Goal: Information Seeking & Learning: Learn about a topic

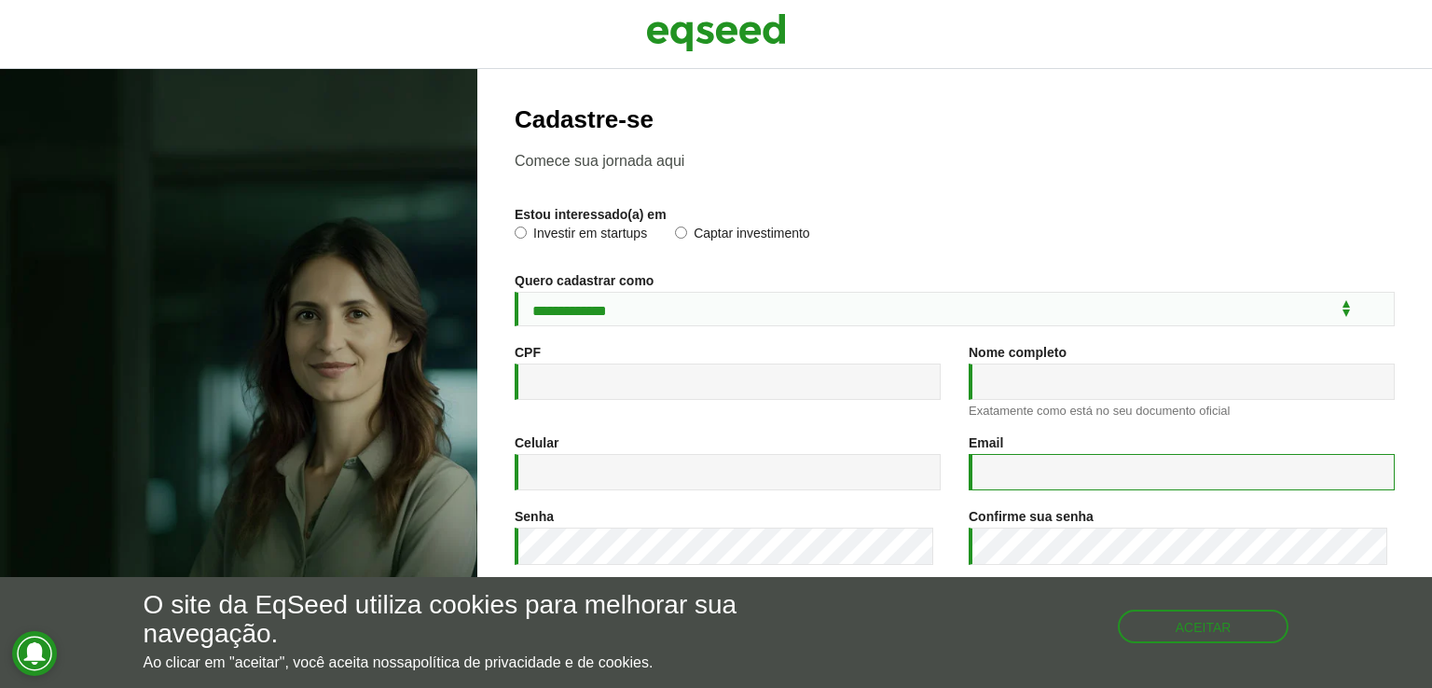
type input "**********"
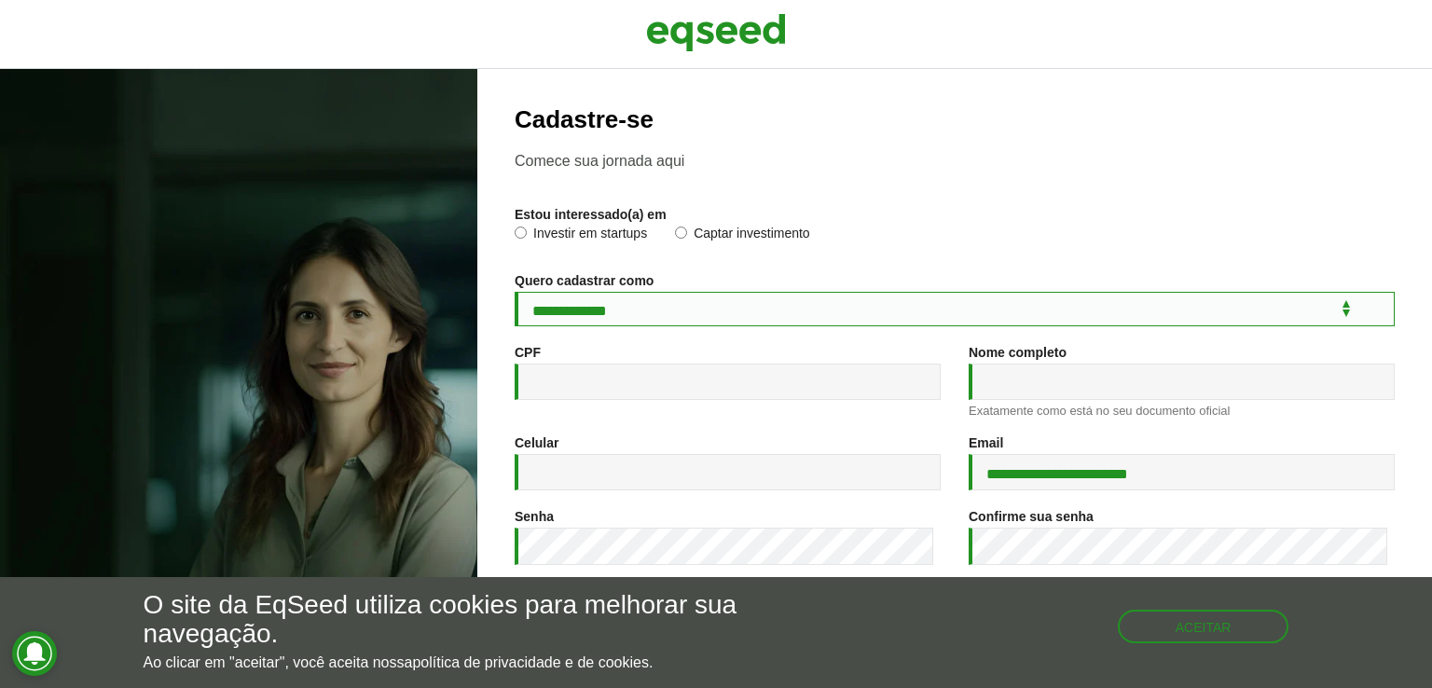
click at [651, 301] on select "**********" at bounding box center [955, 309] width 880 height 34
click at [515, 295] on select "**********" at bounding box center [955, 309] width 880 height 34
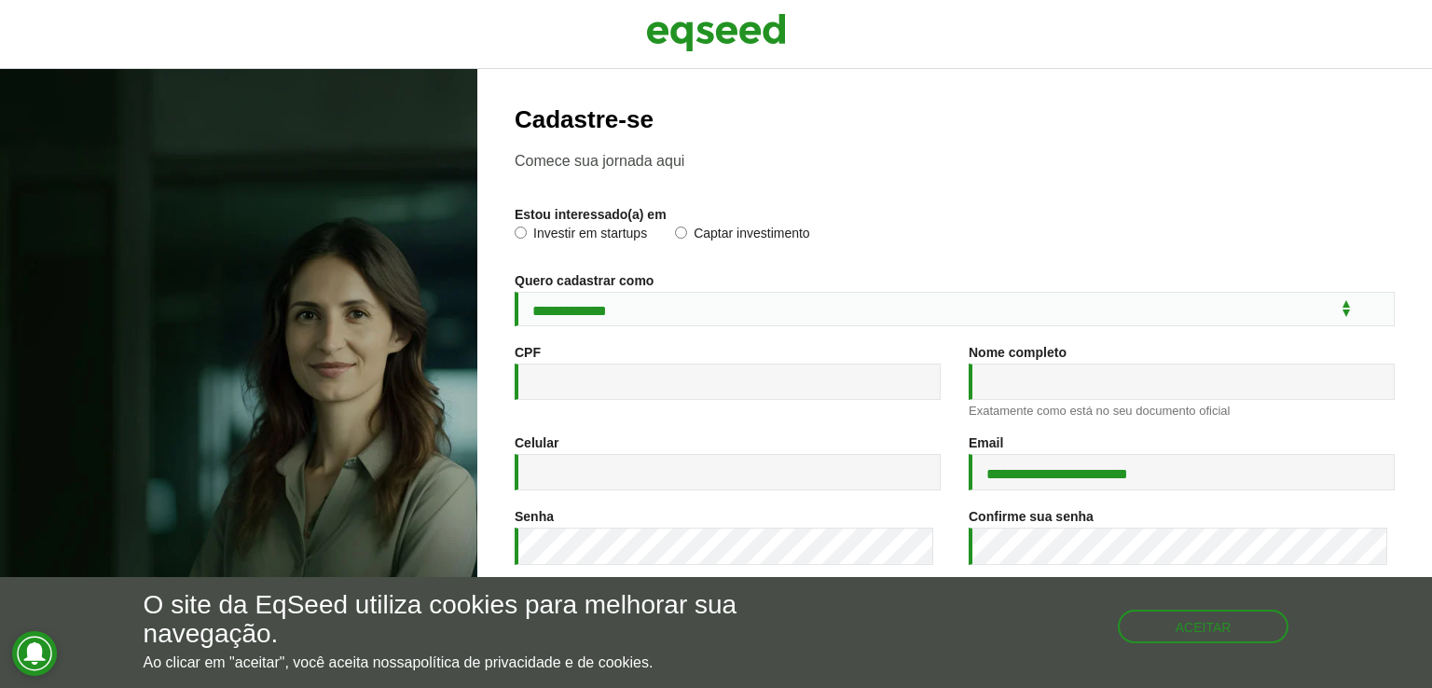
click at [568, 243] on label "Investir em startups" at bounding box center [581, 236] width 132 height 19
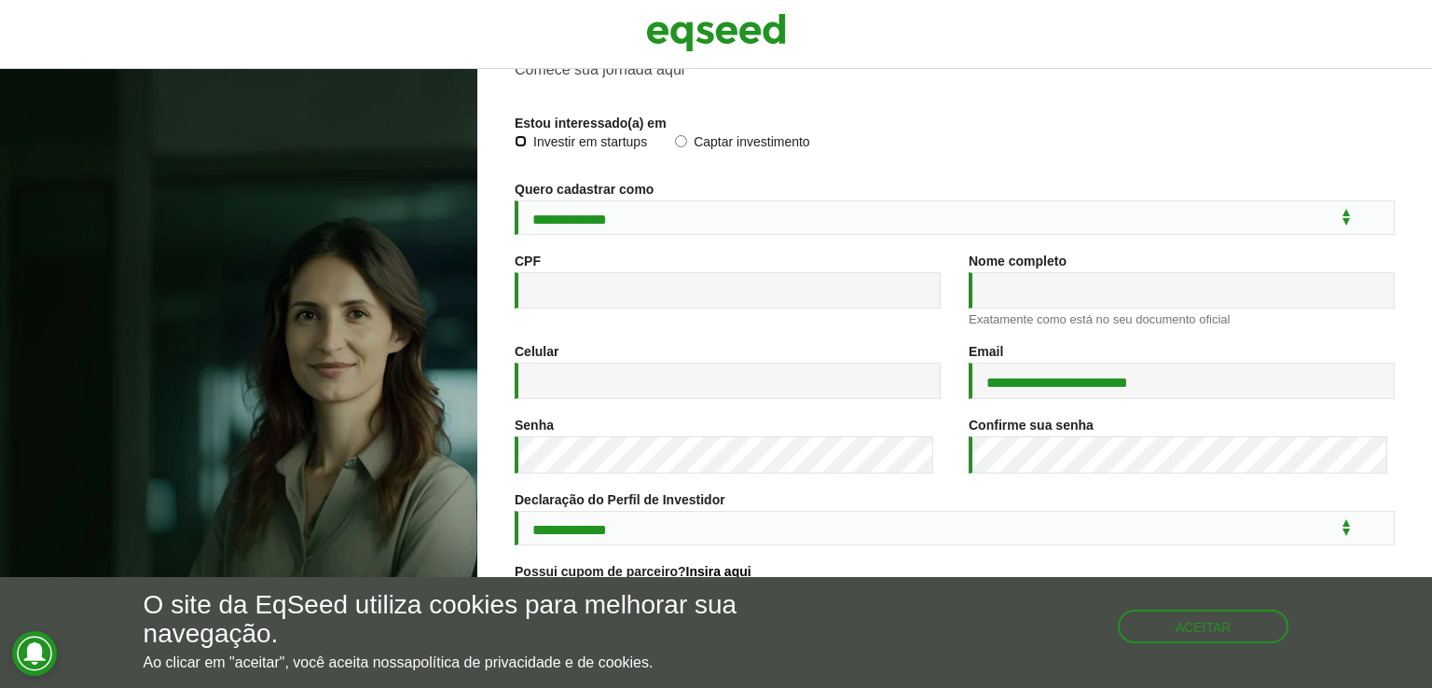
scroll to position [83, 0]
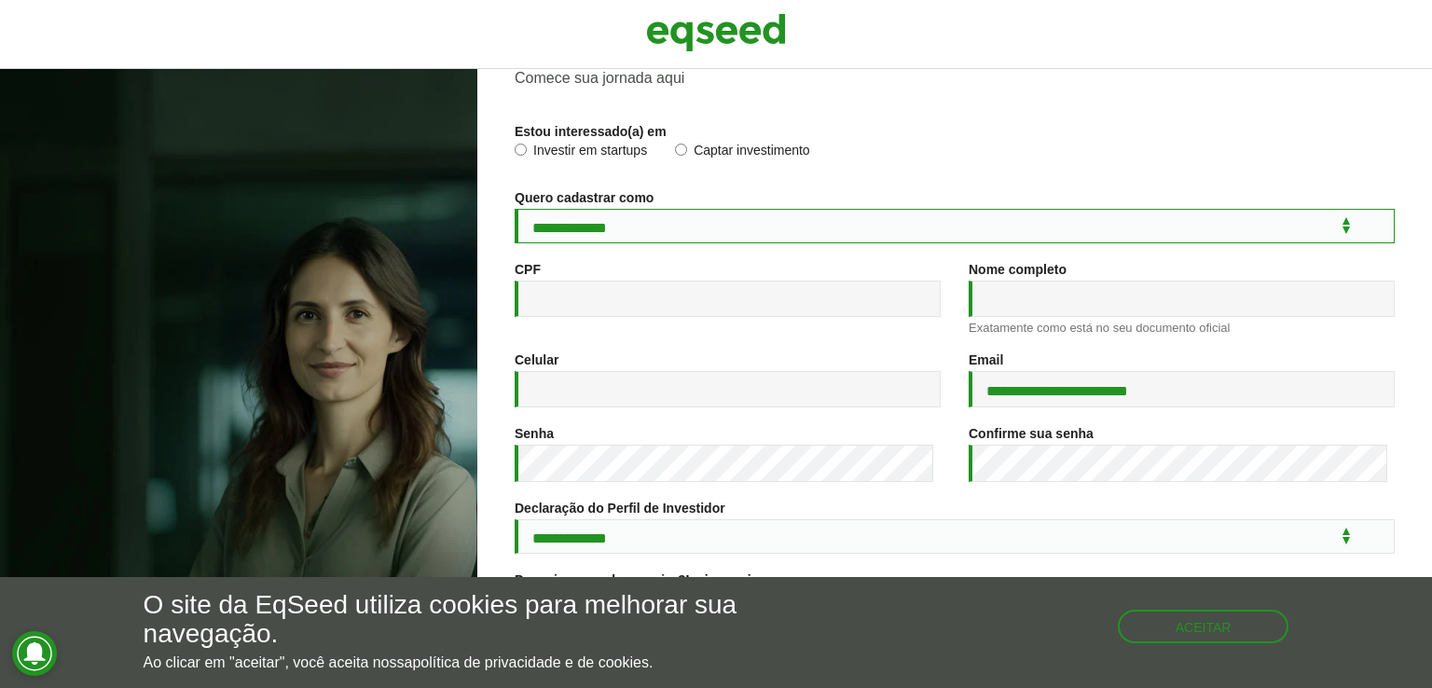
click at [647, 213] on select "**********" at bounding box center [955, 226] width 880 height 34
select select "***"
click at [515, 211] on select "**********" at bounding box center [955, 226] width 880 height 34
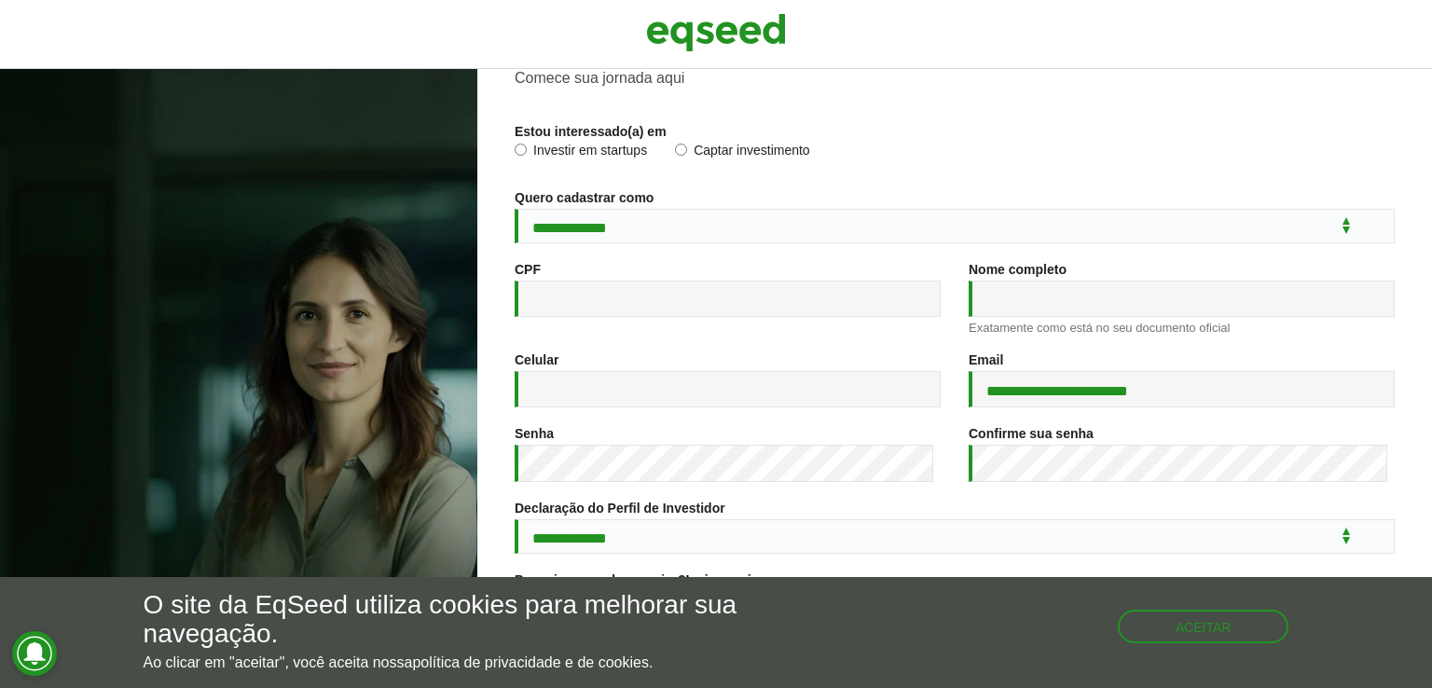
click at [640, 324] on div "CPF *" at bounding box center [728, 299] width 454 height 74
click at [641, 317] on input "CPF *" at bounding box center [728, 299] width 426 height 36
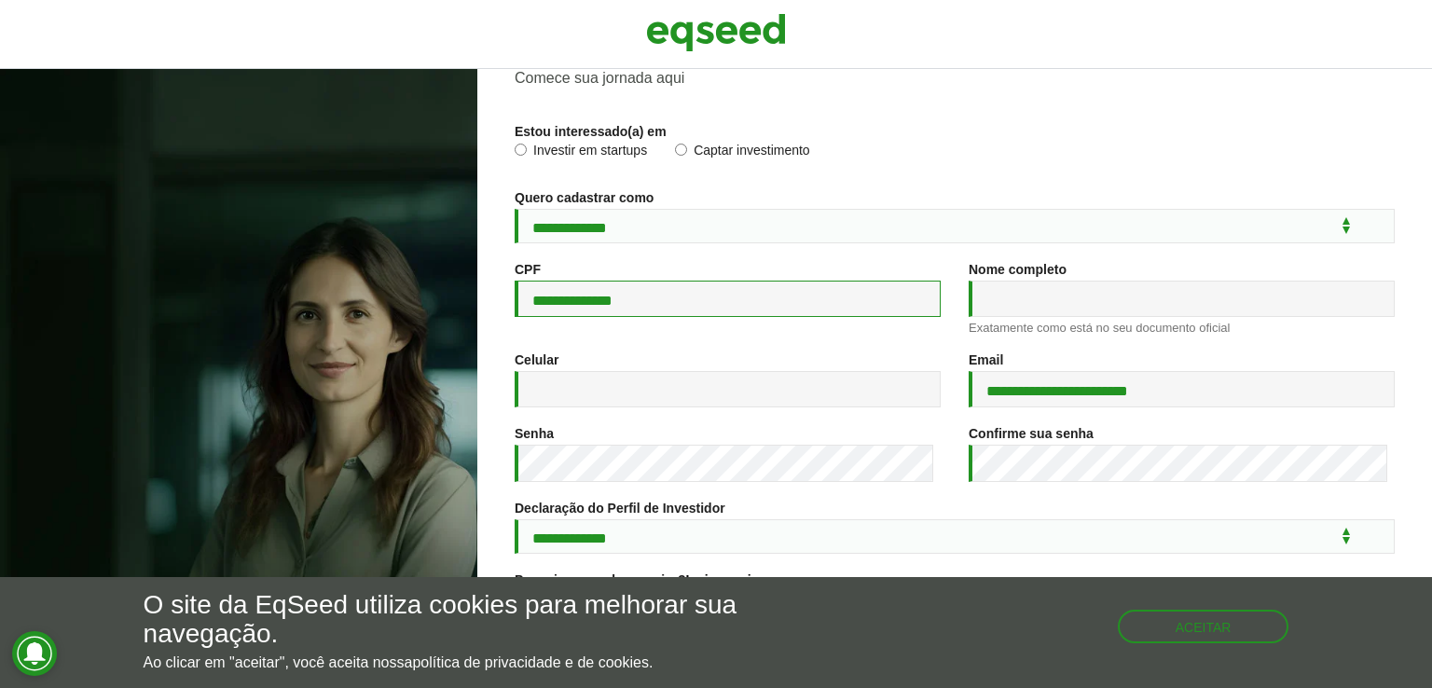
type input "**********"
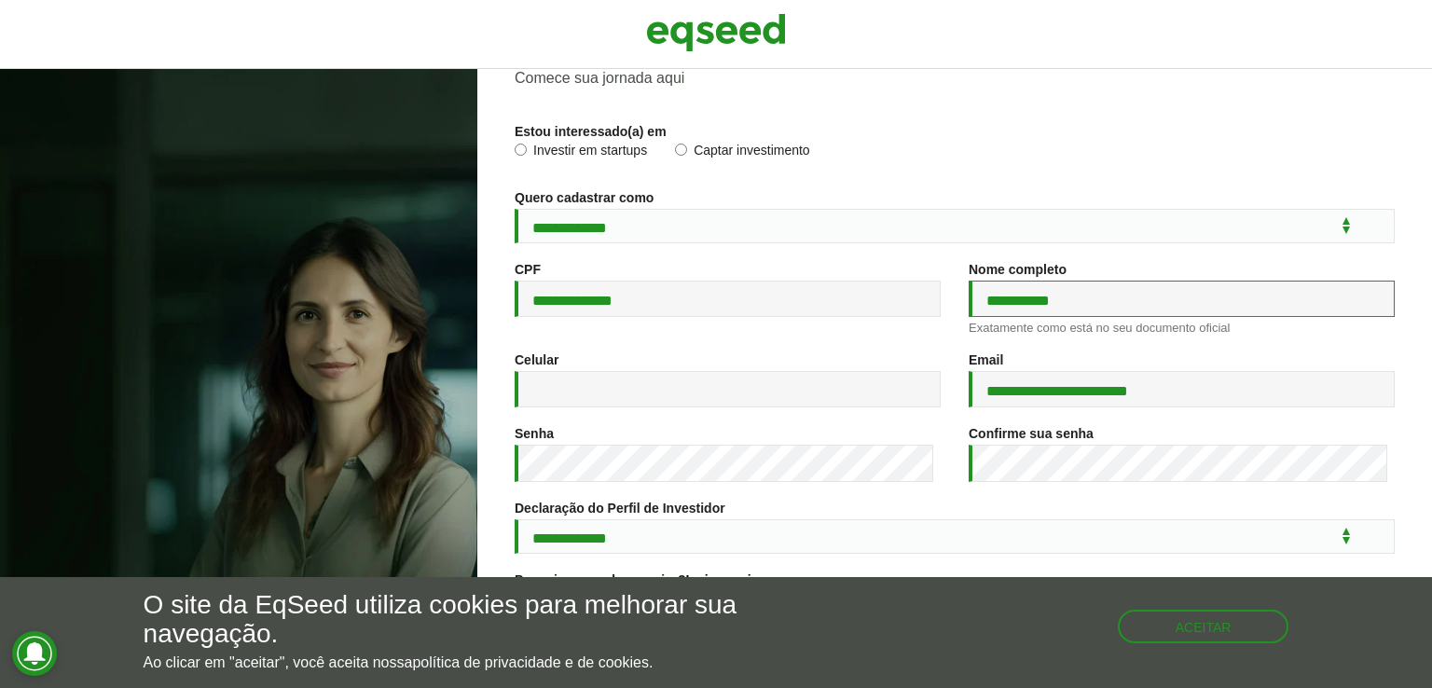
type input "**********"
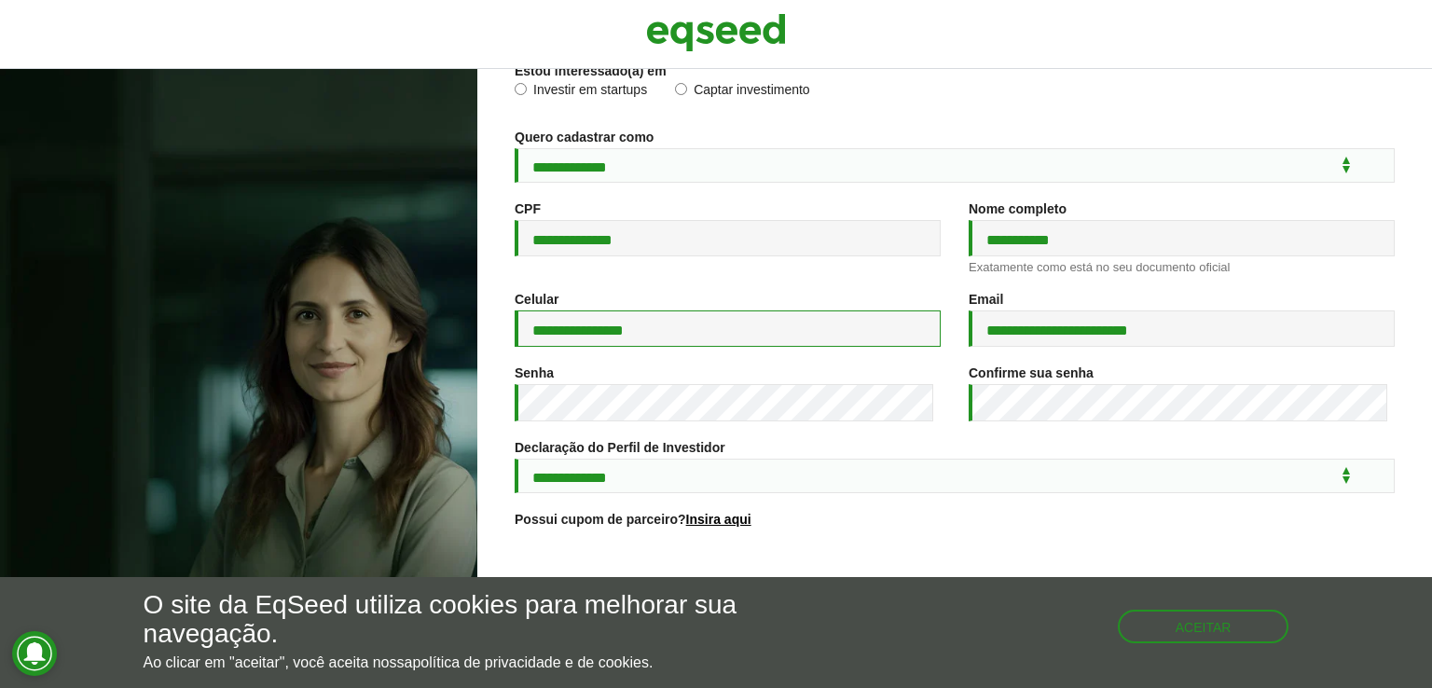
scroll to position [176, 0]
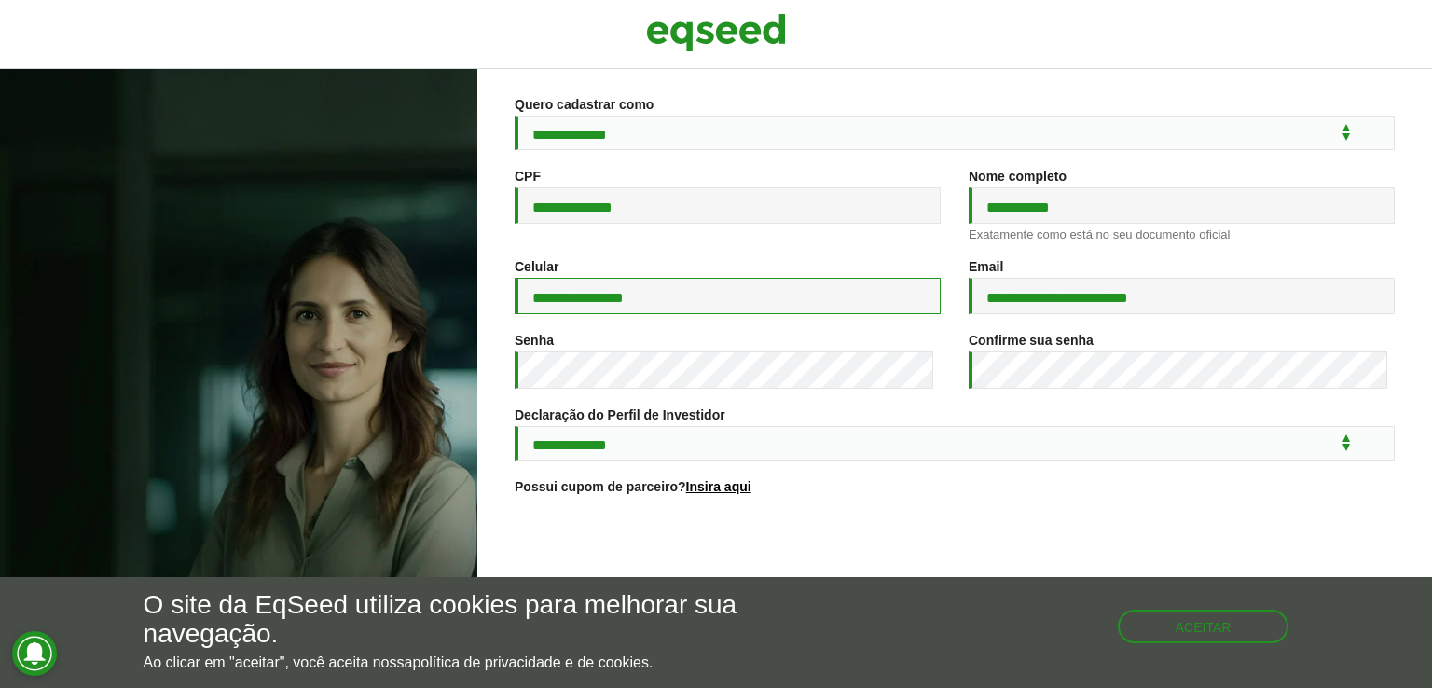
type input "**********"
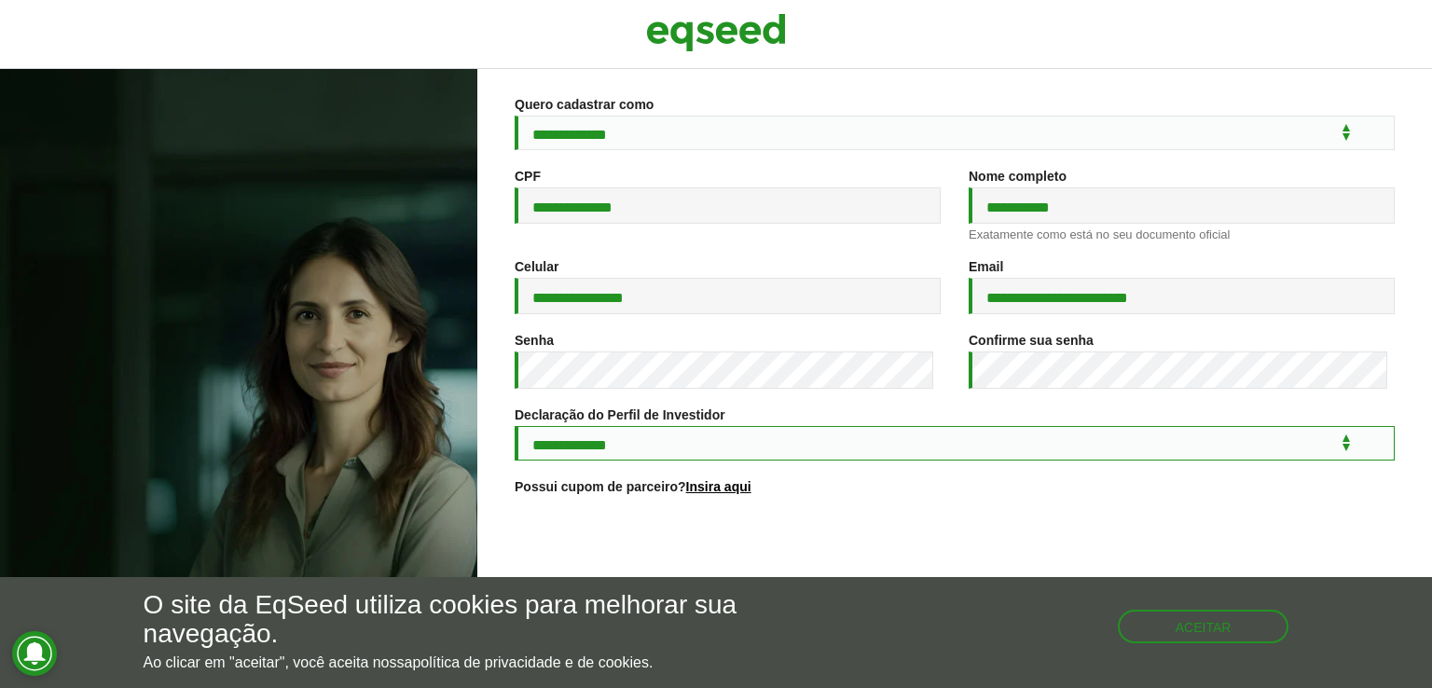
click at [645, 446] on select "**********" at bounding box center [955, 443] width 880 height 34
select select "***"
click at [515, 437] on select "**********" at bounding box center [955, 443] width 880 height 34
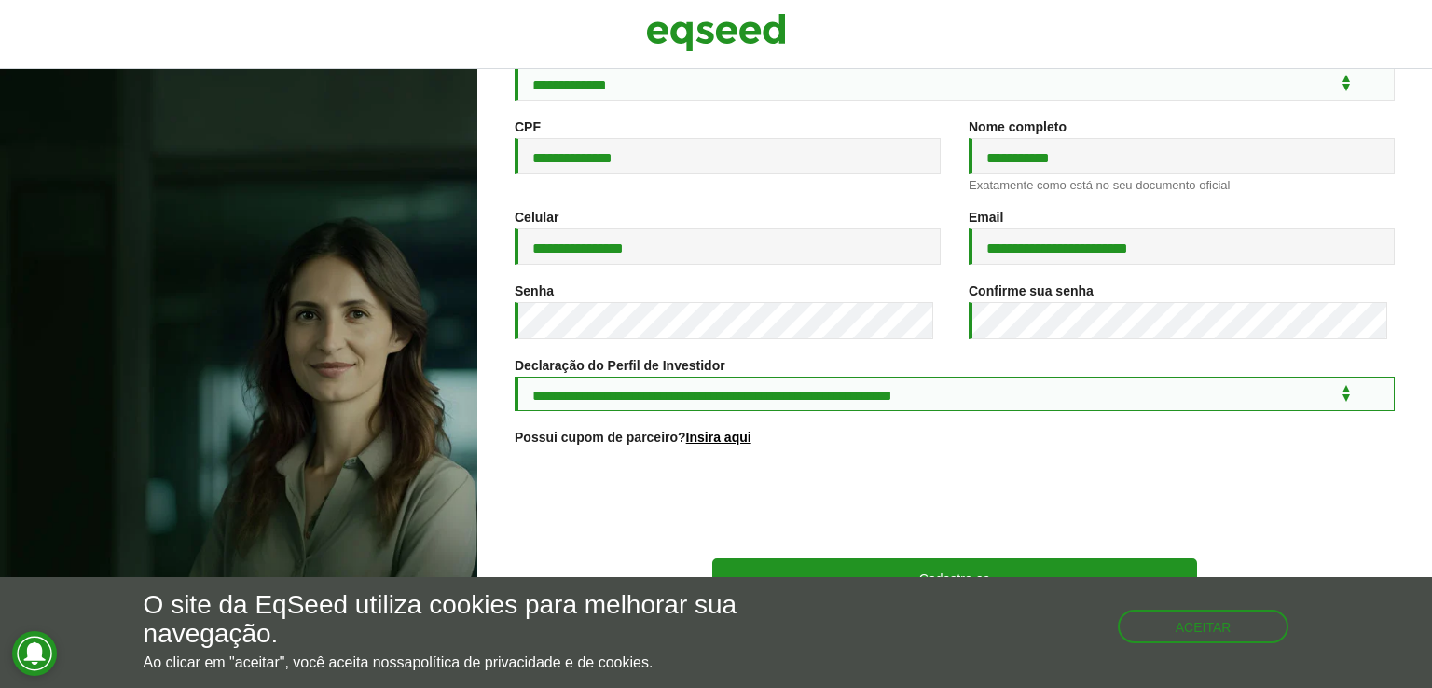
scroll to position [269, 0]
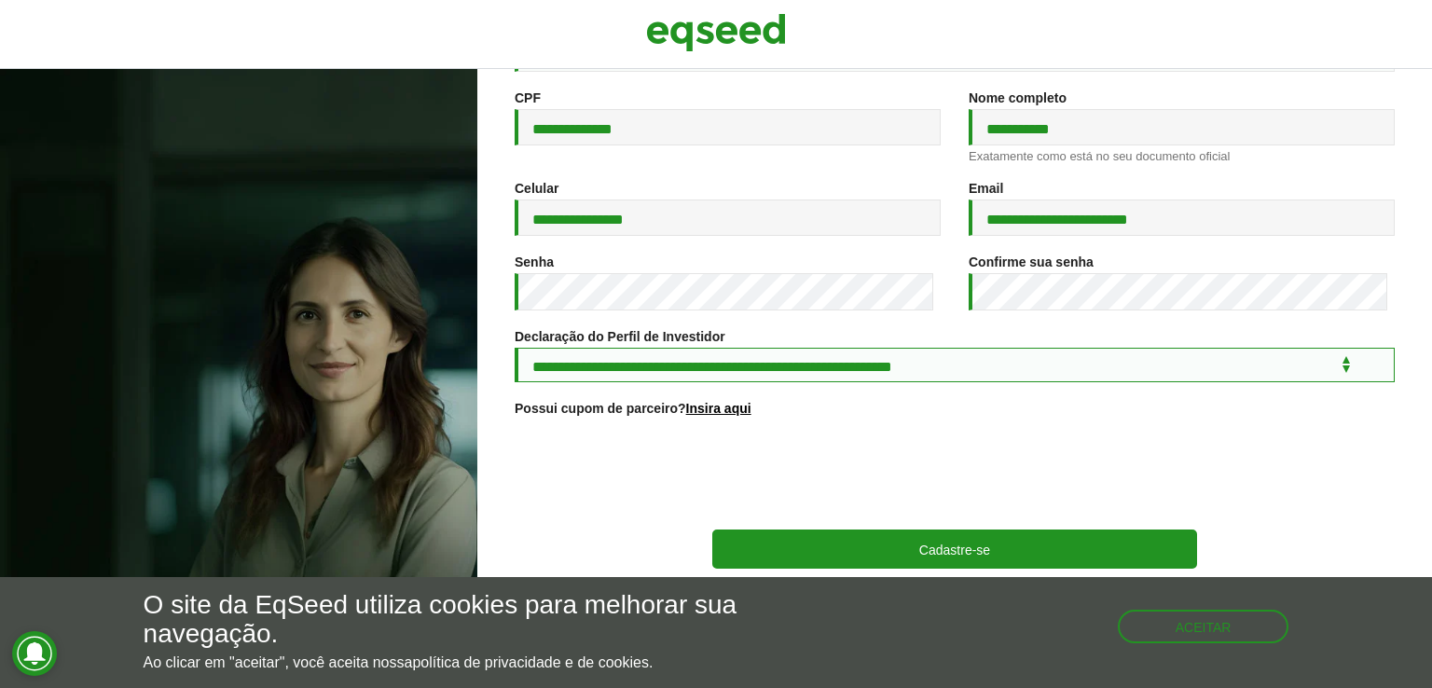
click at [833, 379] on select "**********" at bounding box center [955, 365] width 880 height 34
click at [844, 354] on select "**********" at bounding box center [955, 365] width 880 height 34
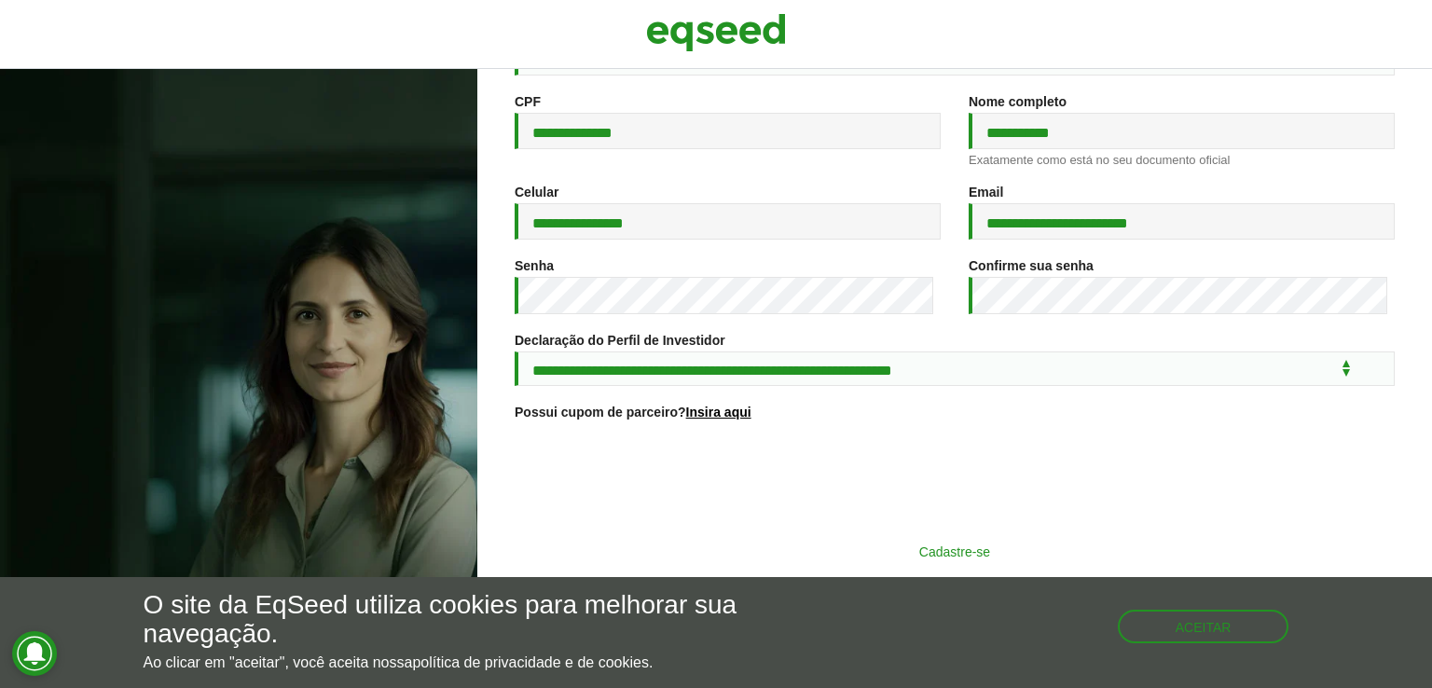
click at [901, 542] on button "Cadastre-se" at bounding box center [954, 550] width 485 height 35
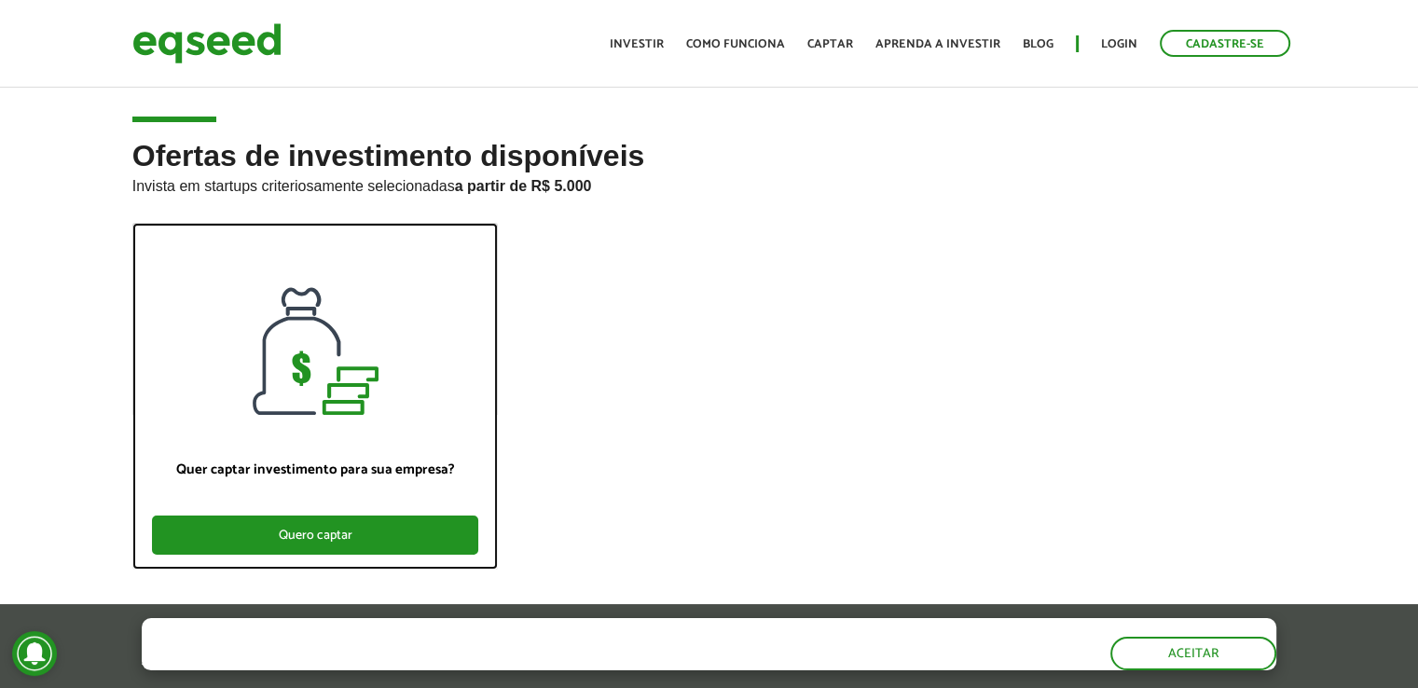
click at [384, 525] on div "Quero captar" at bounding box center [315, 535] width 327 height 39
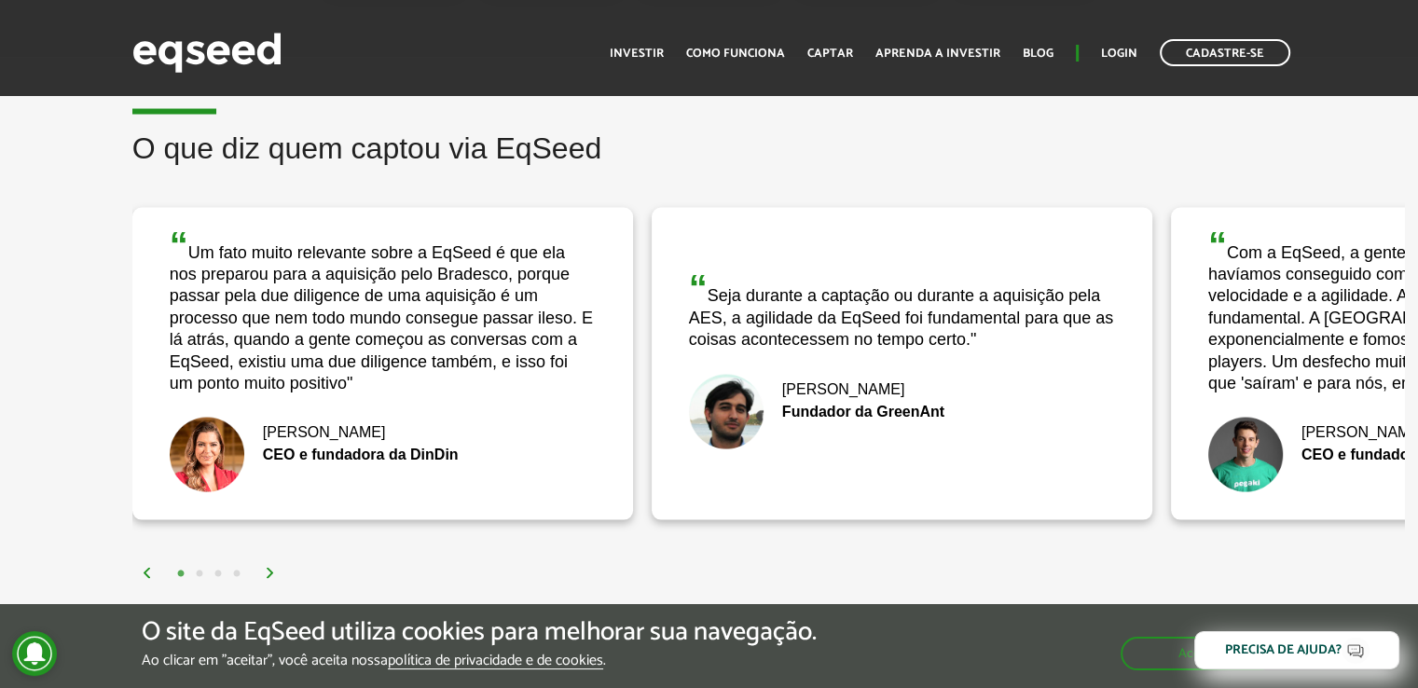
scroll to position [3543, 0]
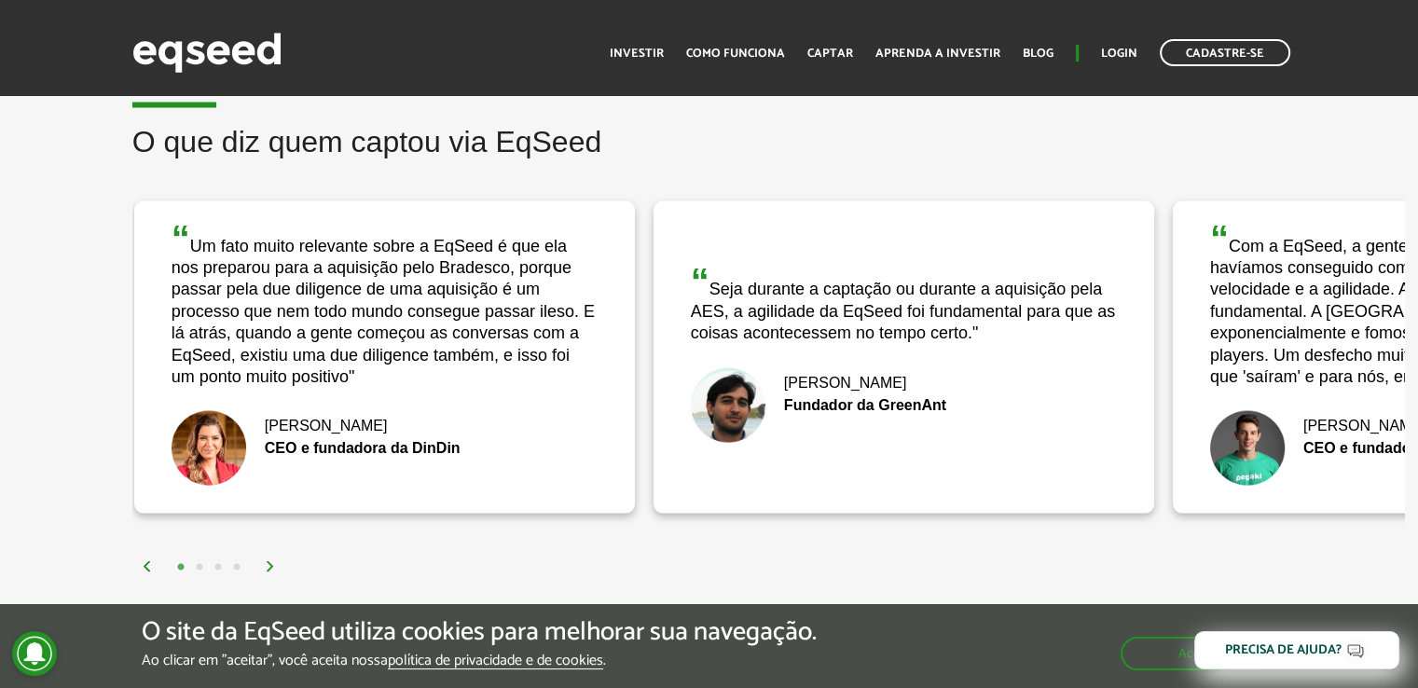
drag, startPoint x: 414, startPoint y: 330, endPoint x: 397, endPoint y: 337, distance: 18.0
click at [398, 337] on div "“ Um fato muito relevante sobre a EqSeed é que ela nos preparou para a aquisiçã…" at bounding box center [385, 303] width 426 height 169
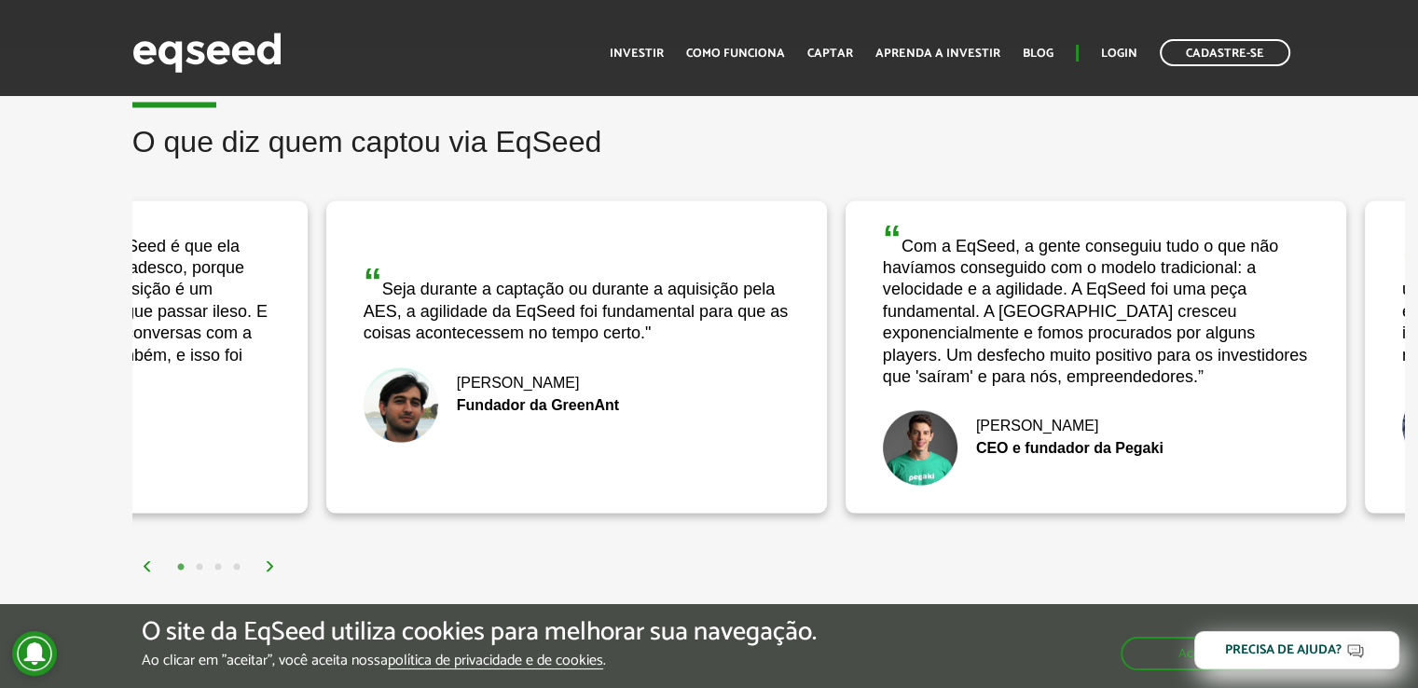
drag, startPoint x: 812, startPoint y: 292, endPoint x: 487, endPoint y: 307, distance: 325.7
click at [487, 307] on div "“ Seja durante a captação ou durante a aquisição pela AES, a agilidade da EqSee…" at bounding box center [577, 302] width 426 height 81
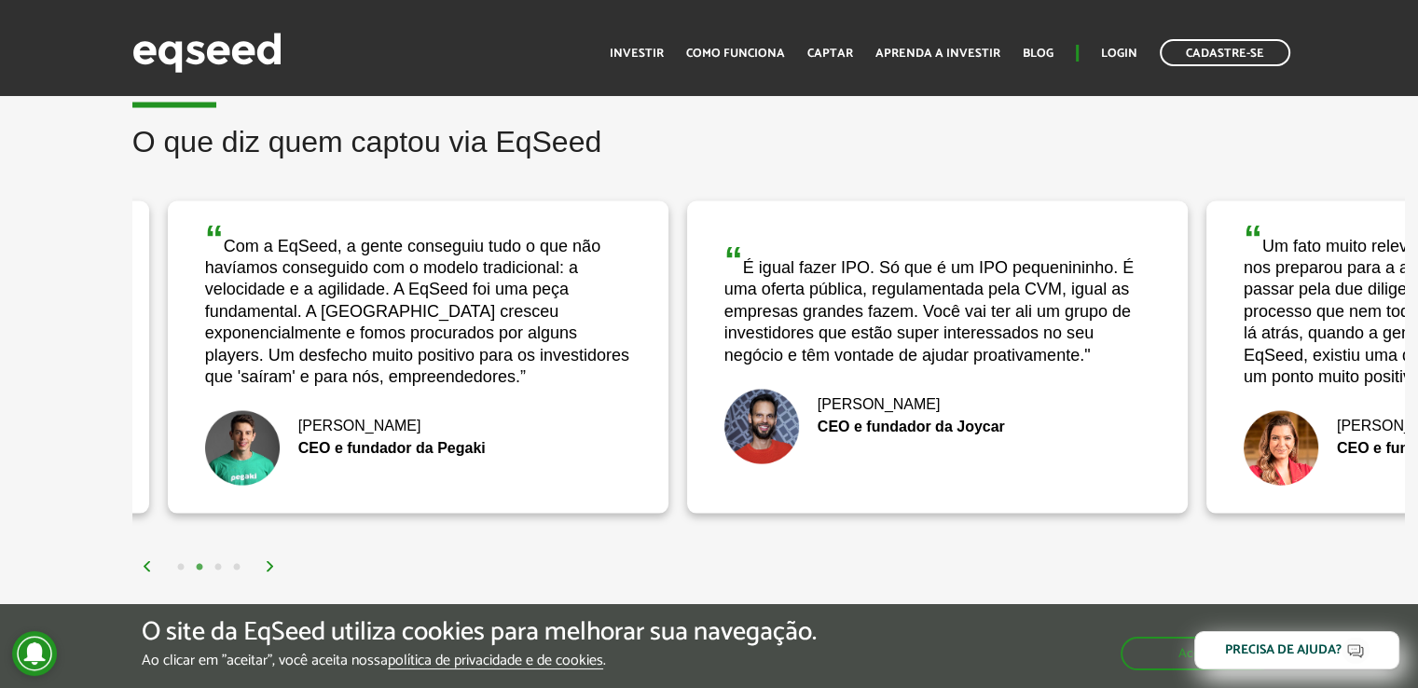
drag, startPoint x: 961, startPoint y: 308, endPoint x: 477, endPoint y: 314, distance: 483.9
click at [477, 314] on div "“ Com a EqSeed, a gente conseguiu tudo o que não havíamos conseguido com o mode…" at bounding box center [418, 303] width 426 height 169
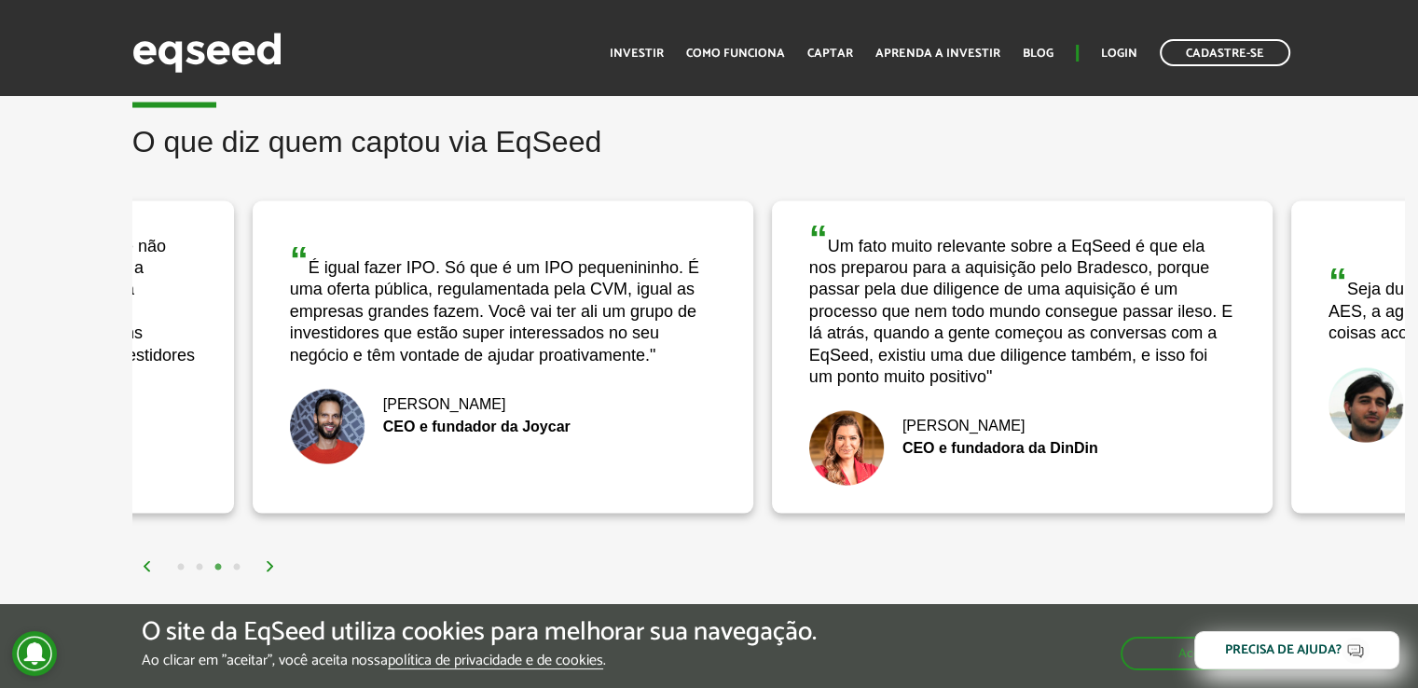
drag, startPoint x: 1011, startPoint y: 304, endPoint x: 612, endPoint y: 315, distance: 399.2
click at [612, 315] on div "“ É igual fazer IPO. Só que é um IPO pequenininho. É uma oferta pública, regula…" at bounding box center [503, 303] width 426 height 125
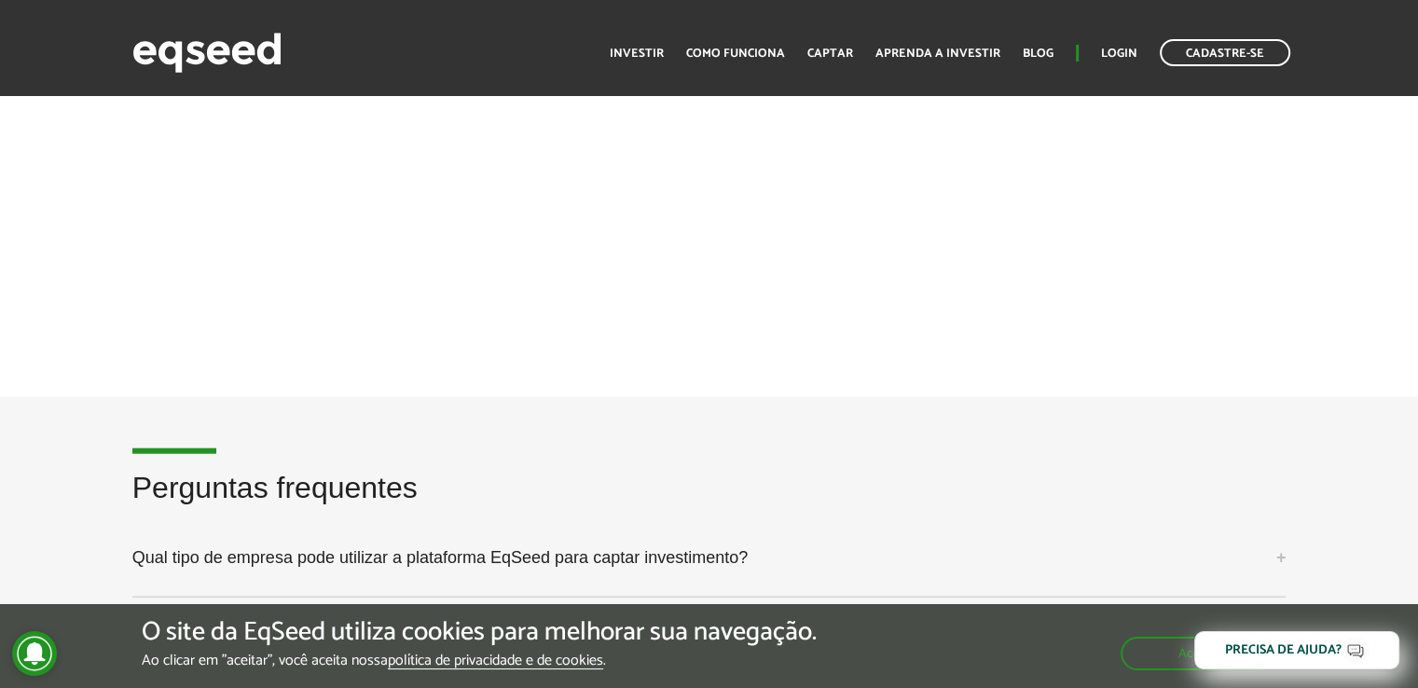
scroll to position [4475, 0]
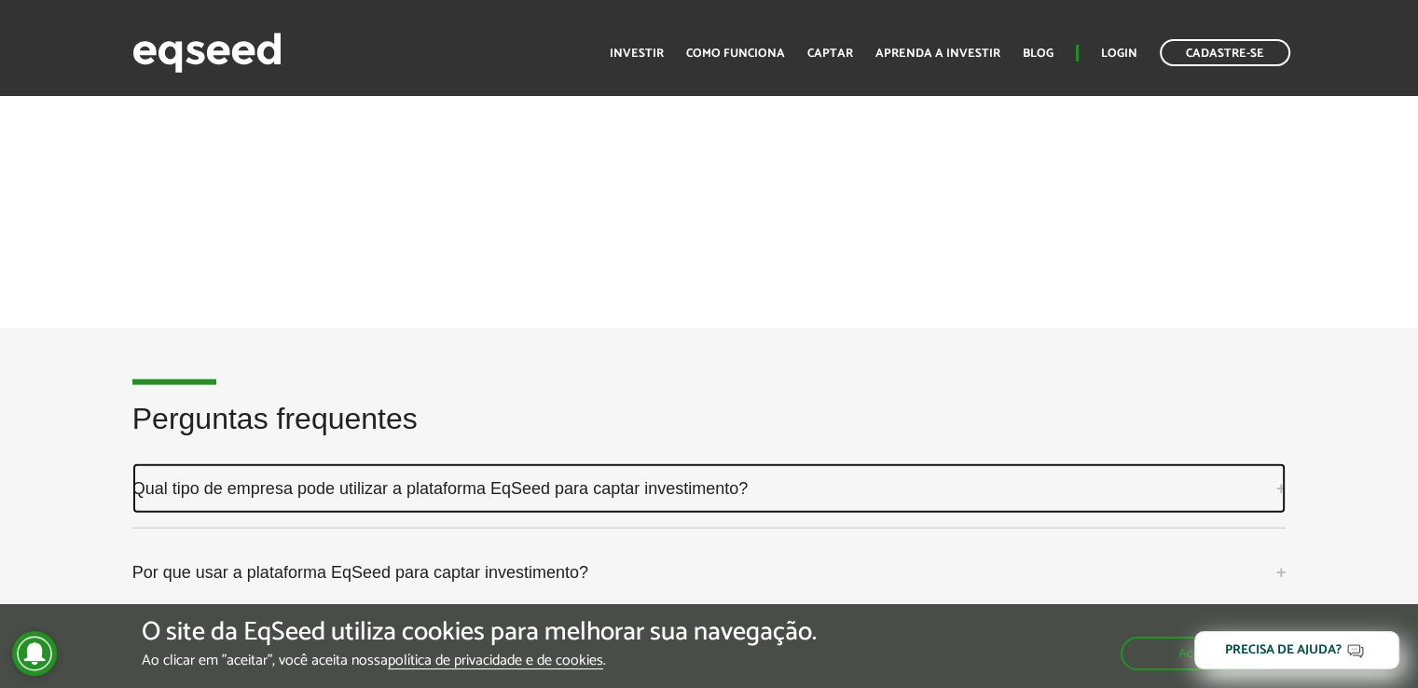
click at [643, 467] on link "Qual tipo de empresa pode utilizar a plataforma EqSeed para captar investimento?" at bounding box center [709, 488] width 1154 height 50
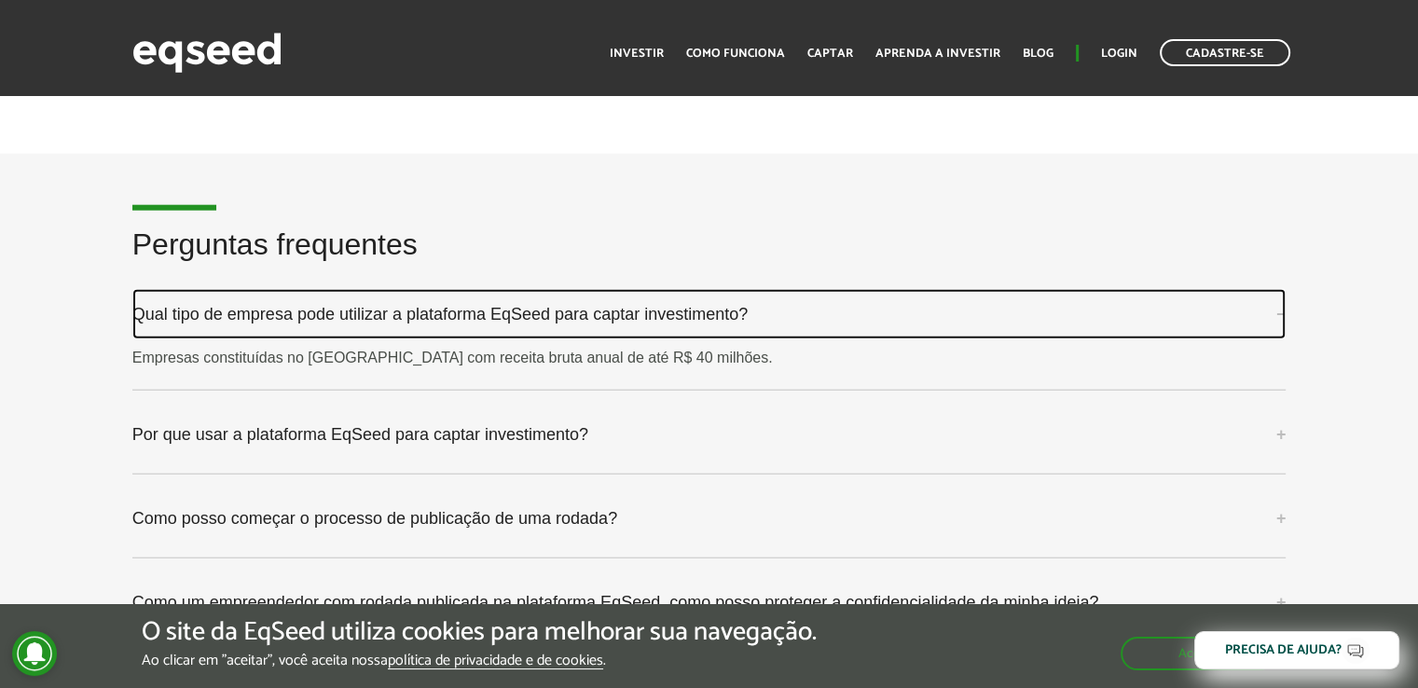
scroll to position [4662, 0]
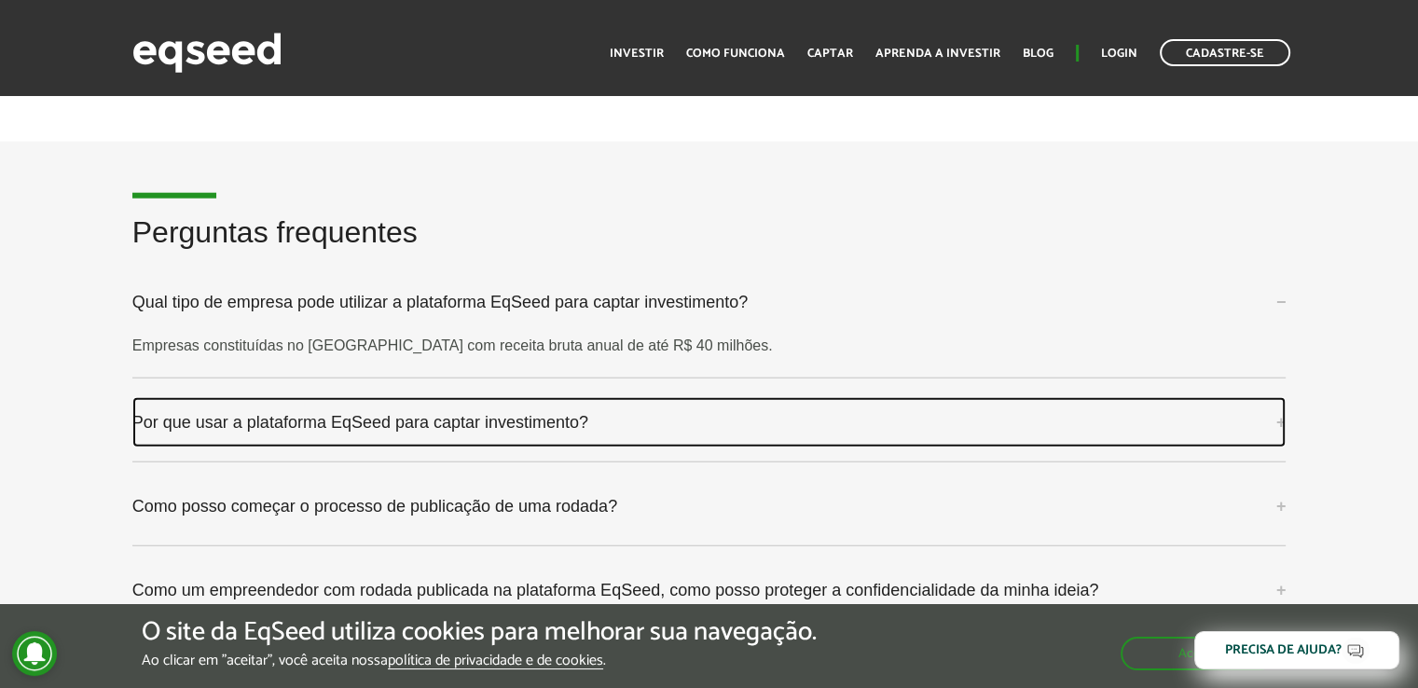
click at [635, 410] on link "Por que usar a plataforma EqSeed para captar investimento?" at bounding box center [709, 422] width 1154 height 50
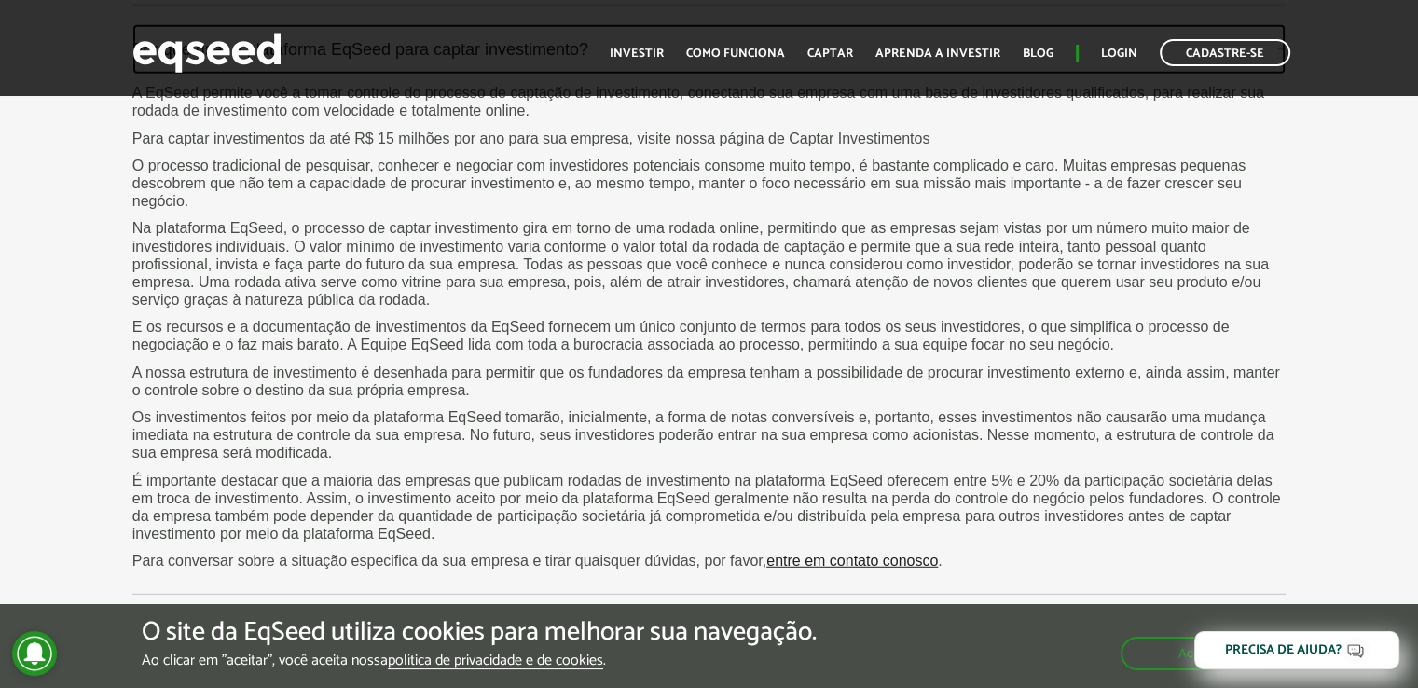
scroll to position [4848, 0]
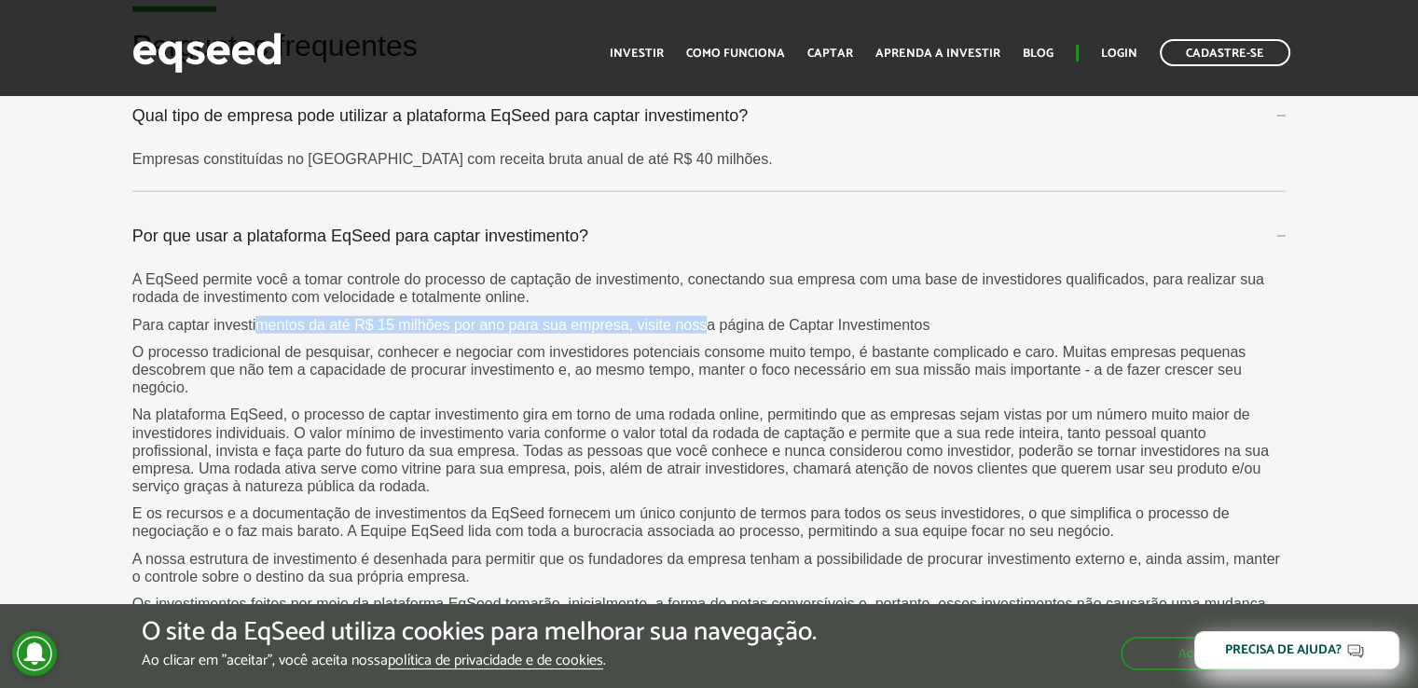
drag, startPoint x: 303, startPoint y: 322, endPoint x: 709, endPoint y: 314, distance: 405.6
click at [709, 316] on p "Para captar investimentos da até R$ 15 milhões por ano para sua empresa, visite…" at bounding box center [709, 325] width 1154 height 18
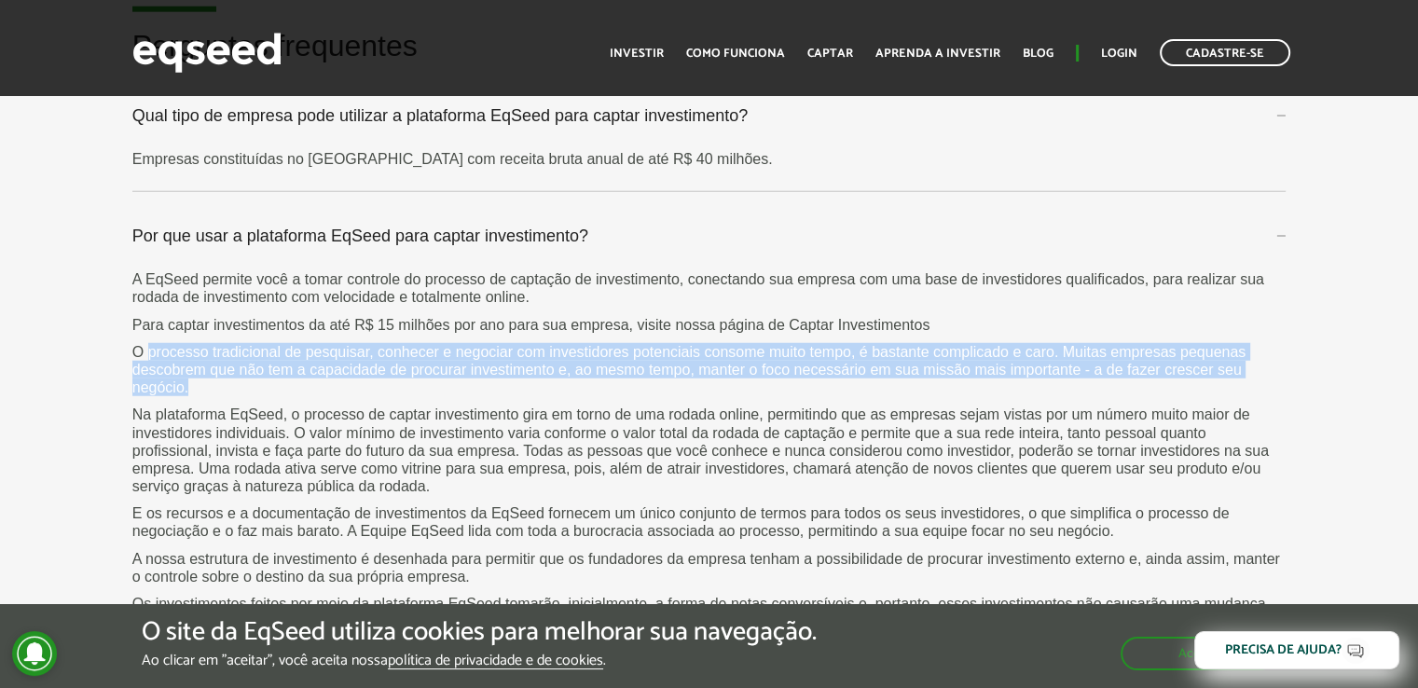
drag, startPoint x: 151, startPoint y: 351, endPoint x: 442, endPoint y: 379, distance: 292.1
click at [442, 379] on p "O processo tradicional de pesquisar, conhecer e negociar com investidores poten…" at bounding box center [709, 370] width 1154 height 54
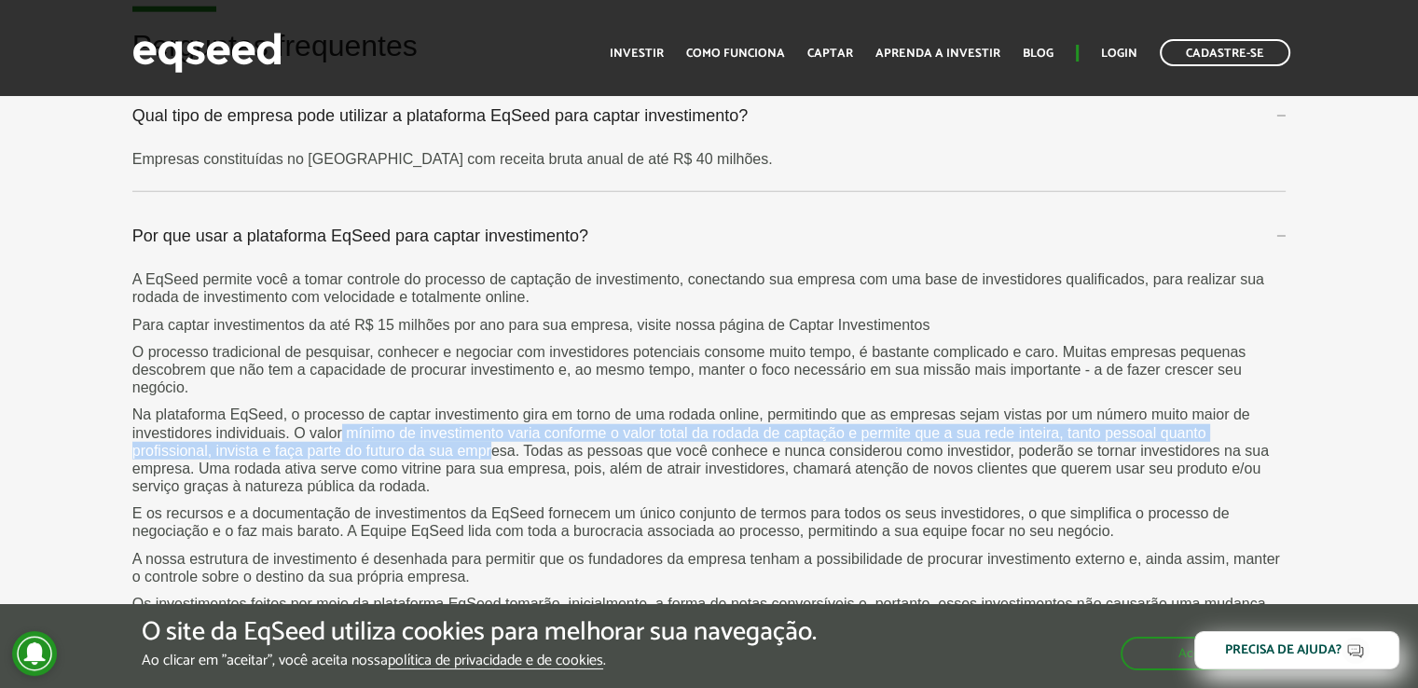
drag, startPoint x: 341, startPoint y: 427, endPoint x: 489, endPoint y: 448, distance: 148.9
click at [489, 448] on p "Na plataforma EqSeed, o processo de captar investimento gira em torno de uma ro…" at bounding box center [709, 451] width 1154 height 90
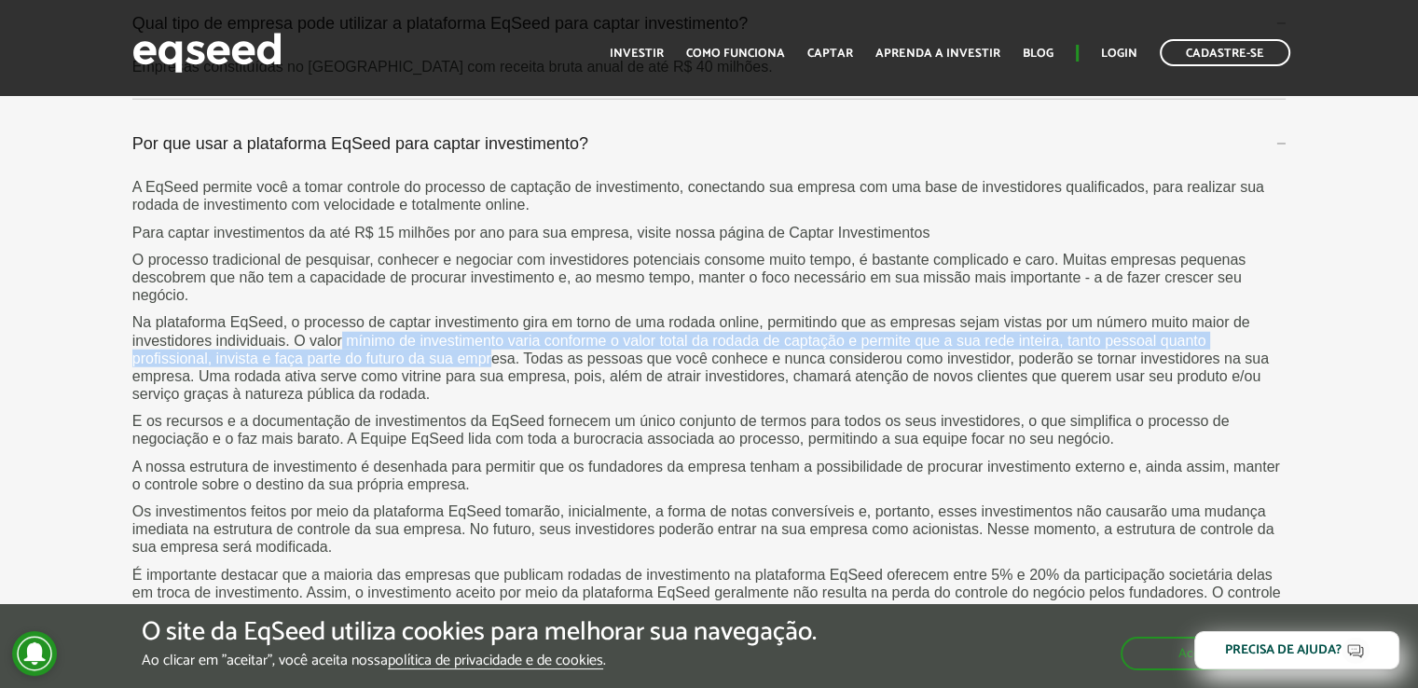
scroll to position [4941, 0]
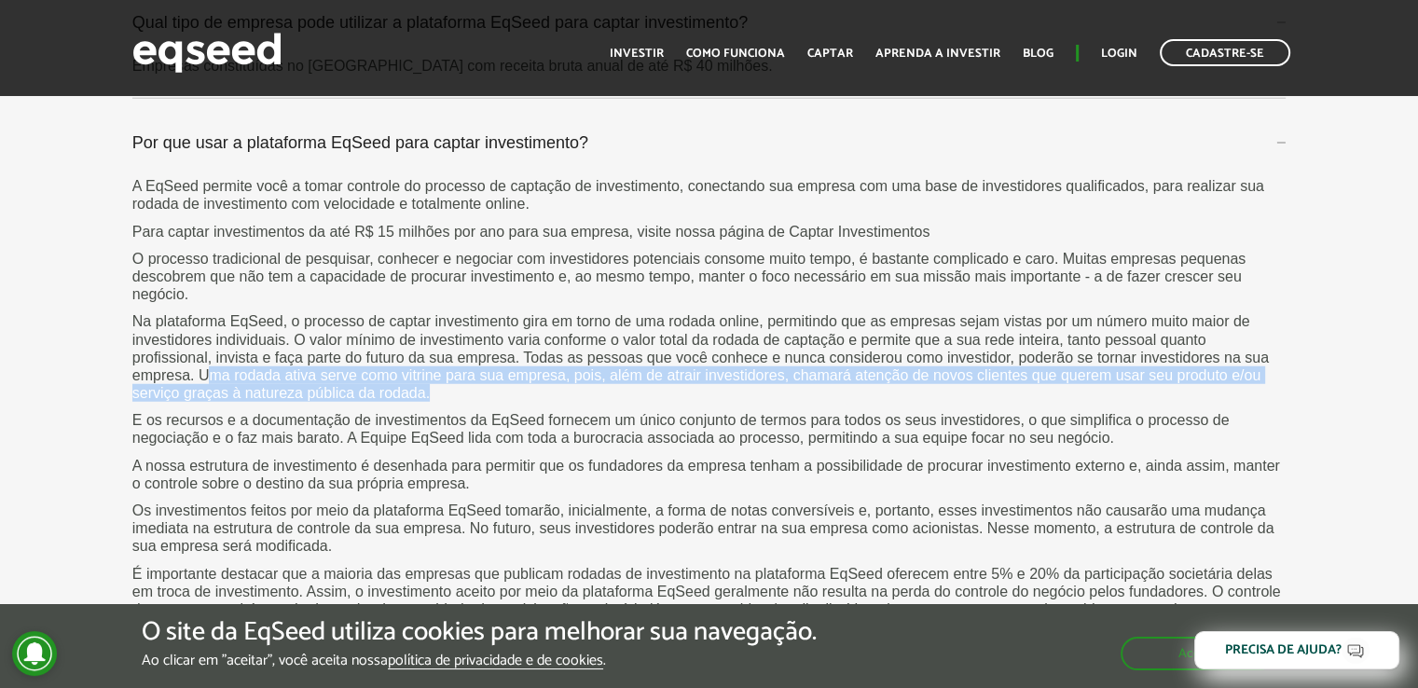
drag, startPoint x: 213, startPoint y: 374, endPoint x: 591, endPoint y: 383, distance: 378.6
click at [591, 383] on p "Na plataforma EqSeed, o processo de captar investimento gira em torno de uma ro…" at bounding box center [709, 357] width 1154 height 90
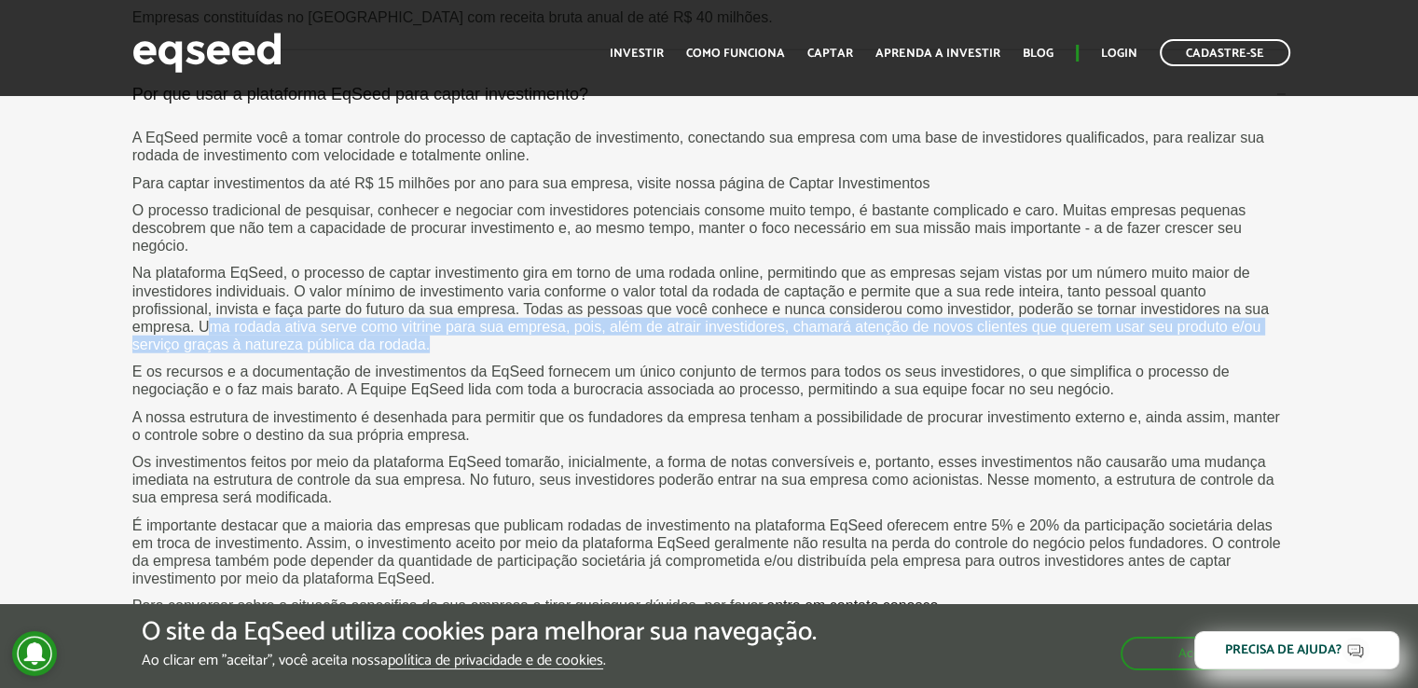
scroll to position [5035, 0]
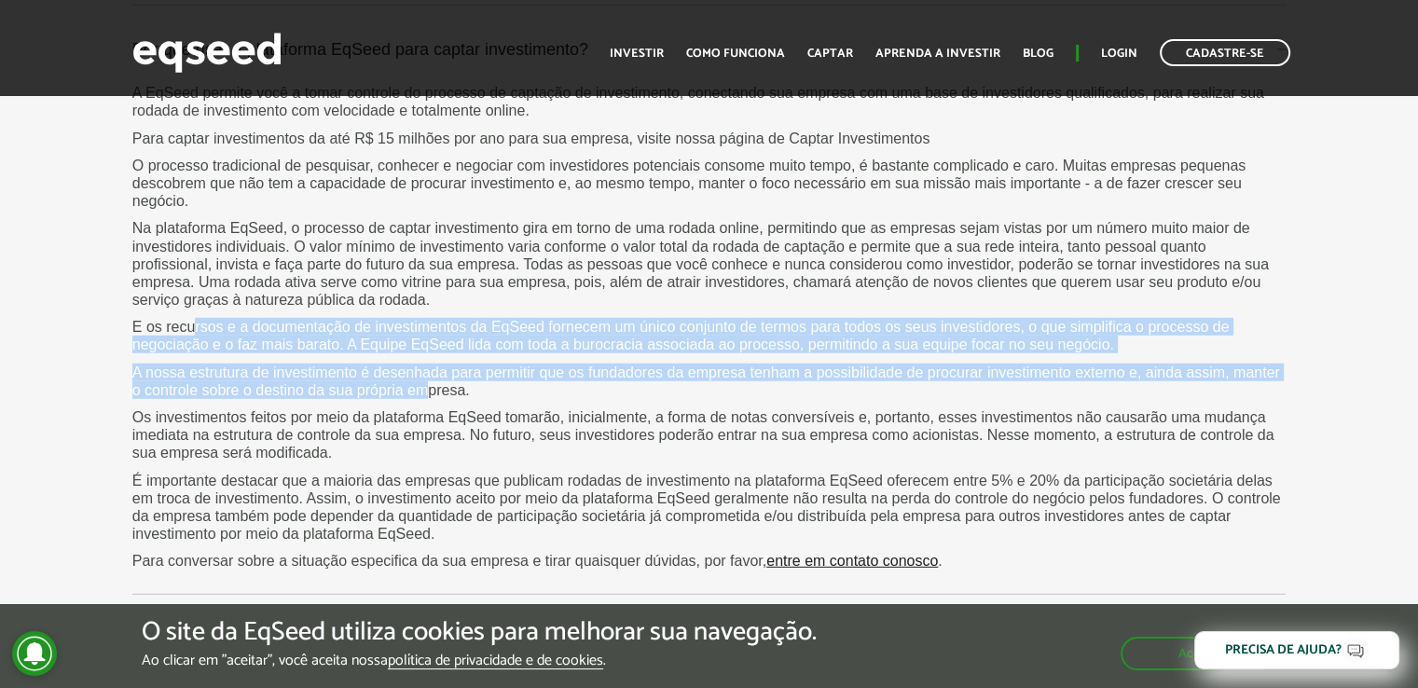
drag, startPoint x: 192, startPoint y: 320, endPoint x: 432, endPoint y: 386, distance: 248.6
click at [432, 386] on div "A EqSeed permite você a tomar controle do processo de captação de investimento,…" at bounding box center [709, 327] width 1154 height 486
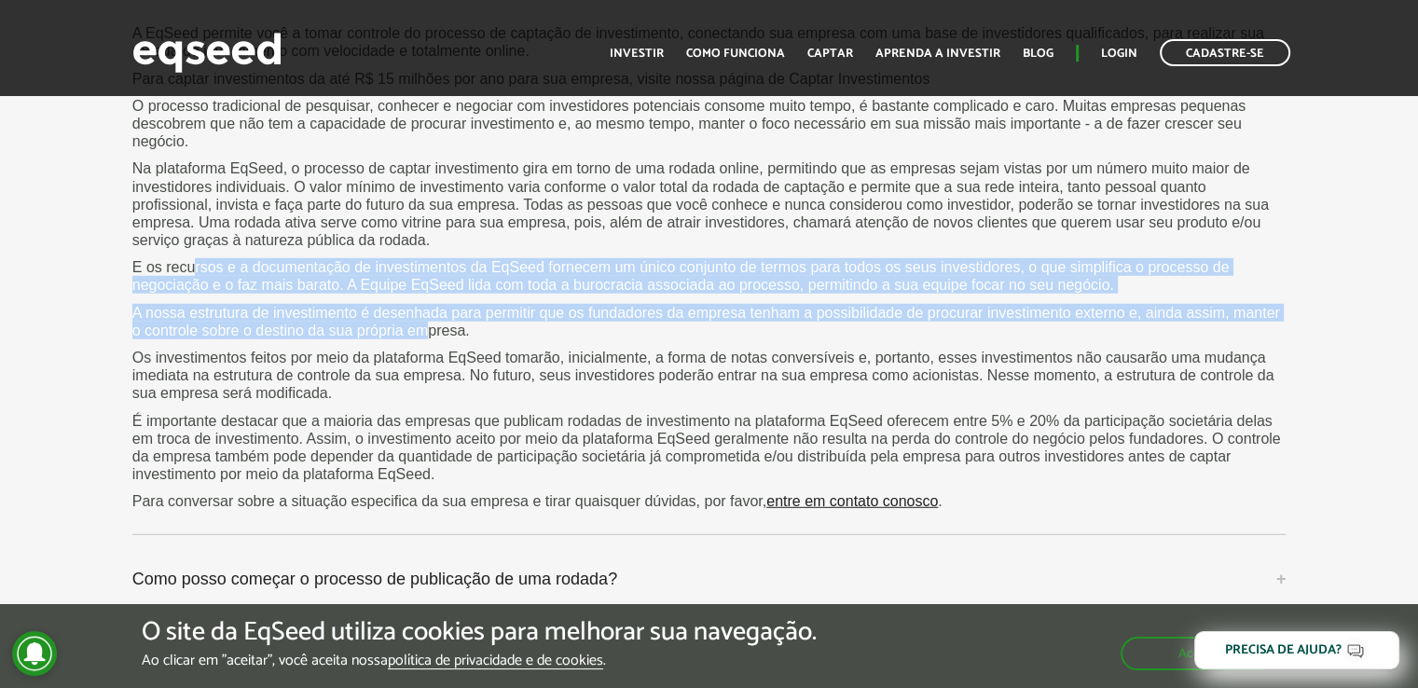
scroll to position [5128, 0]
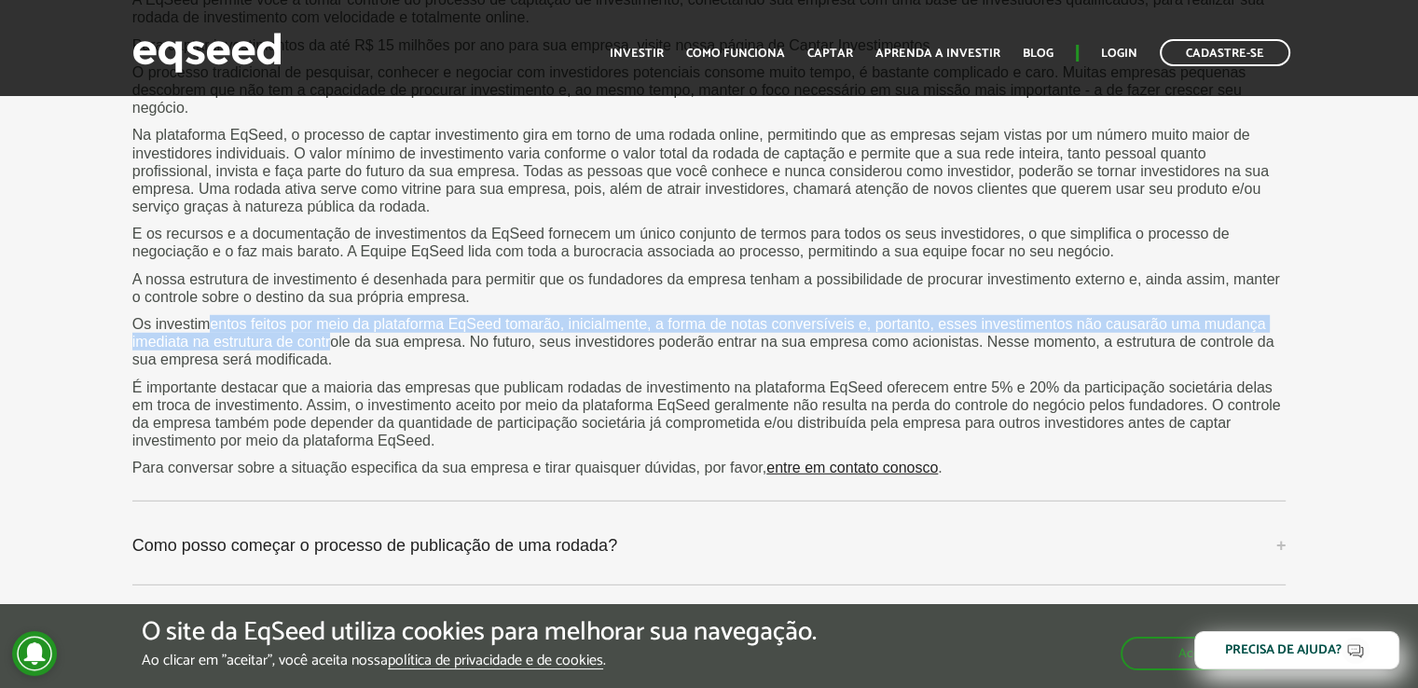
drag, startPoint x: 211, startPoint y: 324, endPoint x: 334, endPoint y: 341, distance: 124.3
click at [332, 341] on p "Os investimentos feitos por meio da plataforma EqSeed tomarão, inicialmente, a …" at bounding box center [709, 342] width 1154 height 54
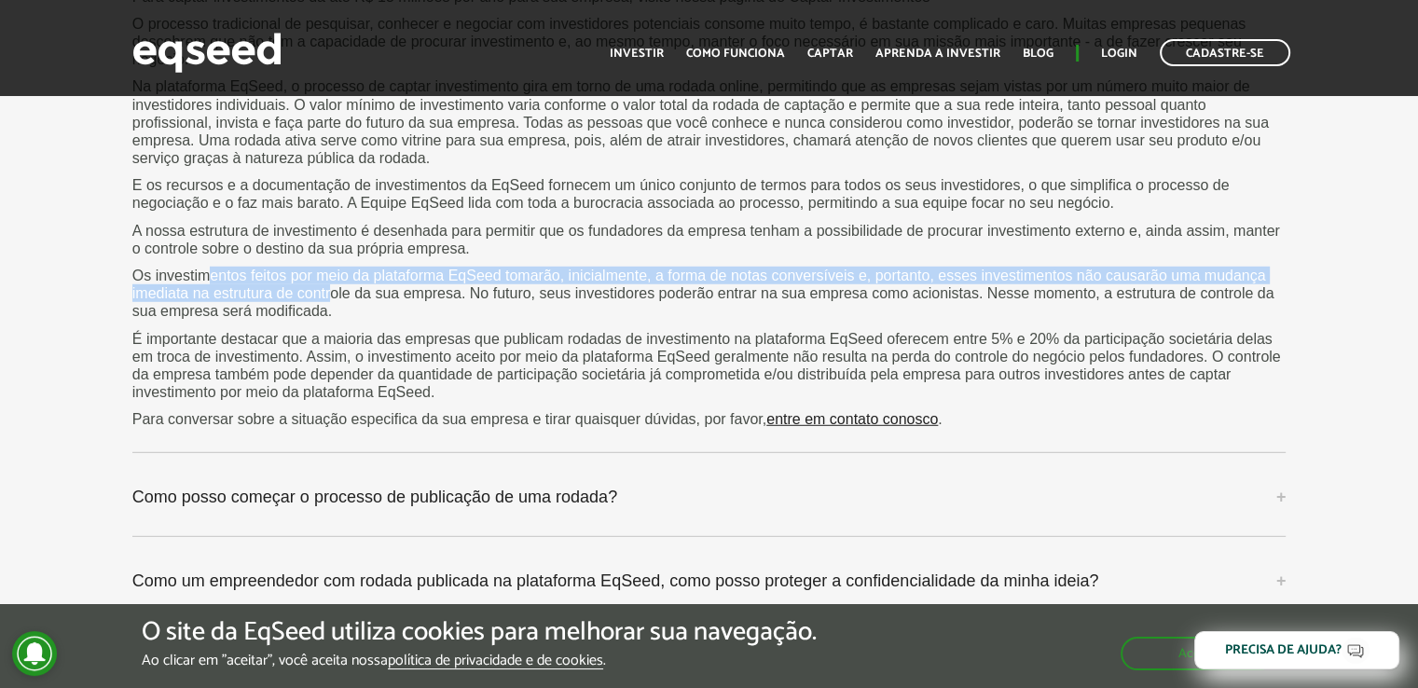
scroll to position [5221, 0]
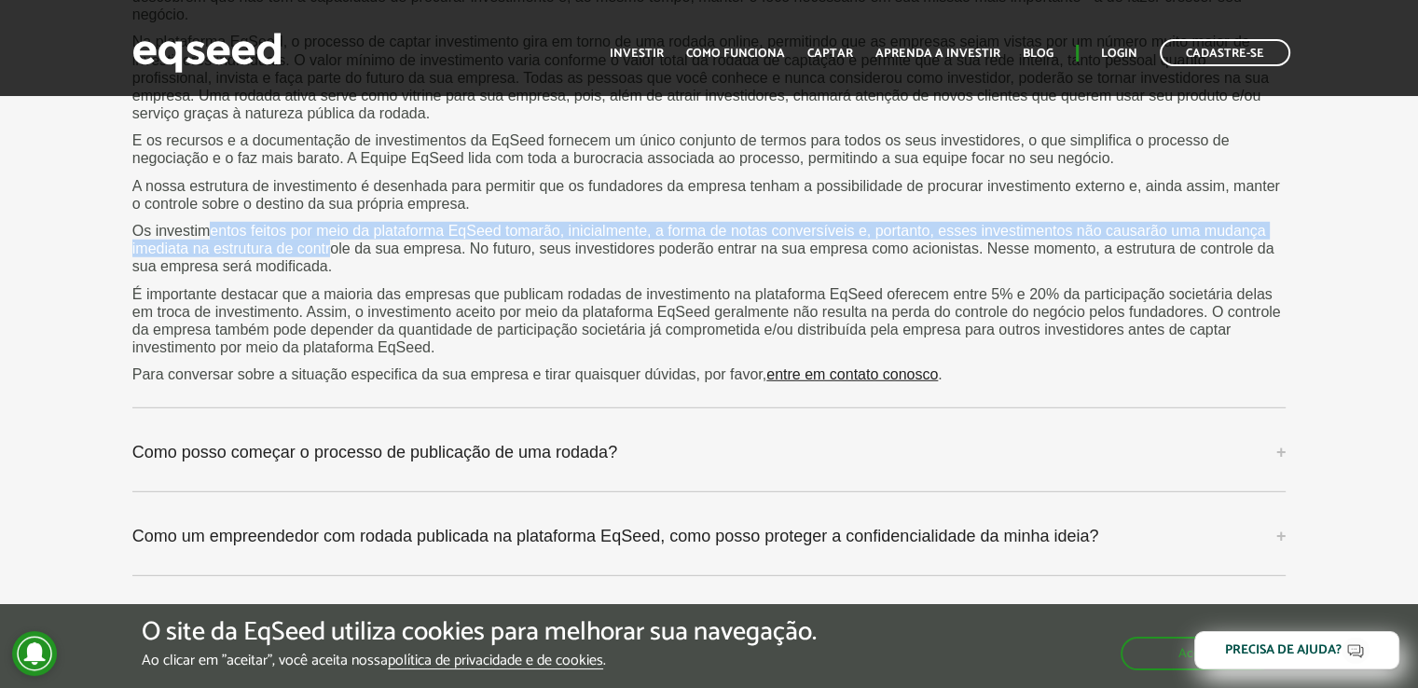
click at [276, 228] on p "Os investimentos feitos por meio da plataforma EqSeed tomarão, inicialmente, a …" at bounding box center [709, 249] width 1154 height 54
click at [277, 228] on p "Os investimentos feitos por meio da plataforma EqSeed tomarão, inicialmente, a …" at bounding box center [709, 249] width 1154 height 54
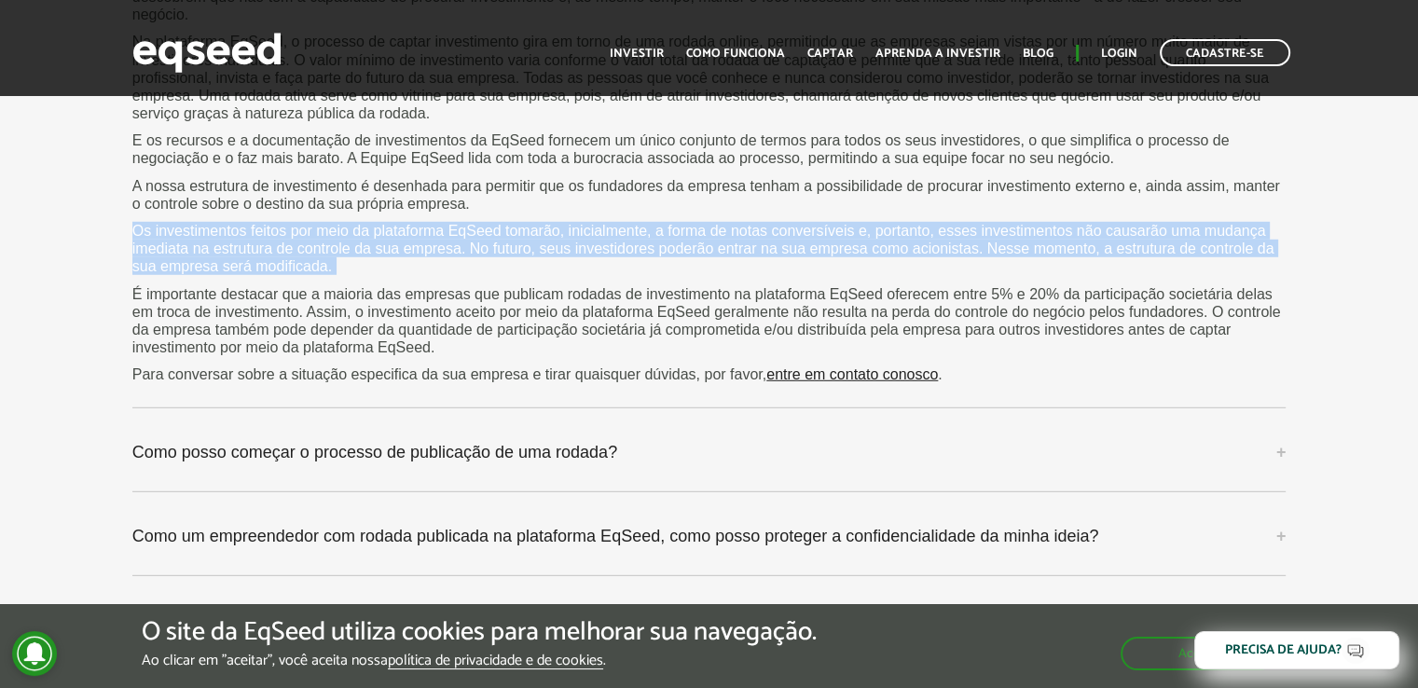
click at [277, 228] on p "Os investimentos feitos por meio da plataforma EqSeed tomarão, inicialmente, a …" at bounding box center [709, 249] width 1154 height 54
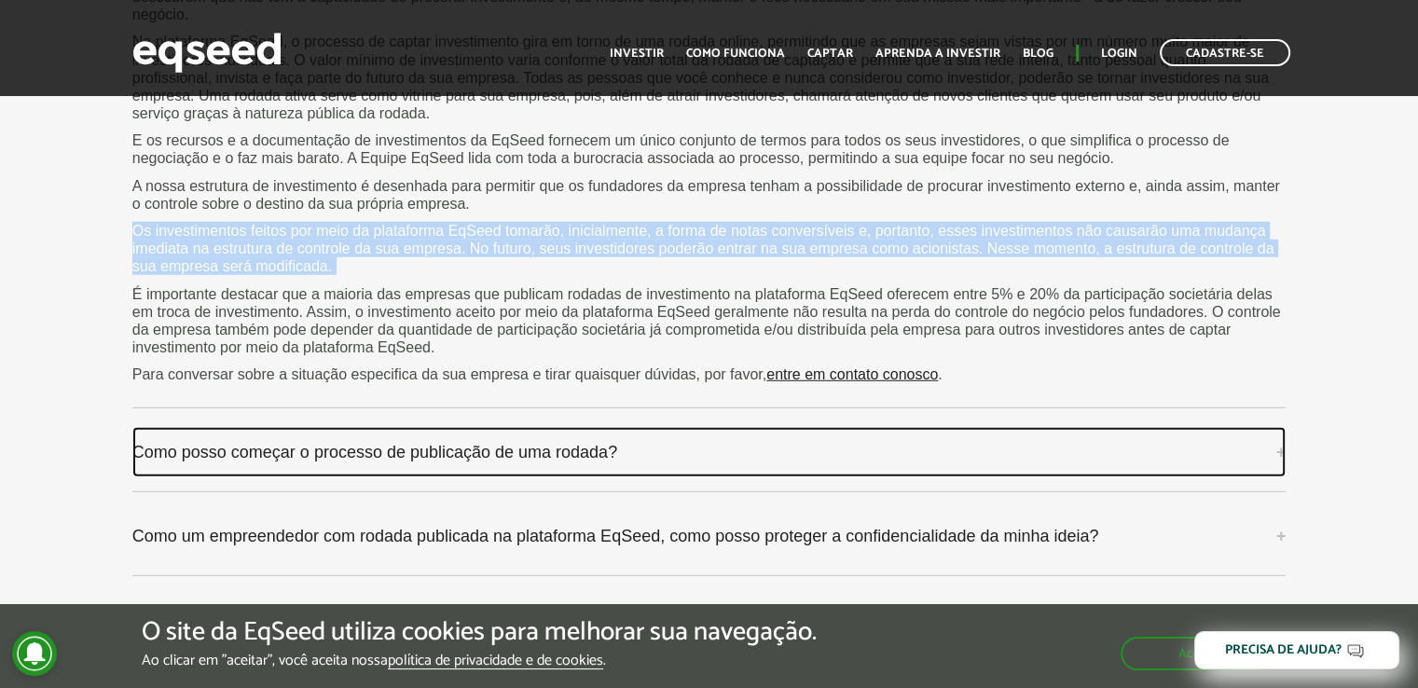
click at [324, 460] on link "Como posso começar o processo de publicação de uma rodada?" at bounding box center [709, 452] width 1154 height 50
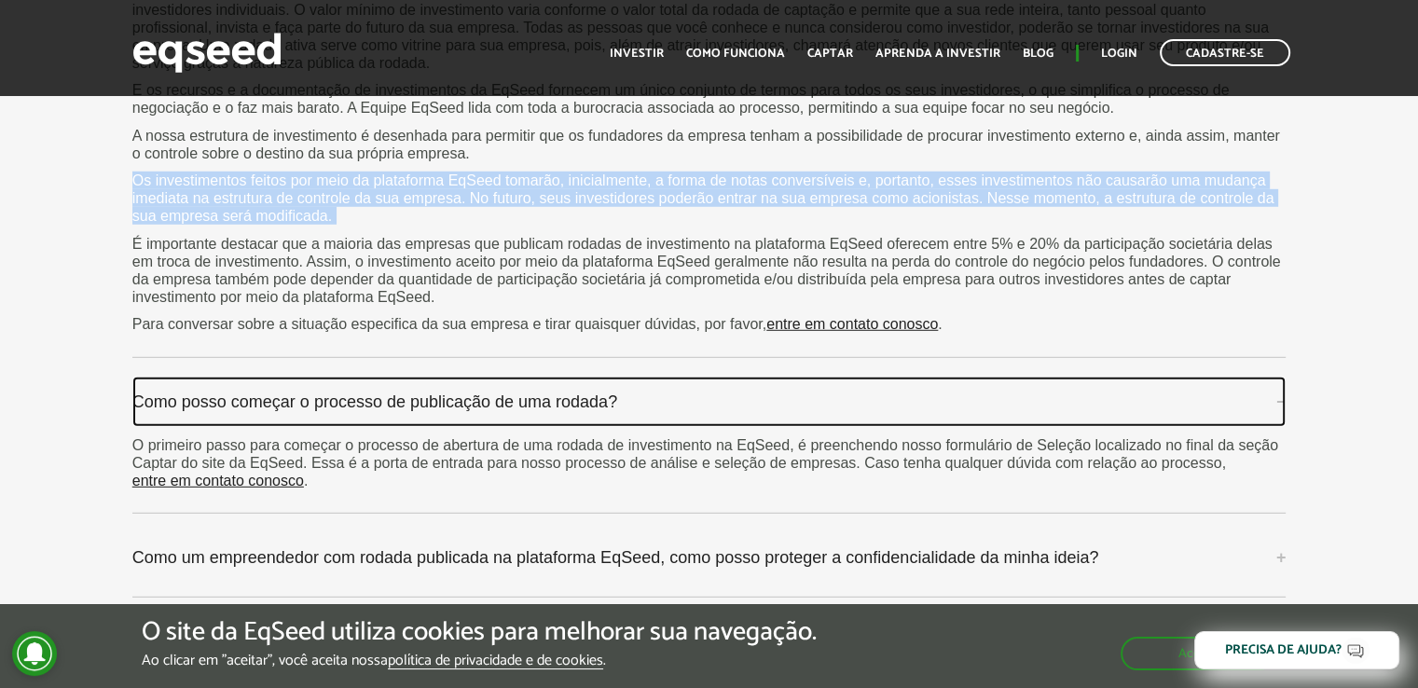
scroll to position [5314, 0]
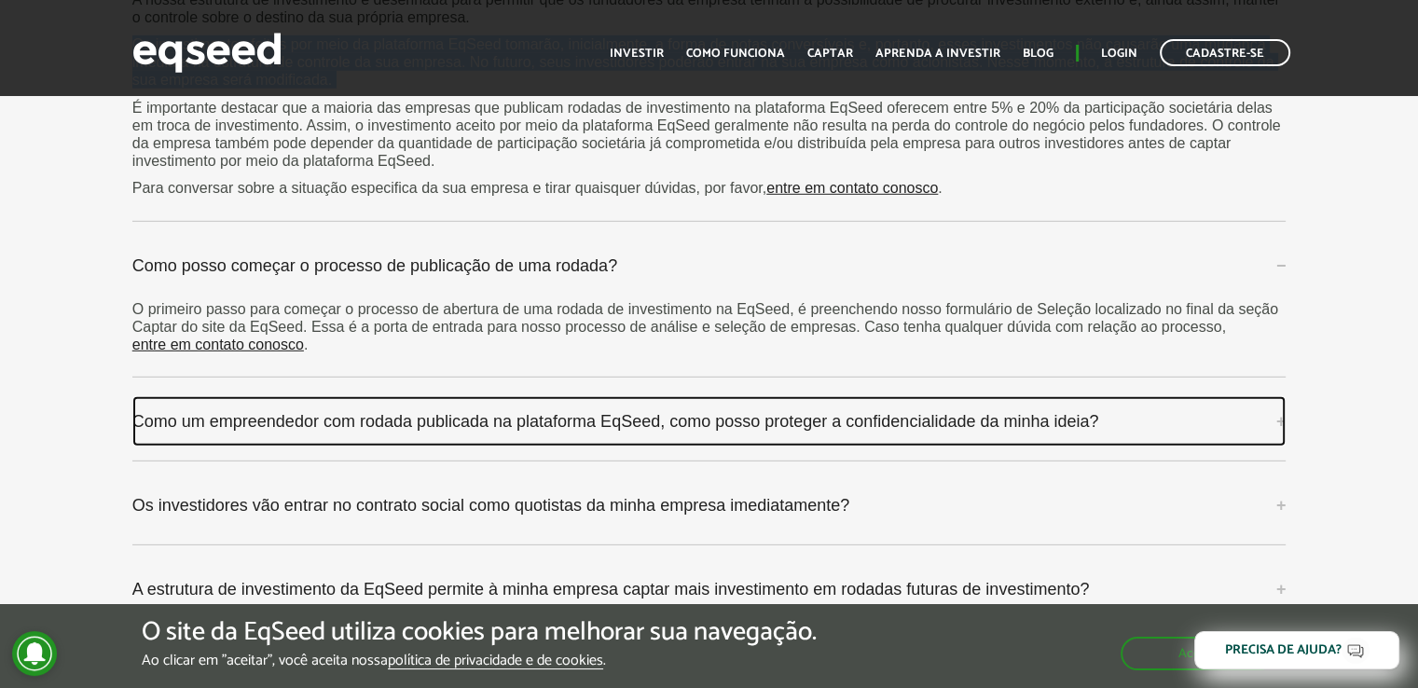
click at [340, 407] on link "Como um empreendedor com rodada publicada na plataforma EqSeed, como posso prot…" at bounding box center [709, 421] width 1154 height 50
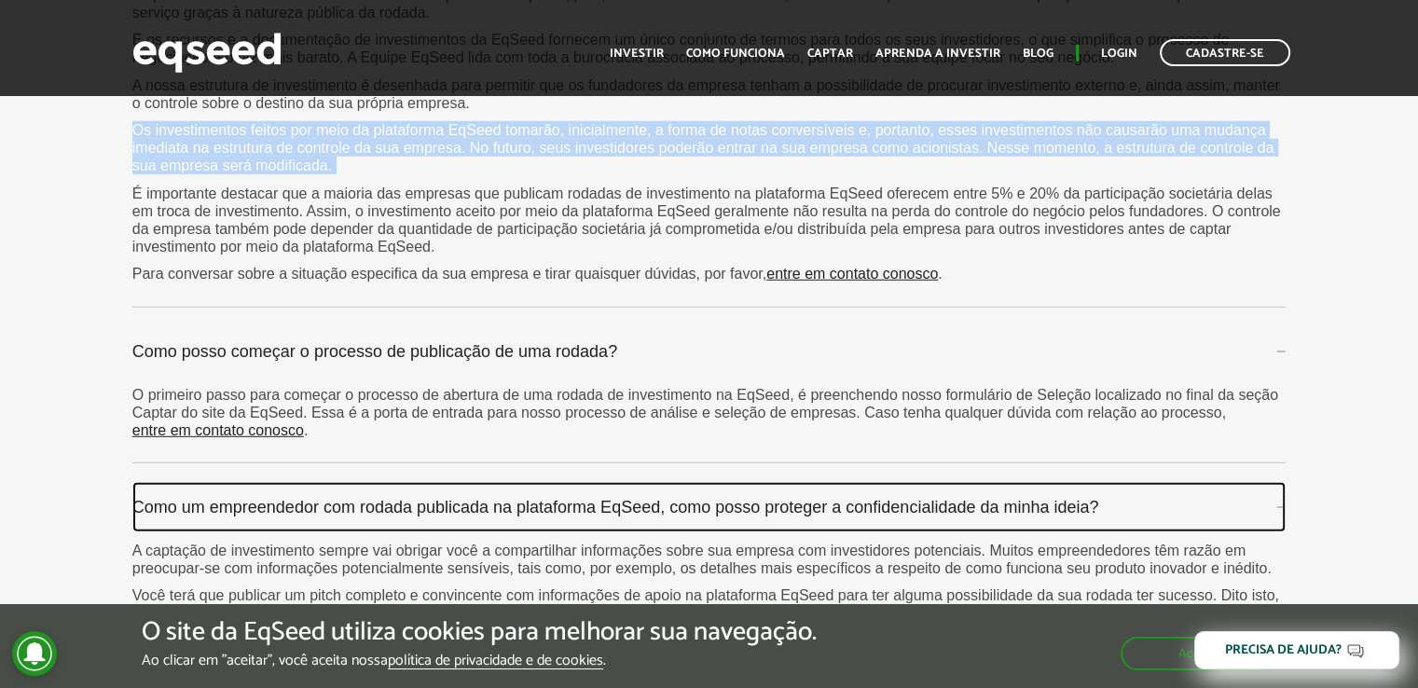
scroll to position [5221, 0]
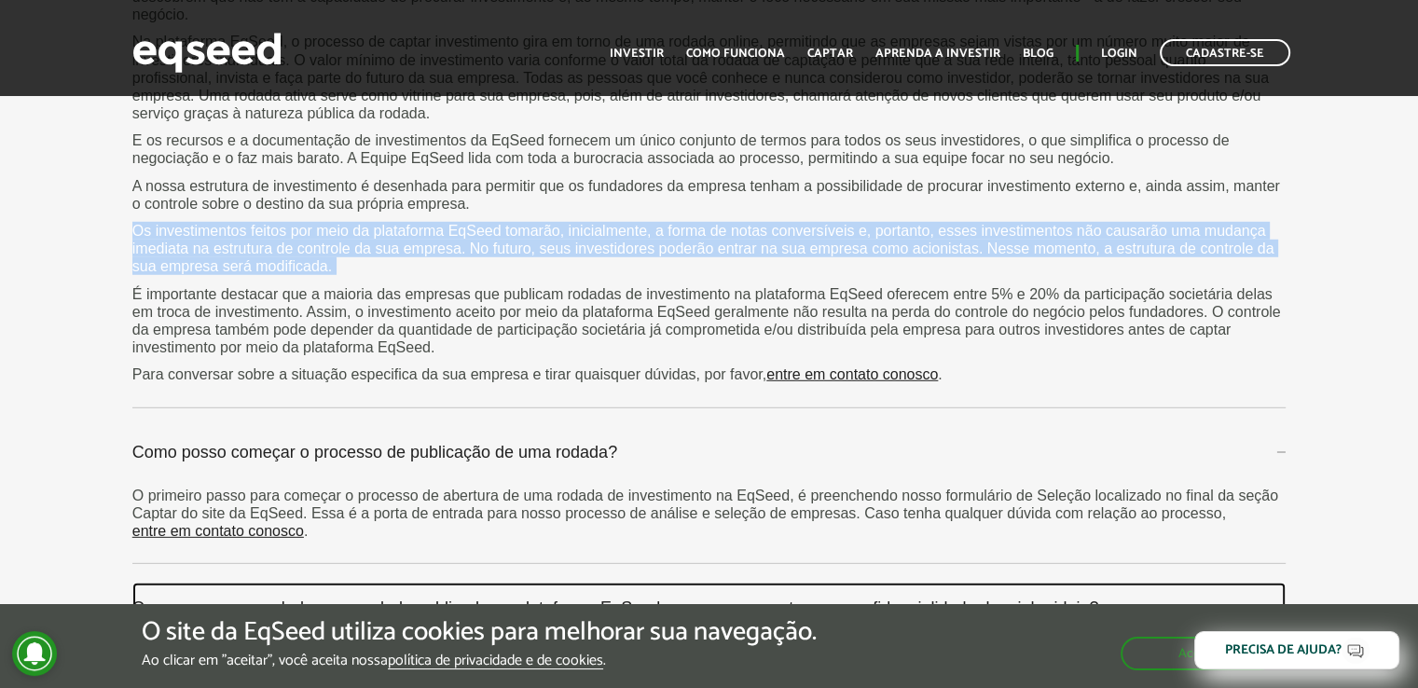
copy div "Os investimentos feitos por meio da plataforma EqSeed tomarão, inicialmente, a …"
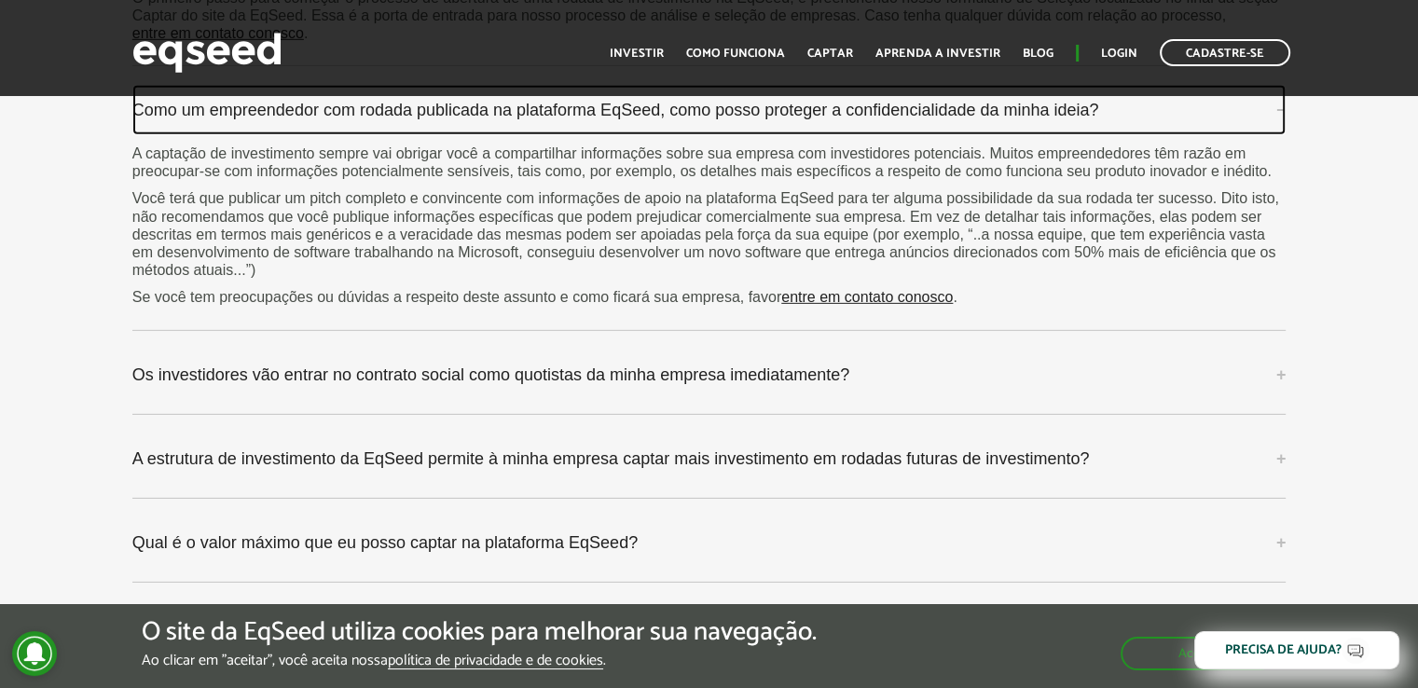
scroll to position [5687, 0]
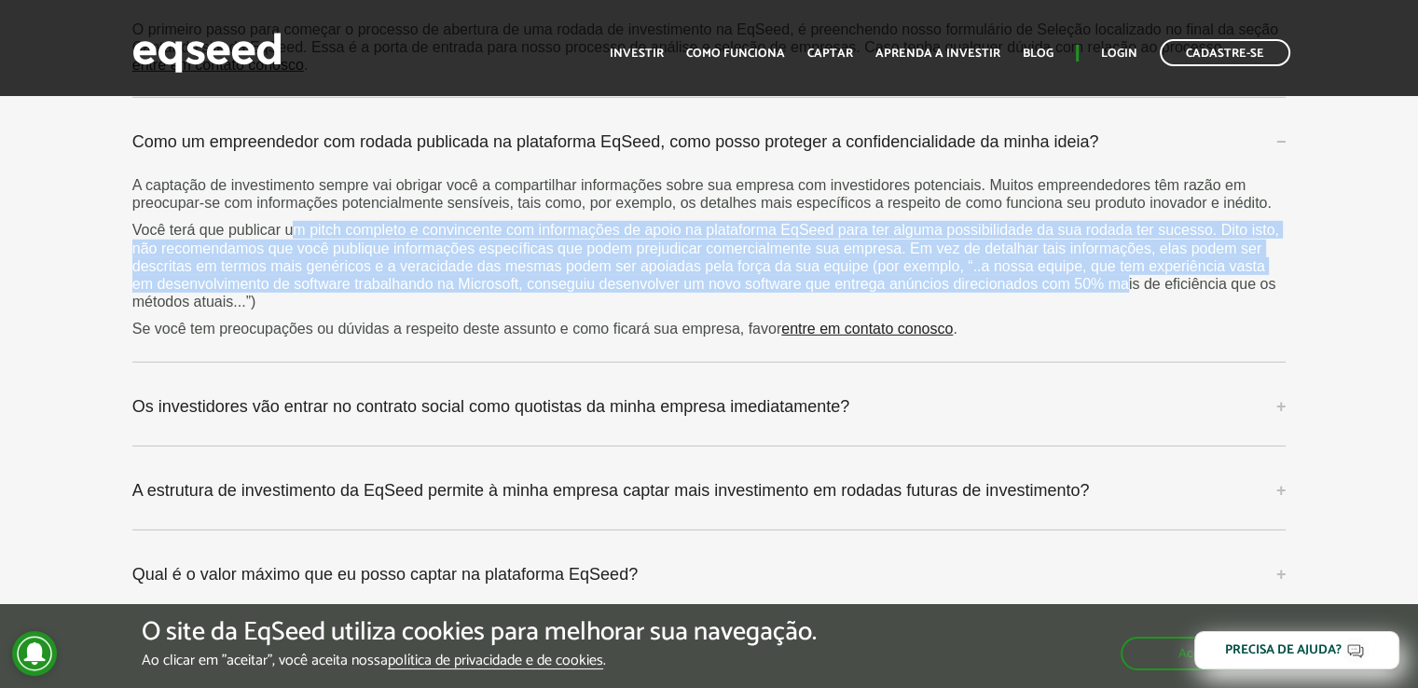
drag, startPoint x: 291, startPoint y: 223, endPoint x: 669, endPoint y: 322, distance: 391.2
click at [1119, 283] on p "Você terá que publicar um pitch completo e convincente com informações de apoio…" at bounding box center [709, 266] width 1154 height 90
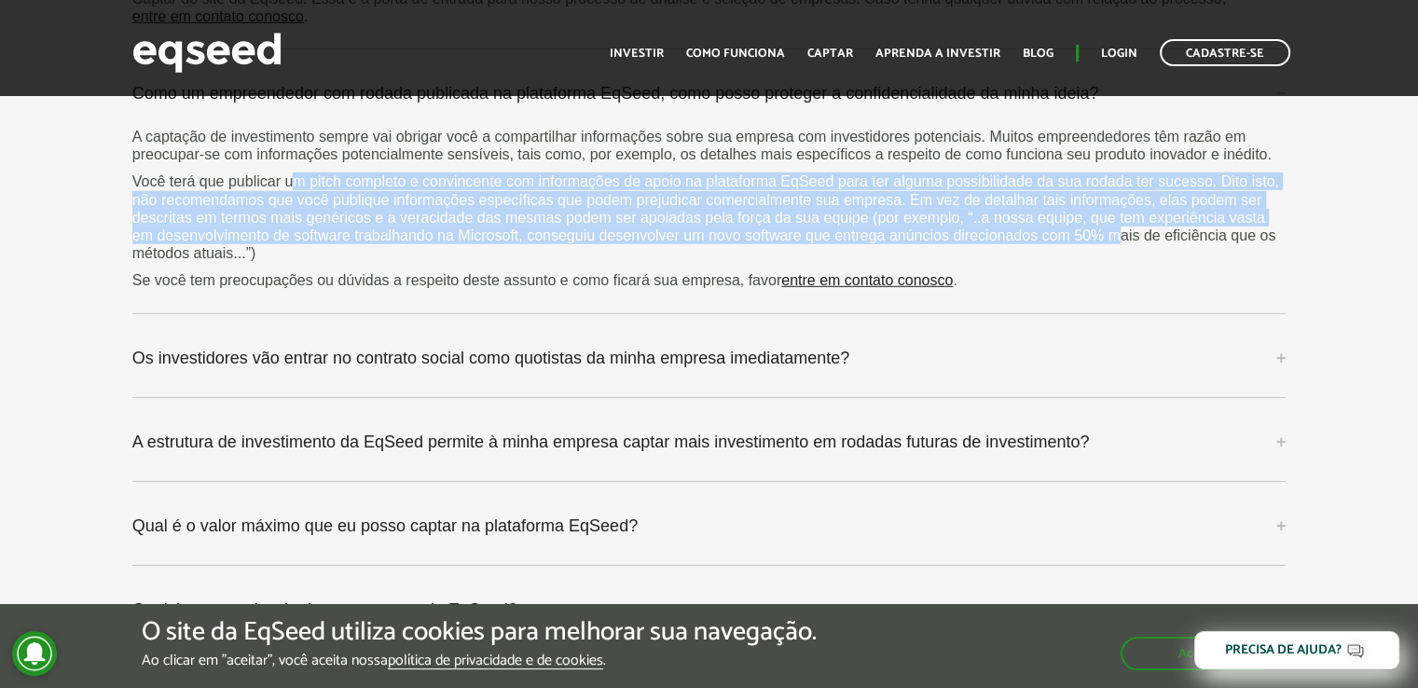
scroll to position [5781, 0]
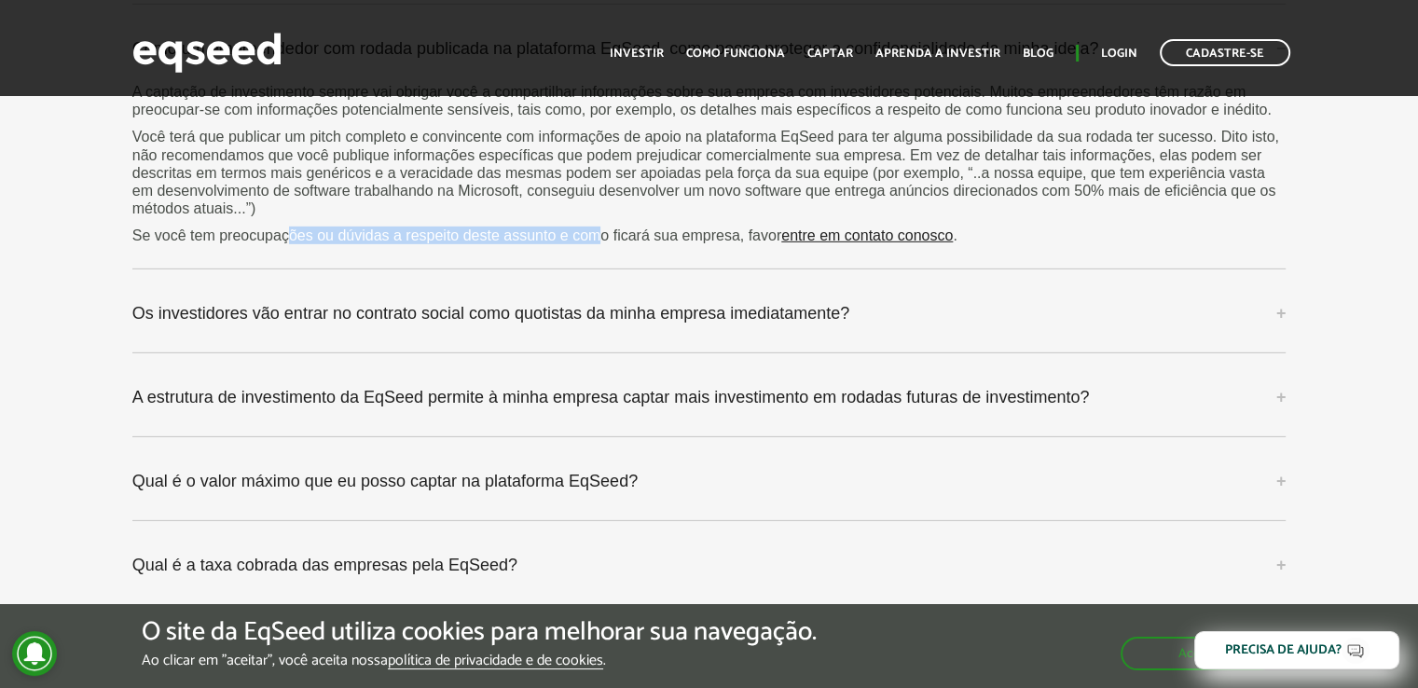
drag, startPoint x: 287, startPoint y: 235, endPoint x: 601, endPoint y: 232, distance: 314.2
click at [601, 232] on p "Se você tem preocupações ou dúvidas a respeito deste assunto e como ficará sua …" at bounding box center [709, 236] width 1154 height 18
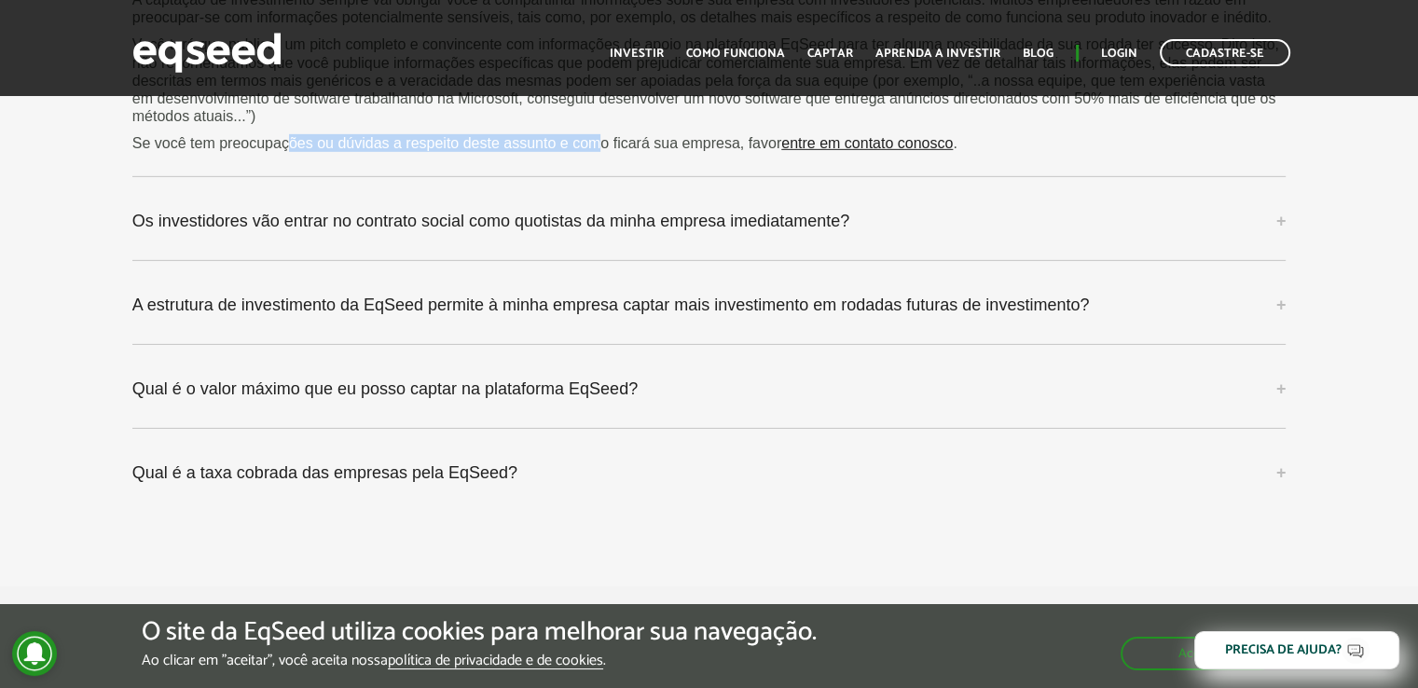
scroll to position [5874, 0]
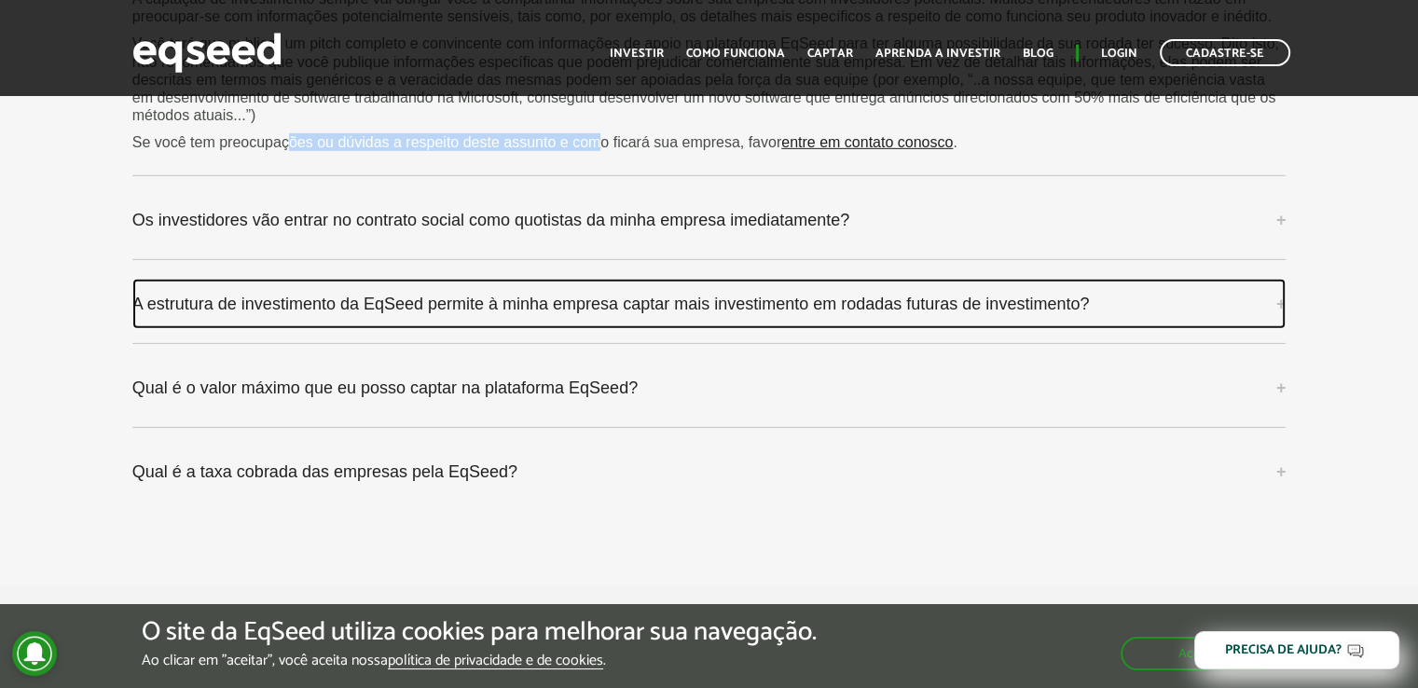
click at [554, 286] on link "A estrutura de investimento da EqSeed permite à minha empresa captar mais inves…" at bounding box center [709, 304] width 1154 height 50
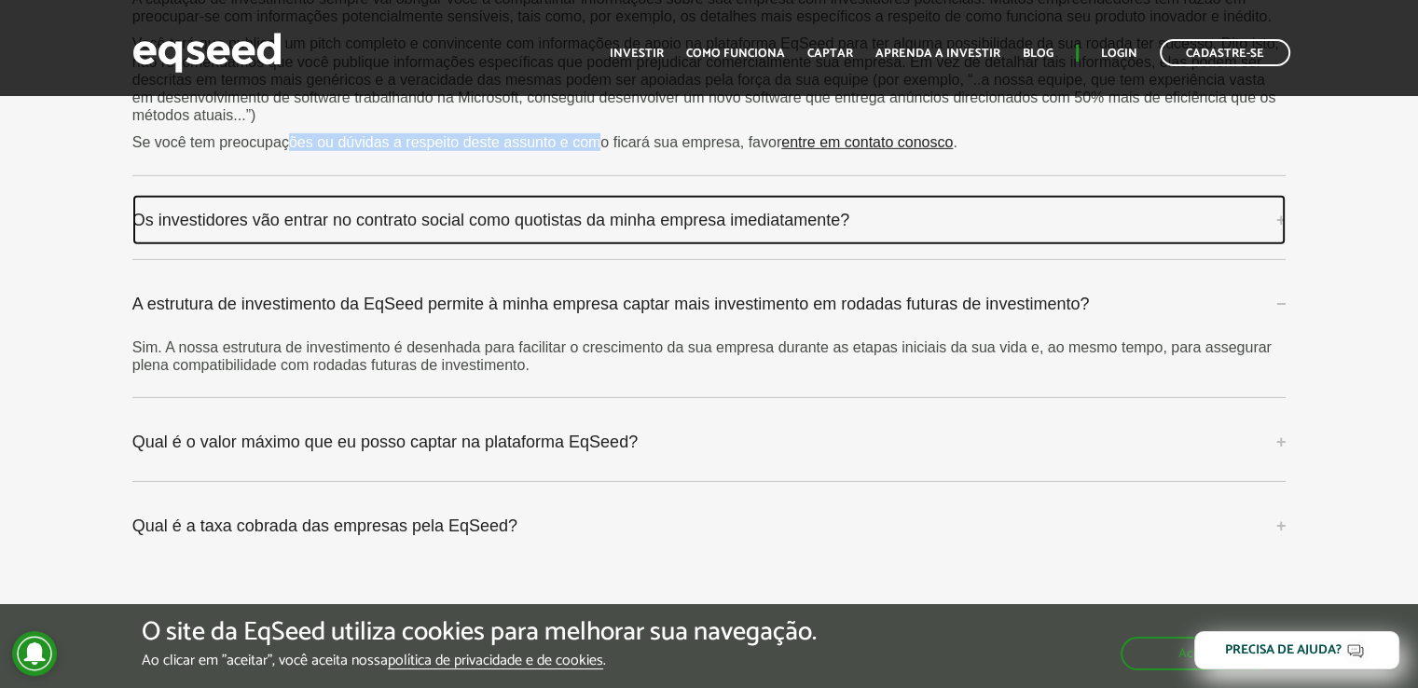
click at [517, 222] on link "Os investidores vão entrar no contrato social como quotistas da minha empresa i…" at bounding box center [709, 220] width 1154 height 50
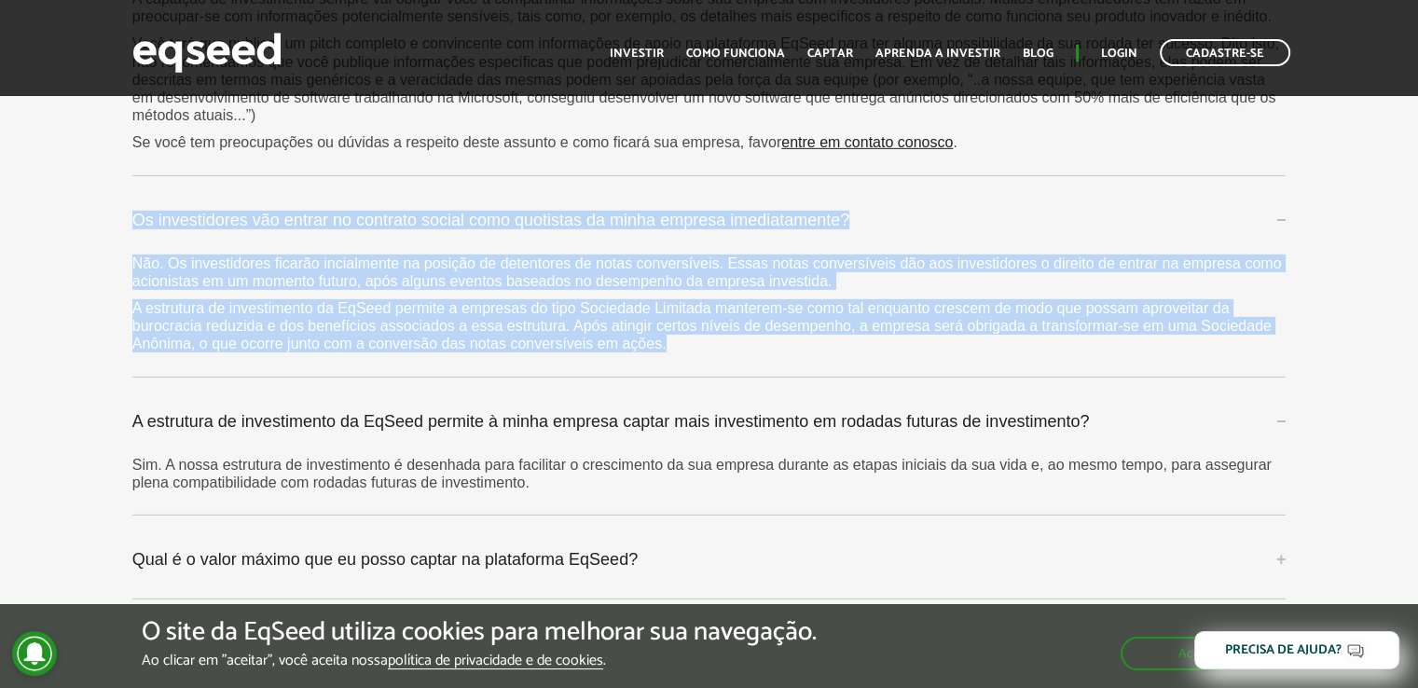
drag, startPoint x: 129, startPoint y: 207, endPoint x: 735, endPoint y: 350, distance: 622.6
copy div "Os investidores vão entrar no contrato social como quotistas da minha empresa i…"
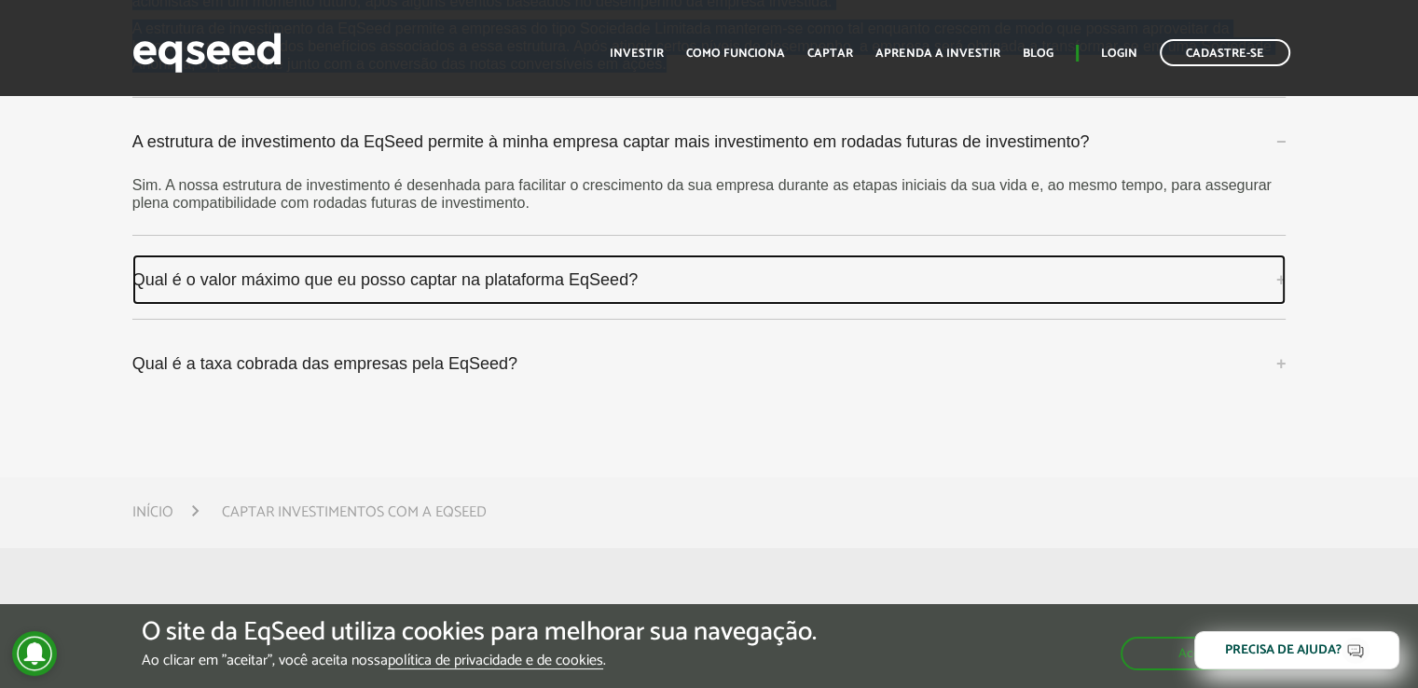
click at [586, 293] on link "Qual é o valor máximo que eu posso captar na plataforma EqSeed?" at bounding box center [709, 280] width 1154 height 50
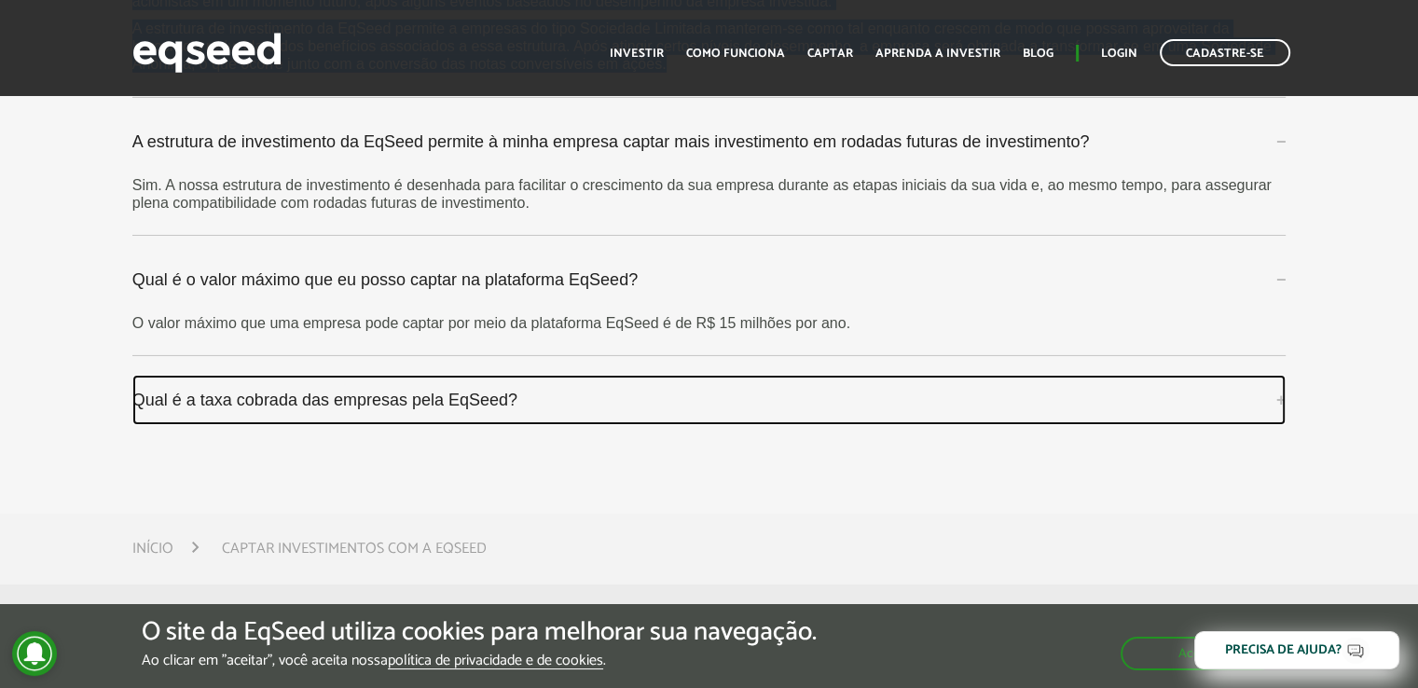
click at [564, 384] on link "Qual é a taxa cobrada das empresas pela EqSeed?" at bounding box center [709, 400] width 1154 height 50
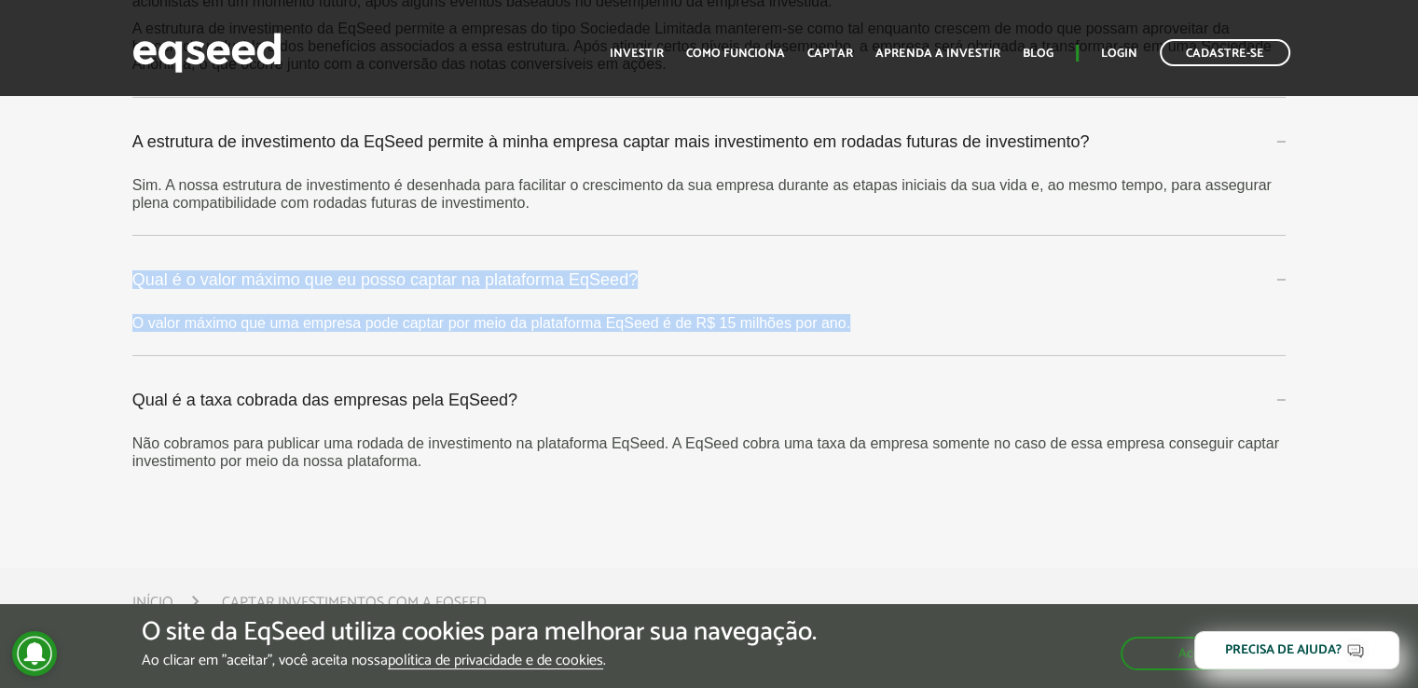
drag, startPoint x: 854, startPoint y: 331, endPoint x: 98, endPoint y: 277, distance: 758.1
copy div "Qual é o valor máximo que eu posso captar na plataforma EqSeed? O valor máximo …"
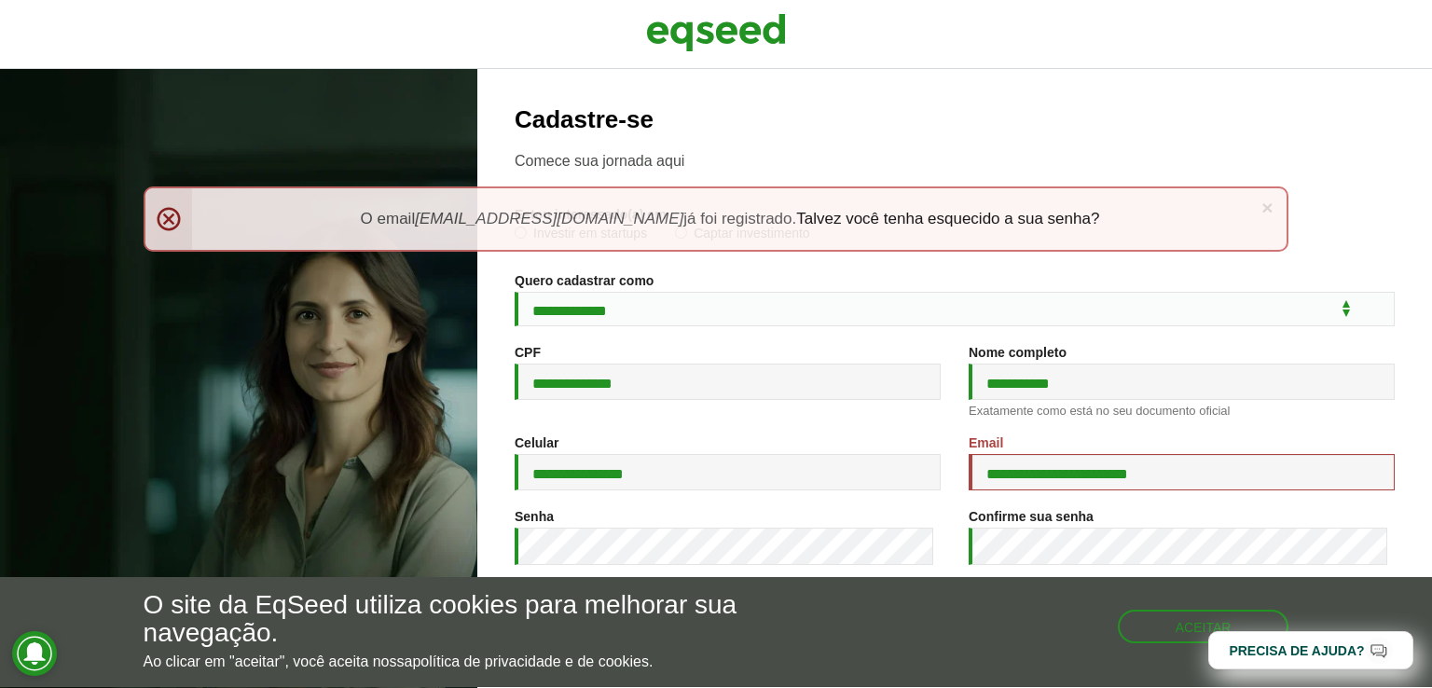
click at [933, 77] on div "**********" at bounding box center [954, 378] width 955 height 619
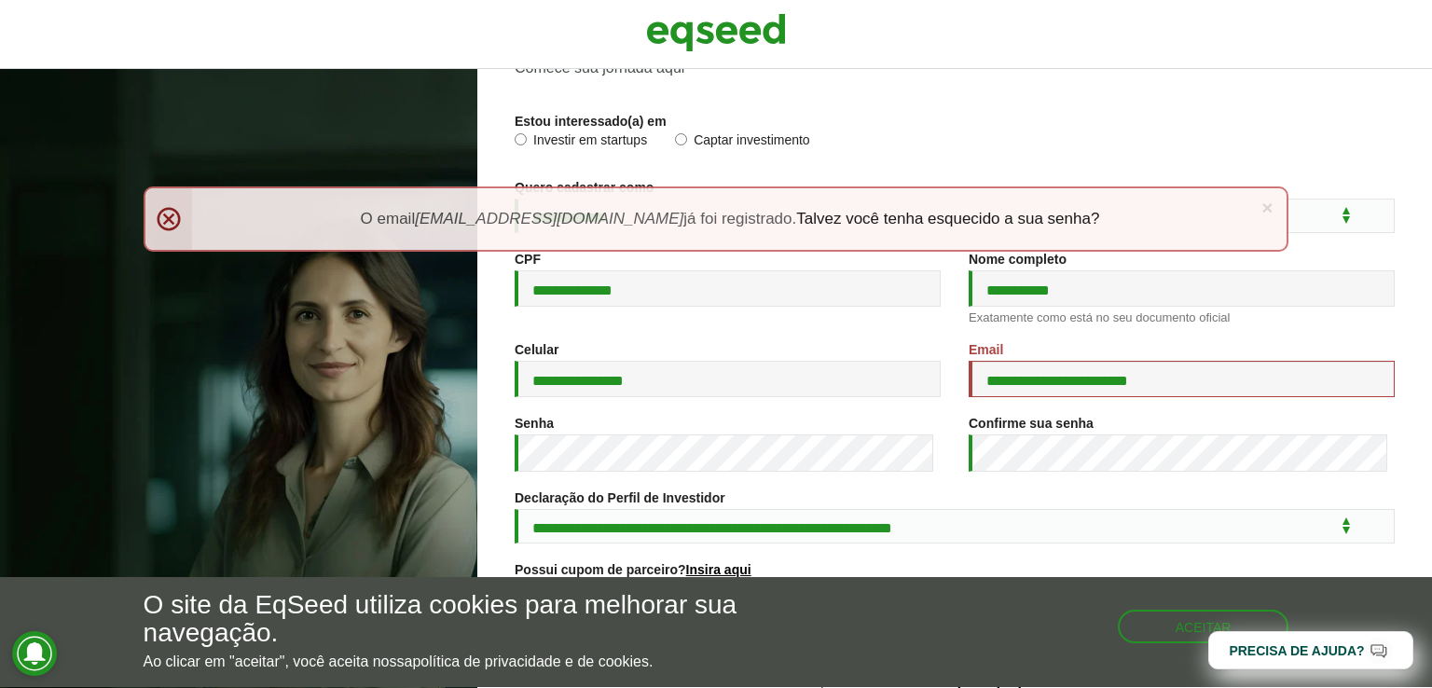
scroll to position [197, 0]
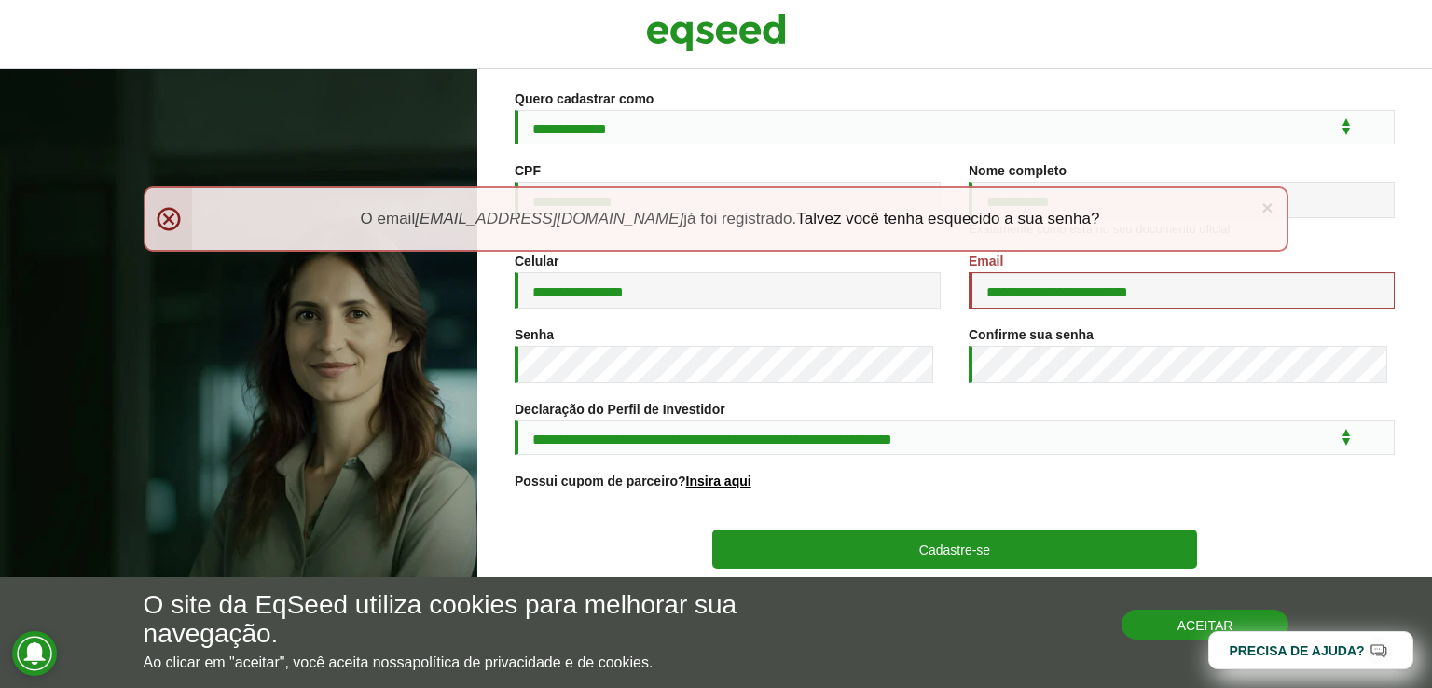
click at [1200, 625] on button "Aceitar" at bounding box center [1206, 625] width 168 height 30
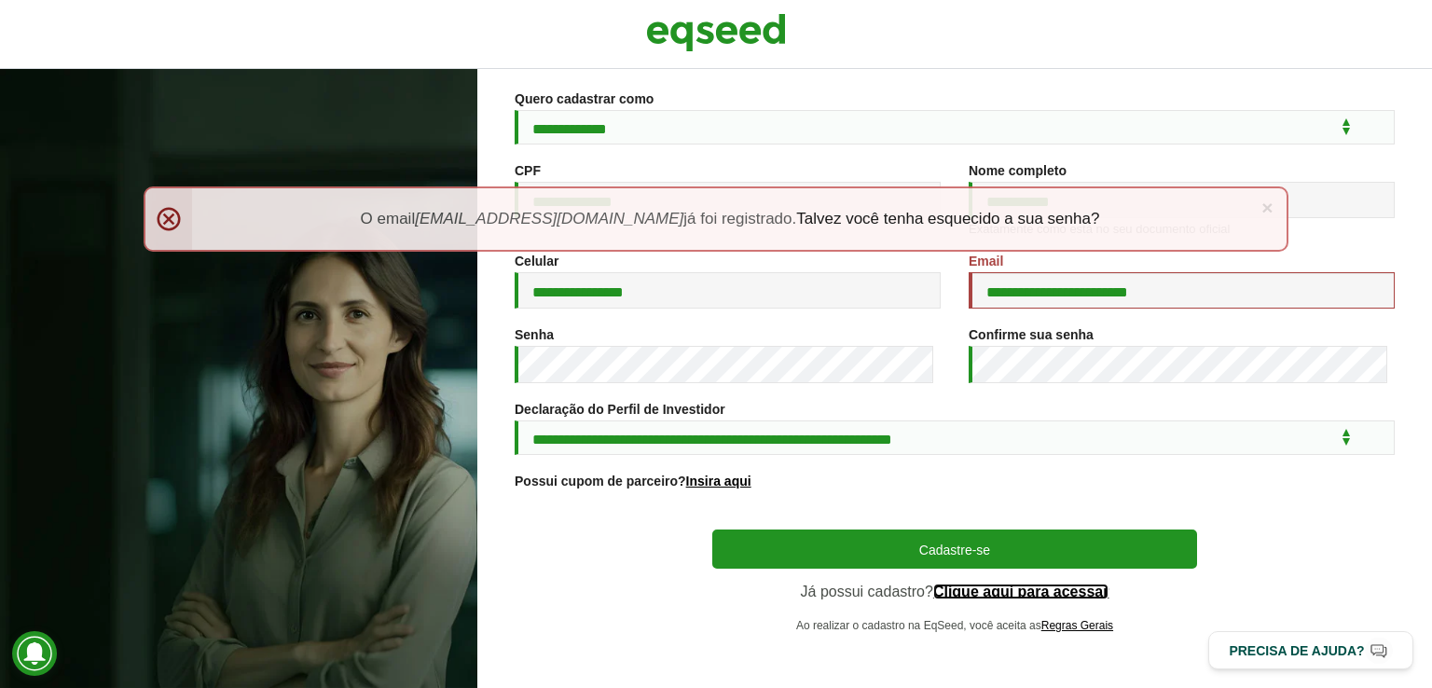
click at [1073, 586] on link "Clique aqui para acessar" at bounding box center [1021, 592] width 176 height 15
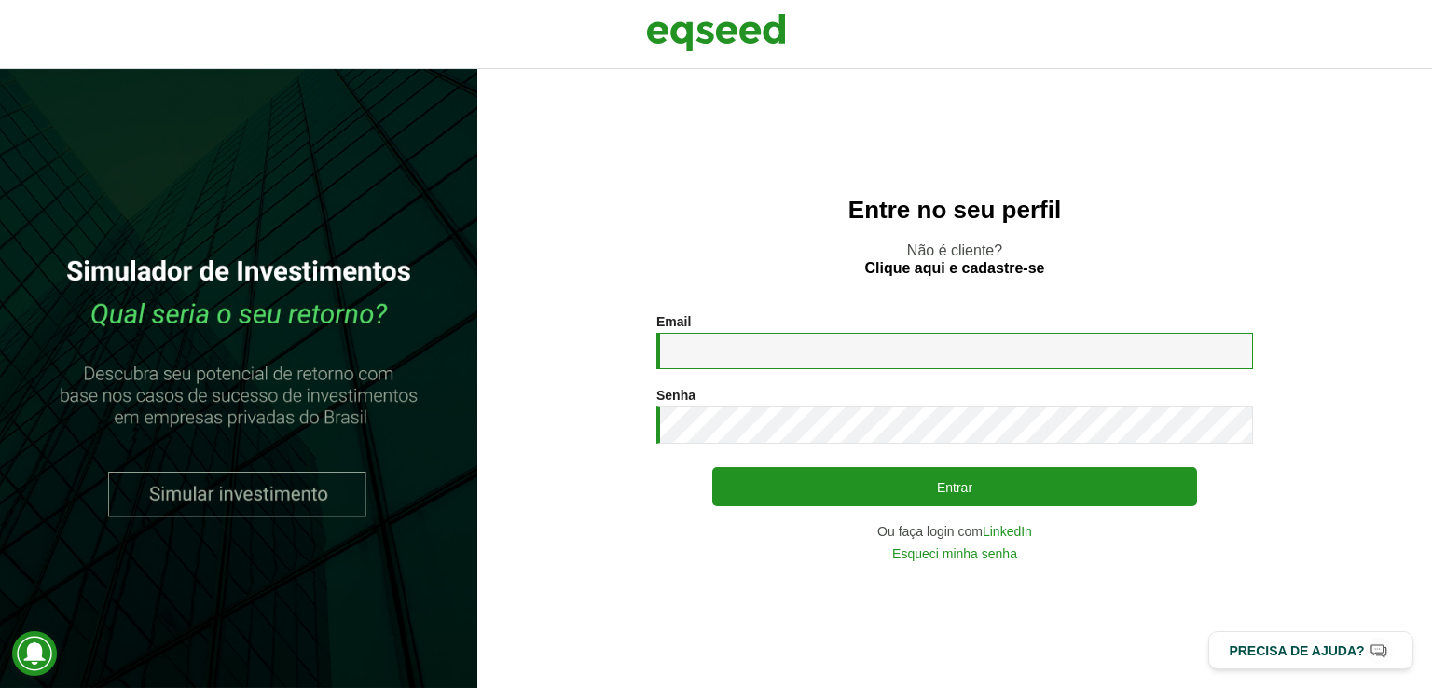
type input "**********"
click at [820, 454] on div "**********" at bounding box center [954, 437] width 597 height 246
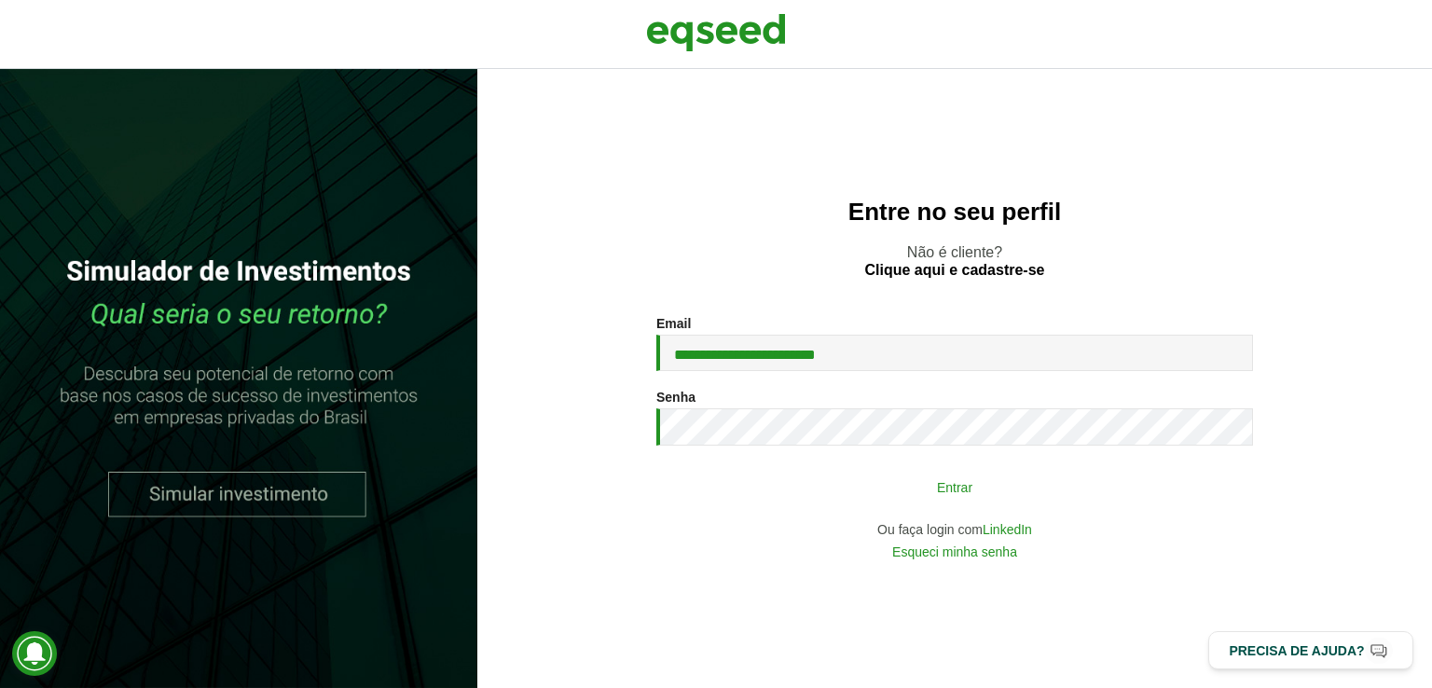
click at [819, 484] on button "Entrar" at bounding box center [954, 486] width 485 height 35
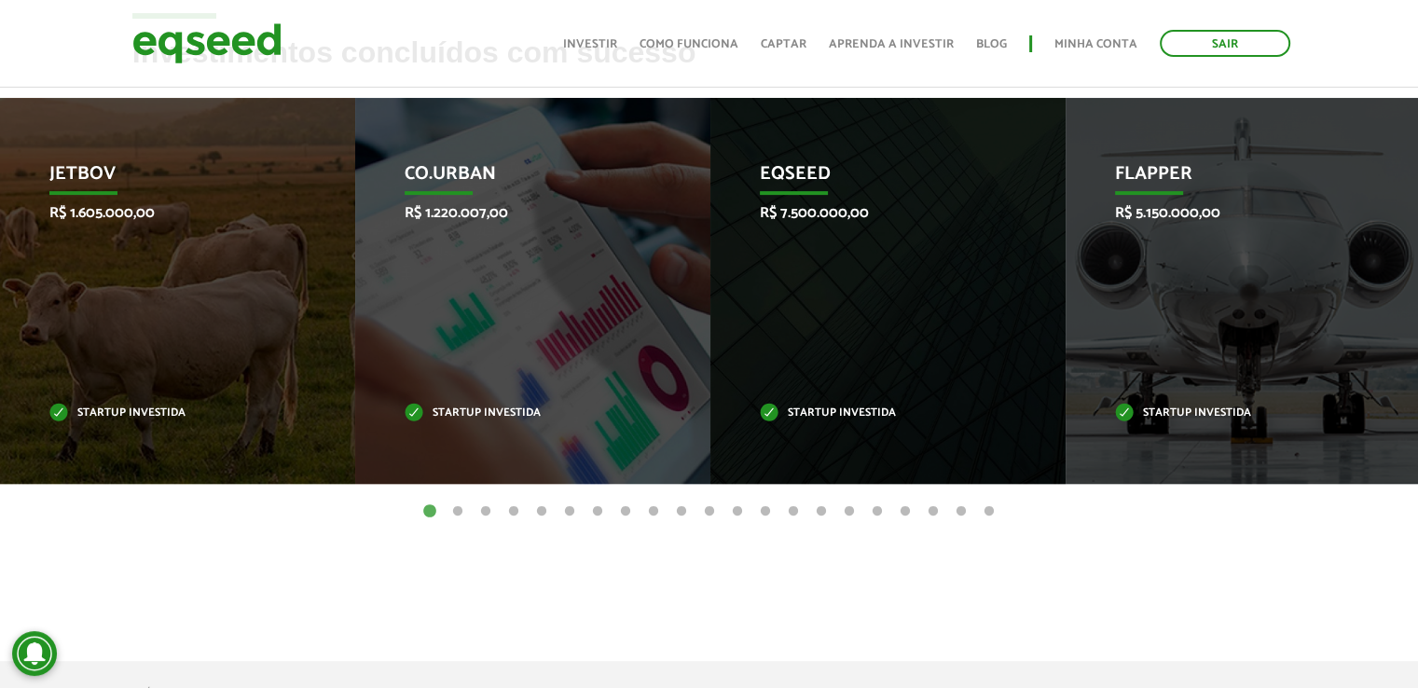
scroll to position [839, 0]
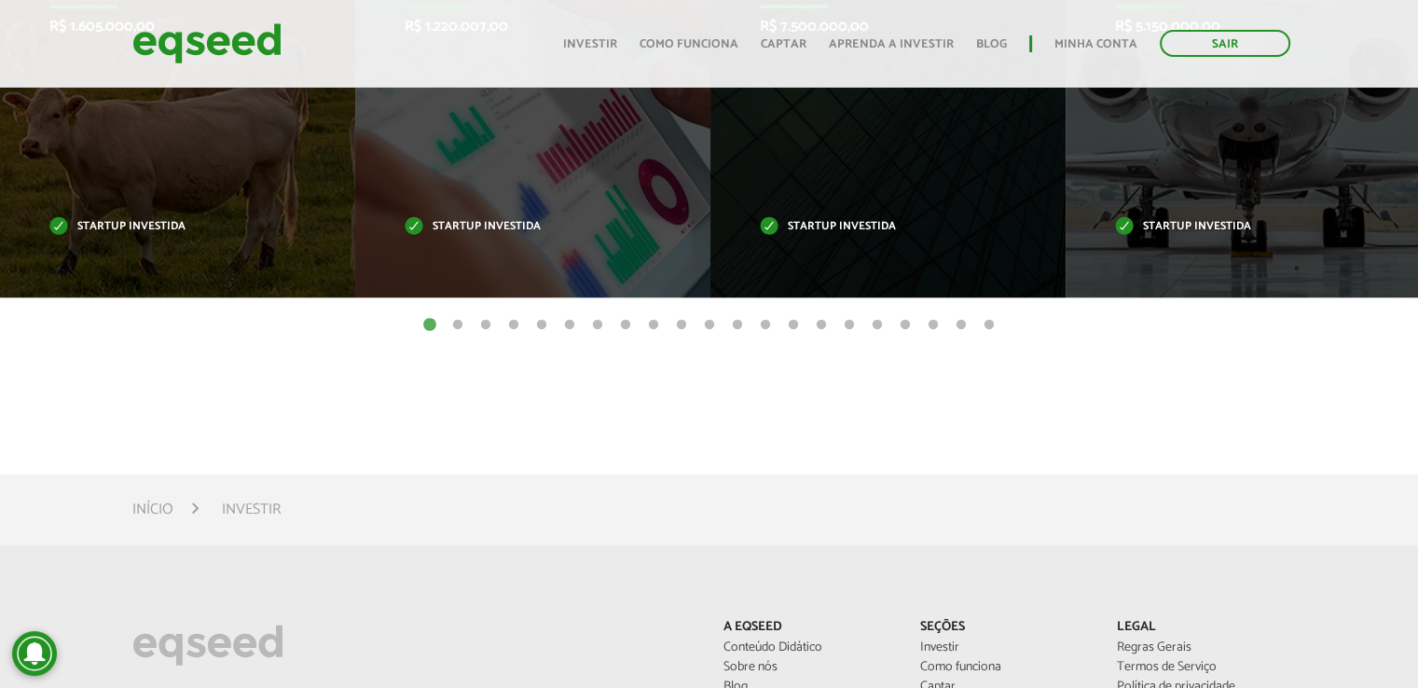
click at [461, 319] on button "2" at bounding box center [457, 325] width 19 height 19
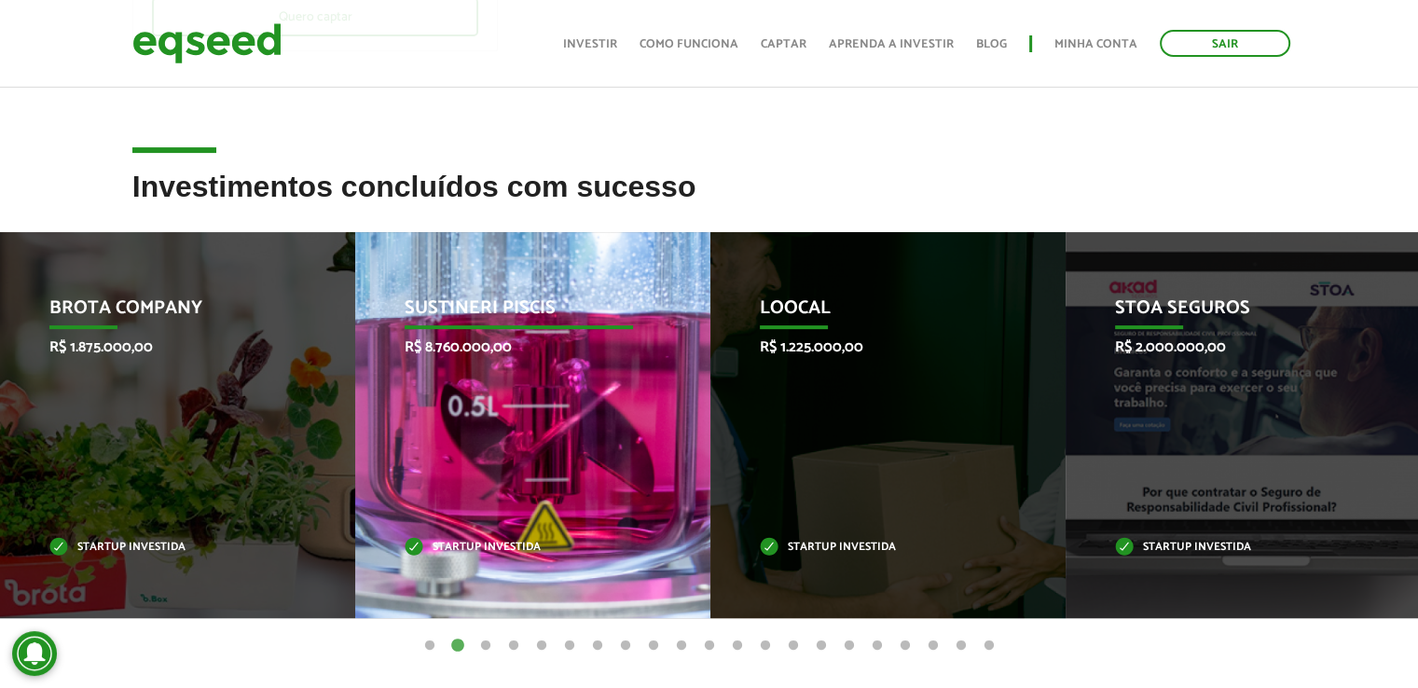
scroll to position [559, 0]
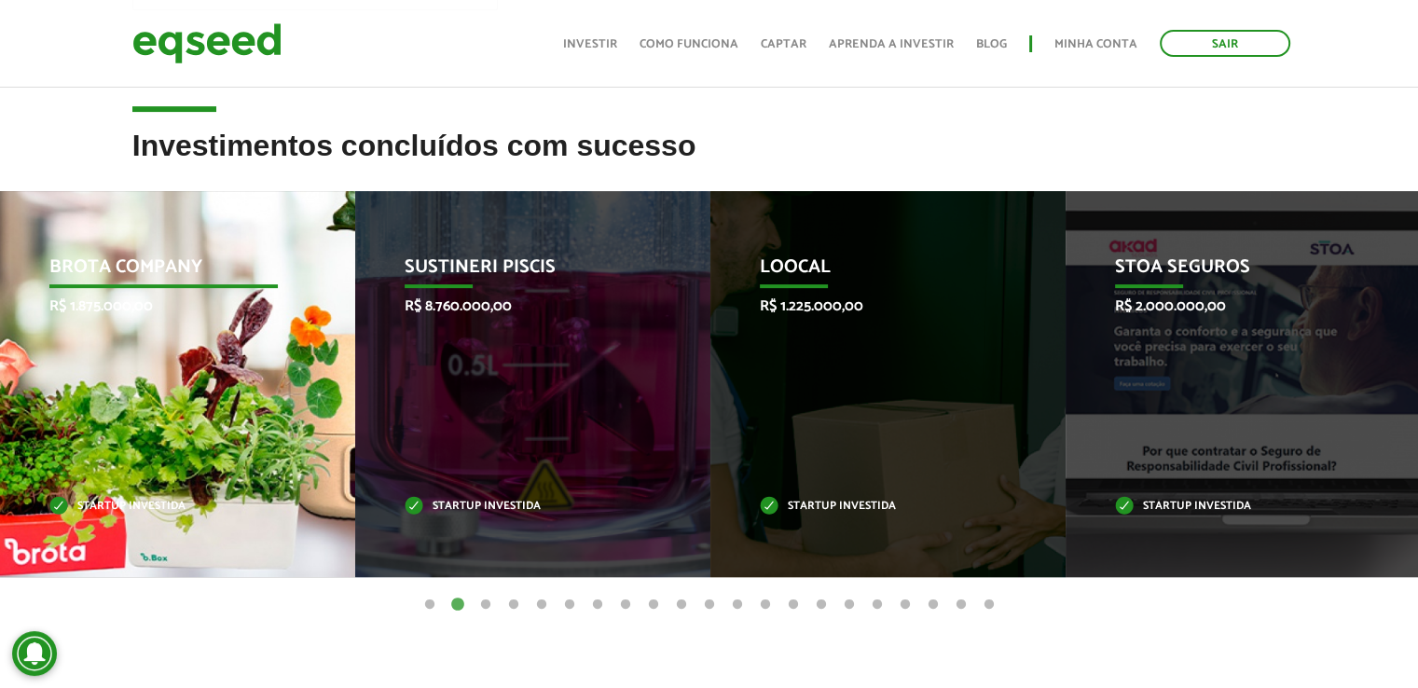
drag, startPoint x: 144, startPoint y: 350, endPoint x: 90, endPoint y: 281, distance: 87.1
click at [90, 281] on p "Brota Company" at bounding box center [163, 272] width 229 height 32
click at [94, 270] on p "Brota Company" at bounding box center [163, 272] width 229 height 32
click at [57, 343] on div "Brota Company R$ 1.875.000,00 Startup investida" at bounding box center [163, 384] width 327 height 386
click at [107, 510] on p "Startup investida" at bounding box center [163, 507] width 229 height 10
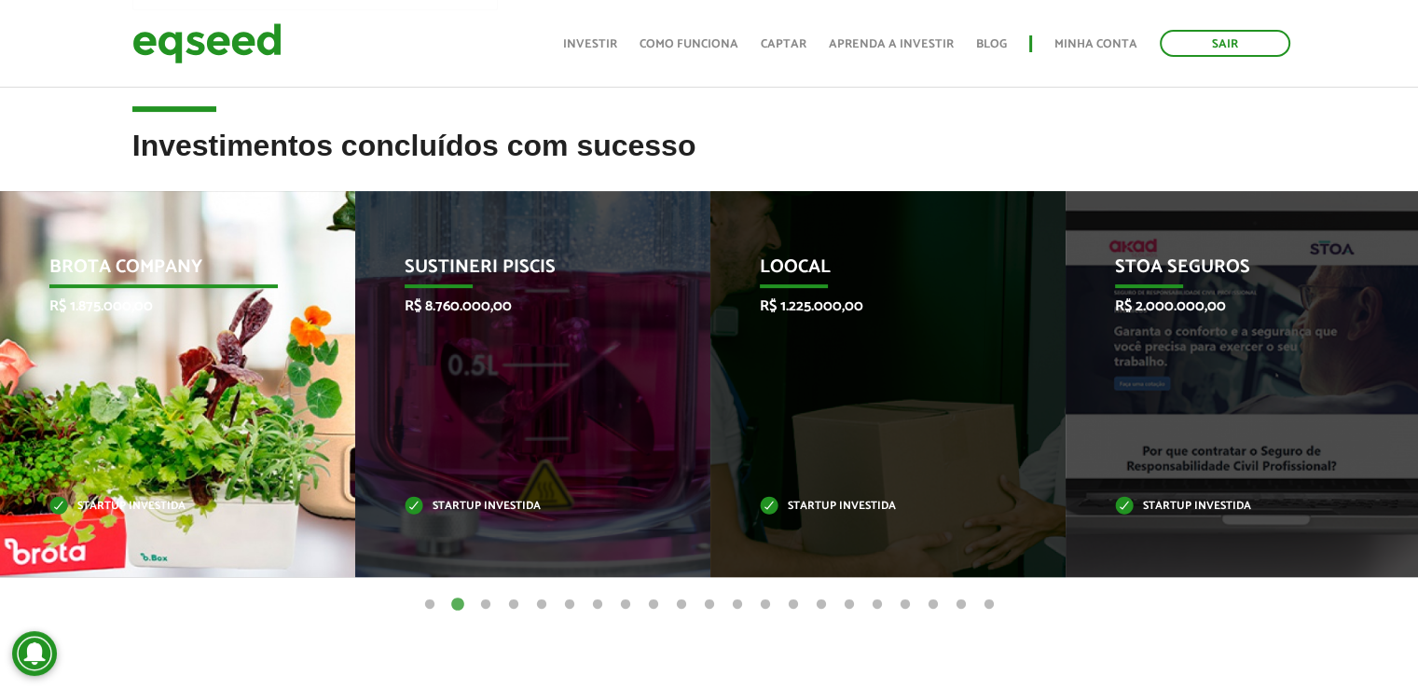
click at [123, 542] on div "Brota Company R$ 1.875.000,00 Startup investida" at bounding box center [163, 384] width 327 height 386
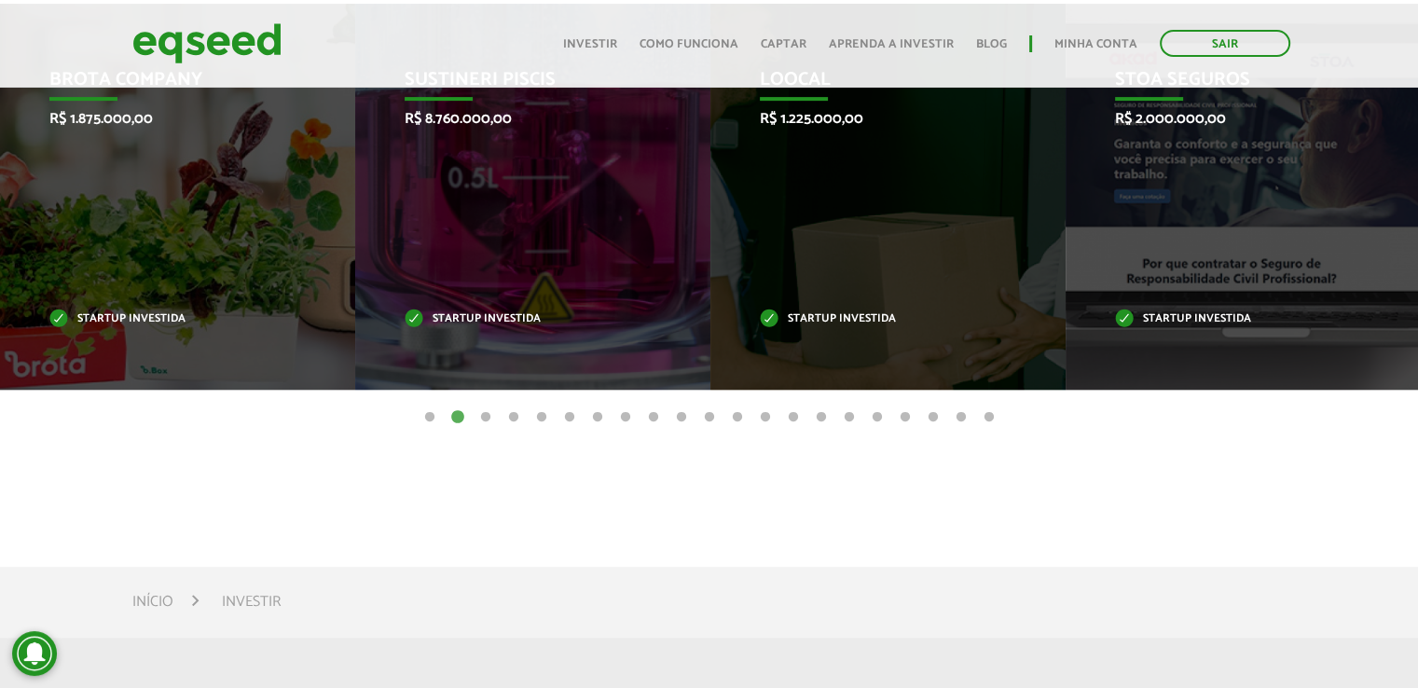
scroll to position [882, 0]
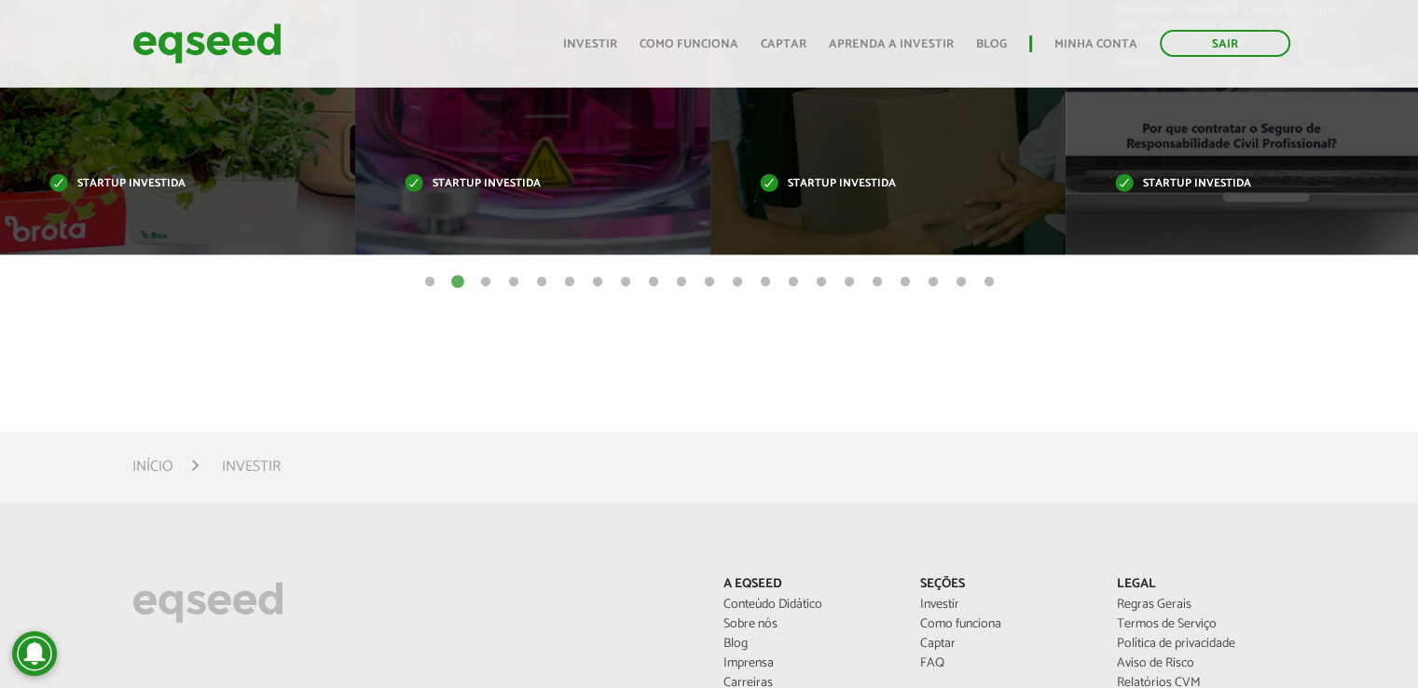
click at [239, 462] on li "Investir" at bounding box center [251, 466] width 59 height 25
click at [161, 465] on link "Início" at bounding box center [152, 467] width 41 height 15
click at [578, 57] on div "Toggle navigation Início Investir Como funciona Captar Aprenda a investir Blog …" at bounding box center [927, 43] width 746 height 49
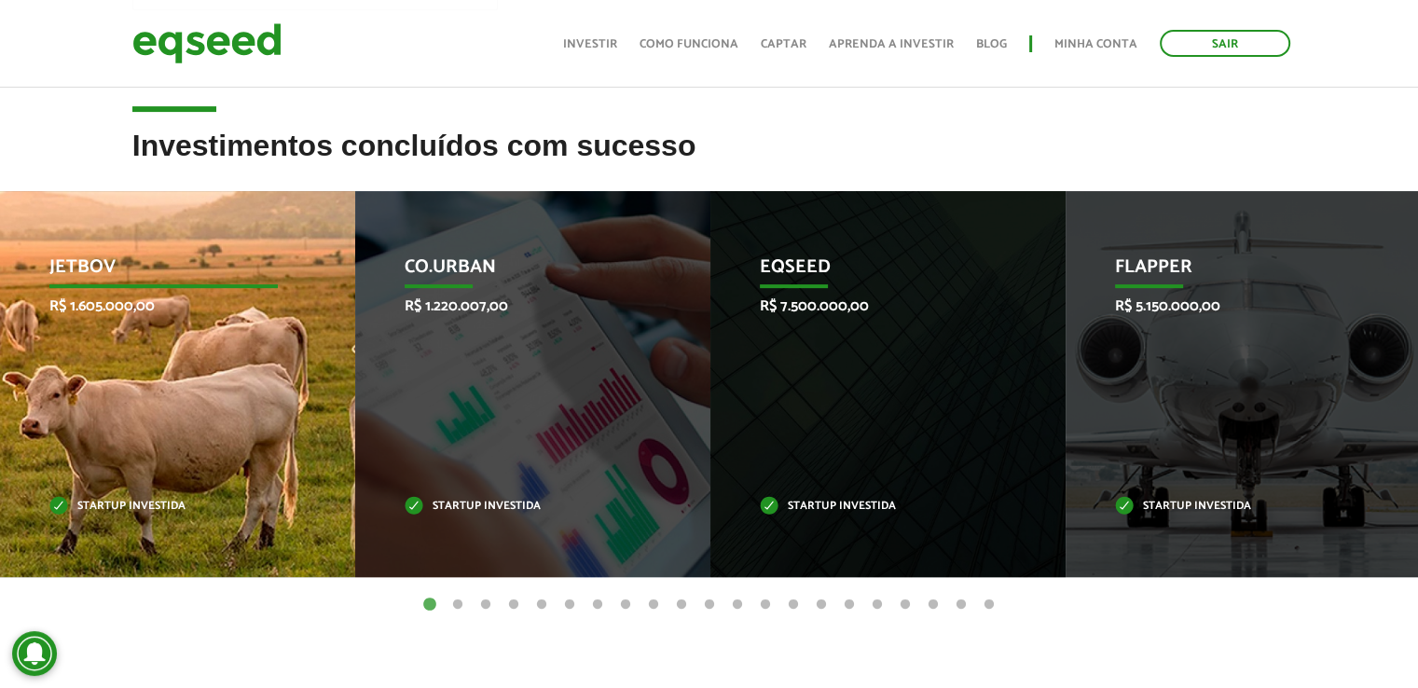
click at [171, 379] on div "JetBov R$ 1.605.000,00 Startup investida" at bounding box center [163, 384] width 327 height 386
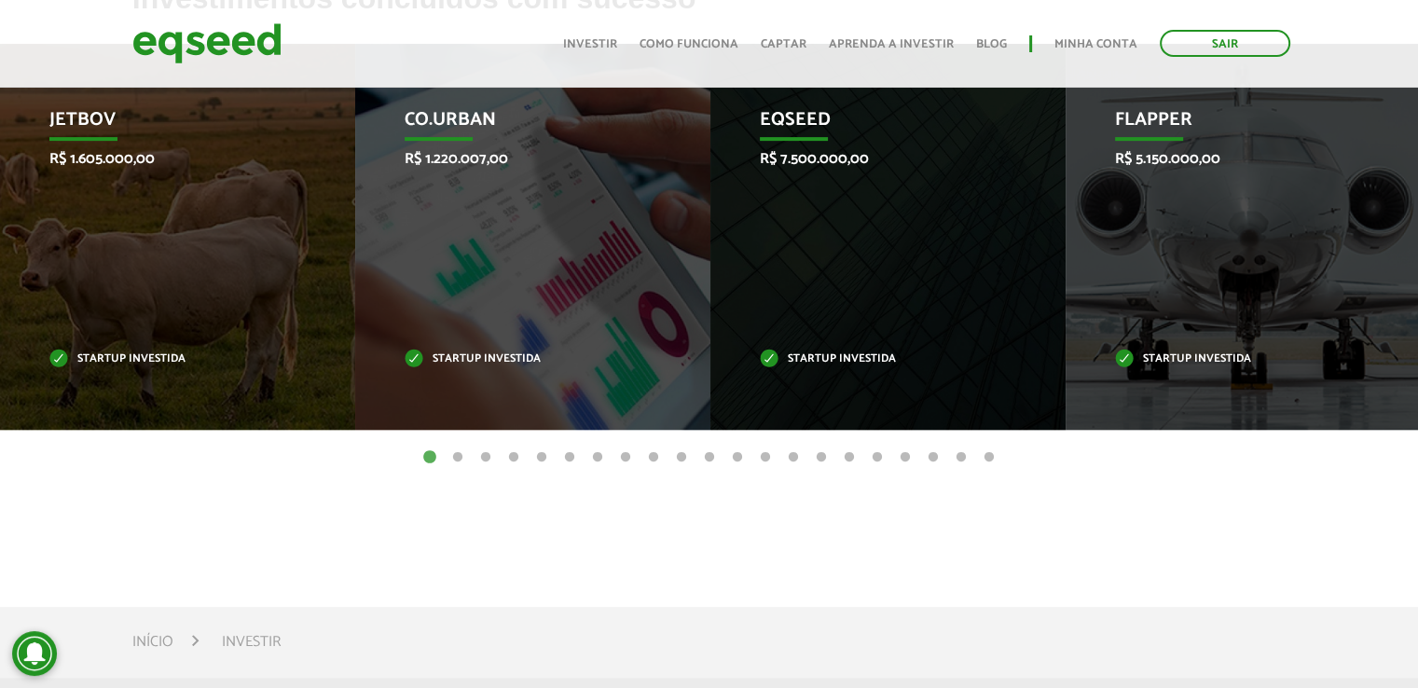
scroll to position [559, 0]
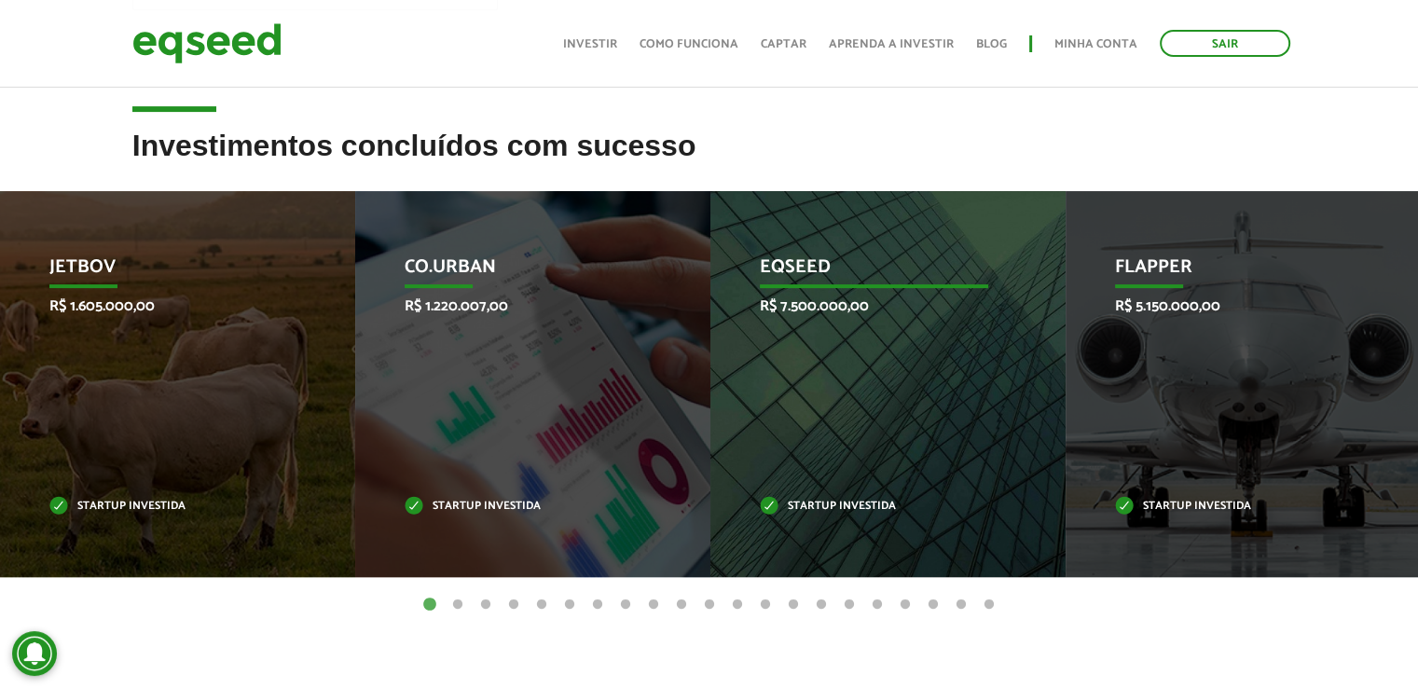
click at [774, 502] on p "Startup investida" at bounding box center [874, 507] width 229 height 10
click at [765, 503] on p "Startup investida" at bounding box center [874, 507] width 229 height 10
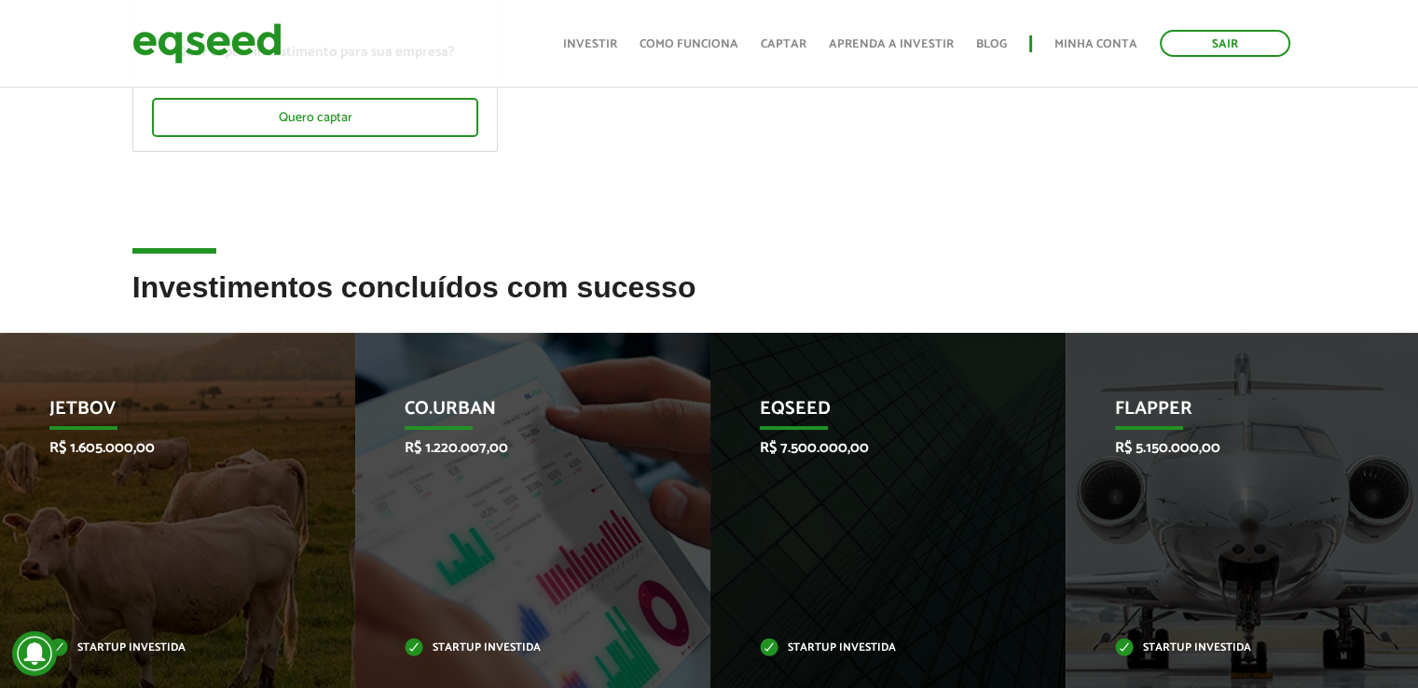
scroll to position [653, 0]
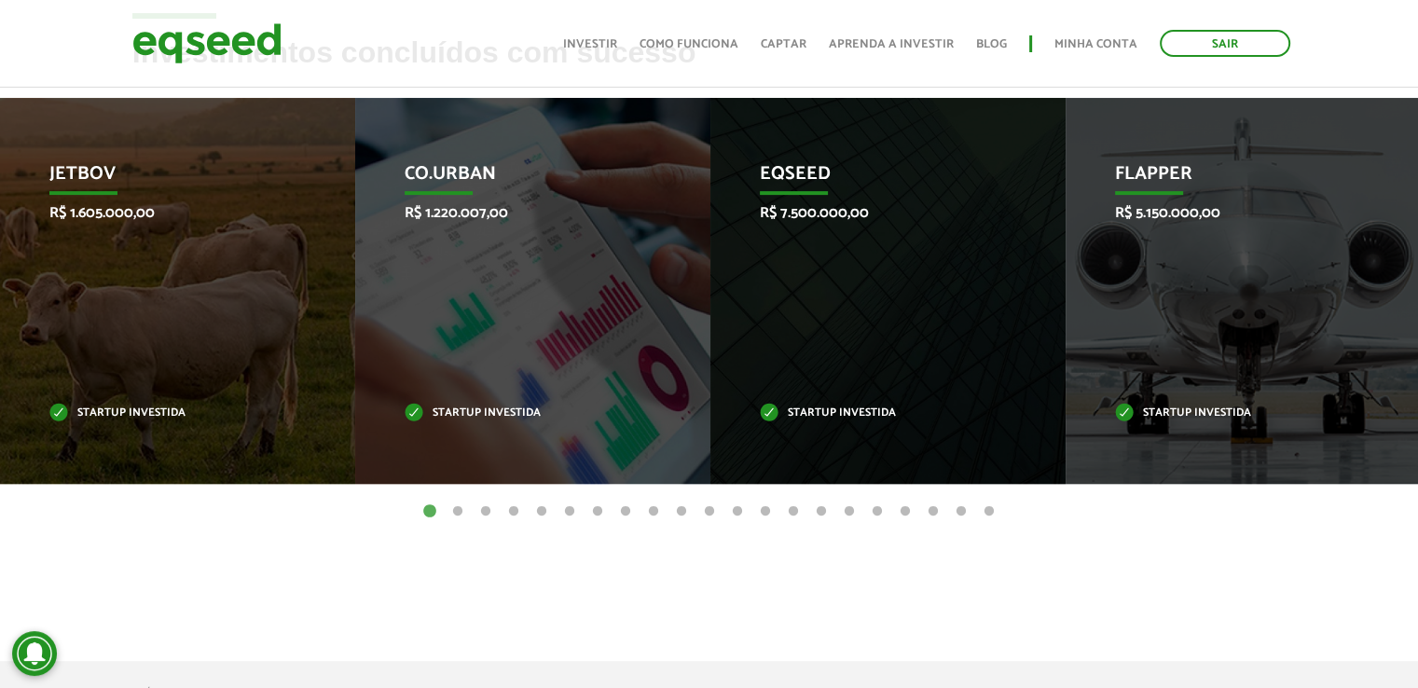
click at [752, 516] on ul "1 2 3 4 5 6 7 8 9 10 11 12 13 14 15 16 17 18 19 20 21" at bounding box center [709, 511] width 1418 height 21
click at [765, 508] on button "13" at bounding box center [765, 512] width 19 height 19
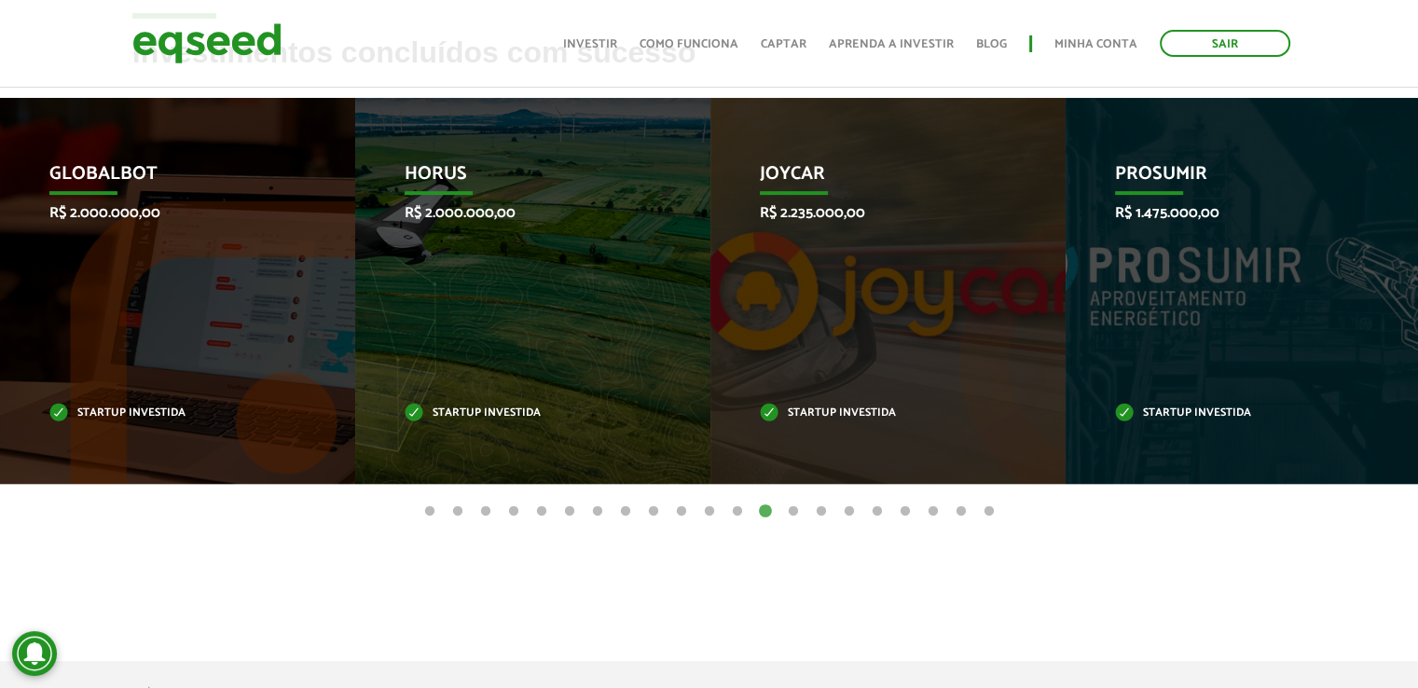
click at [608, 507] on ul "1 2 3 4 5 6 7 8 9 10 11 12 13 14 15 16 17 18 19 20 21" at bounding box center [709, 511] width 1418 height 21
click at [607, 507] on ul "1 2 3 4 5 6 7 8 9 10 11 12 13 14 15 16 17 18 19 20 21" at bounding box center [709, 511] width 1418 height 21
click at [600, 508] on button "7" at bounding box center [597, 512] width 19 height 19
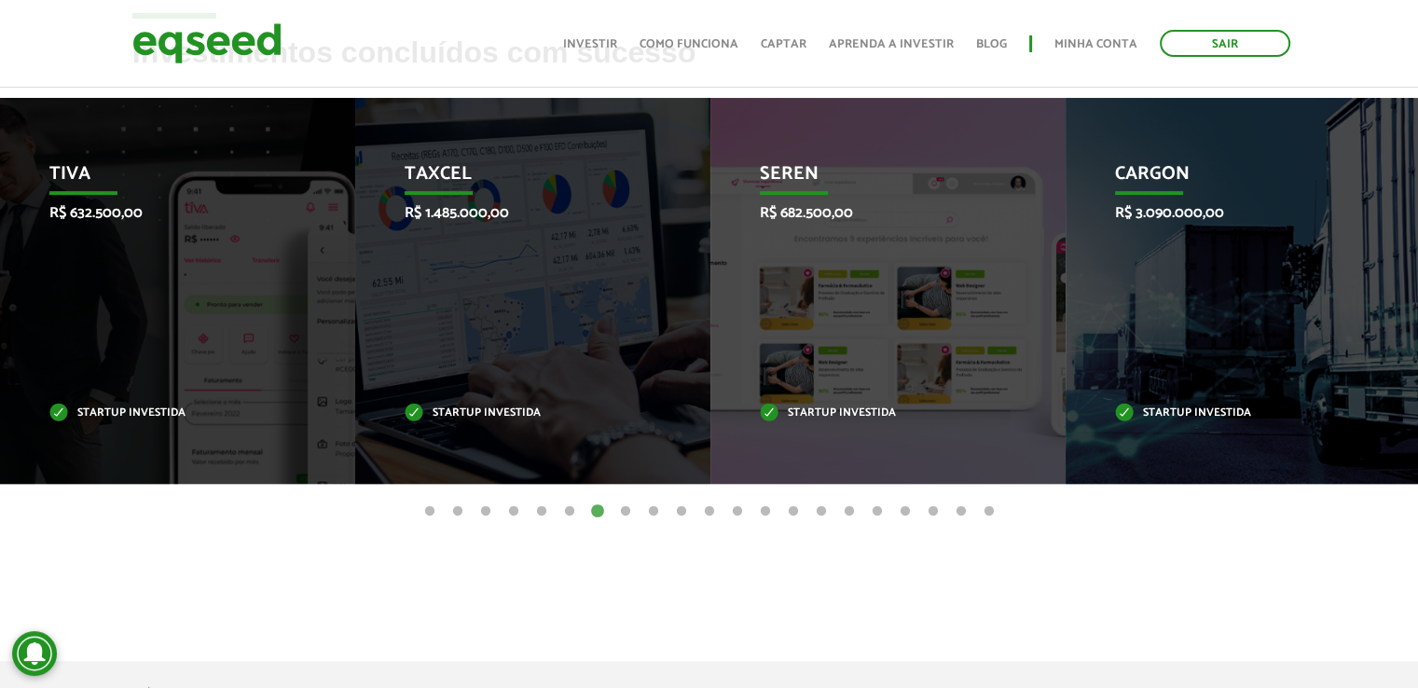
click at [541, 509] on button "5" at bounding box center [541, 512] width 19 height 19
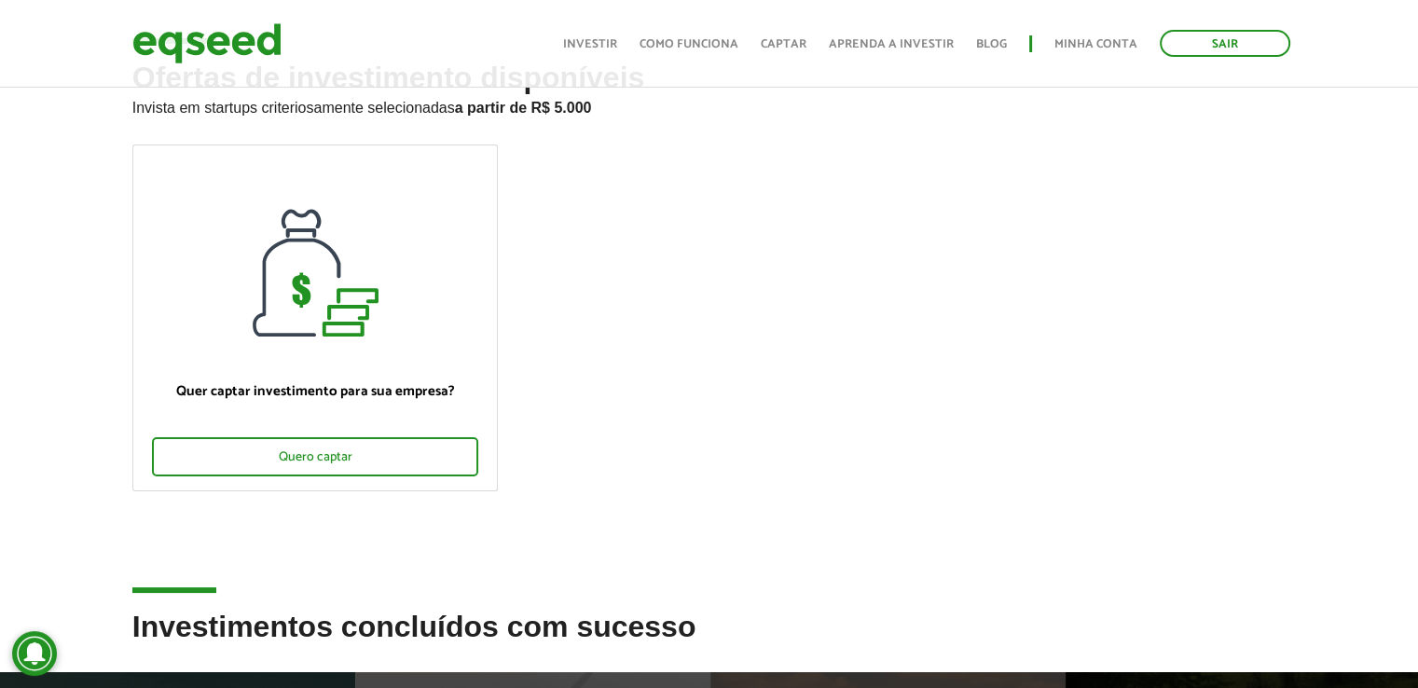
scroll to position [0, 0]
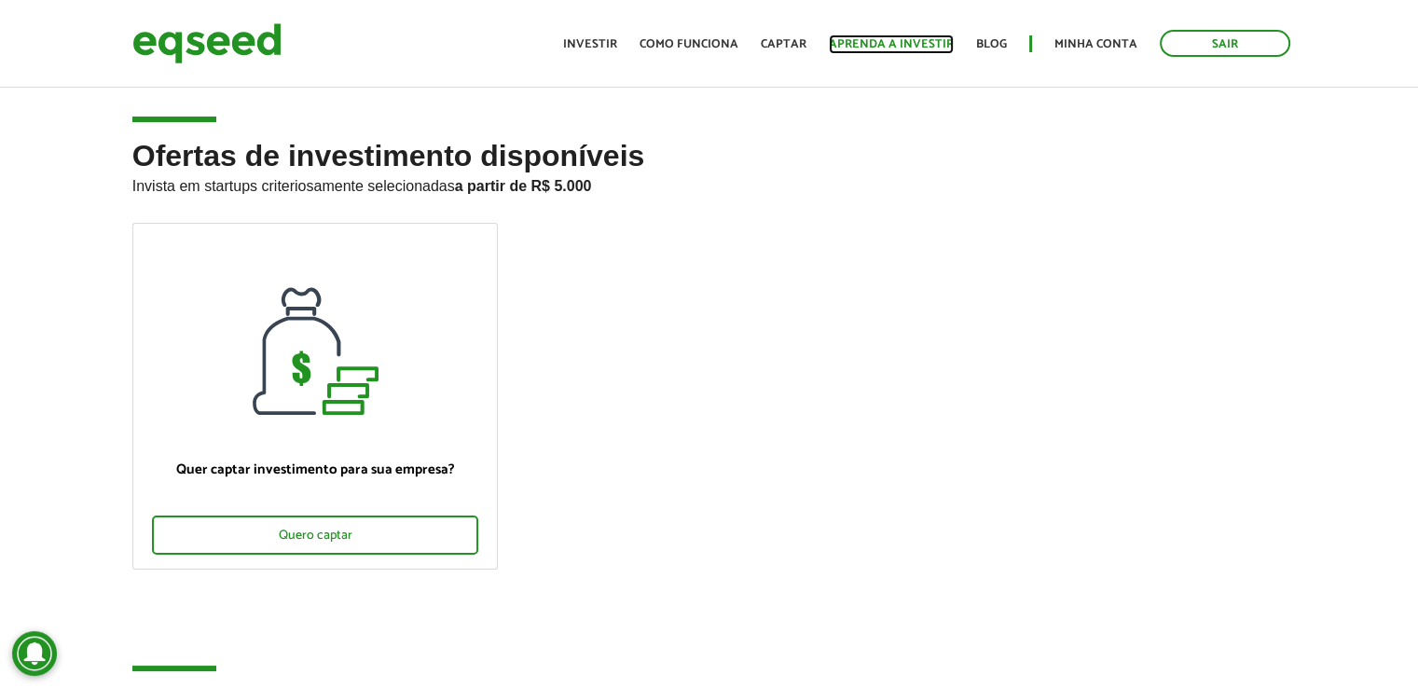
click at [918, 49] on link "Aprenda a investir" at bounding box center [891, 44] width 125 height 12
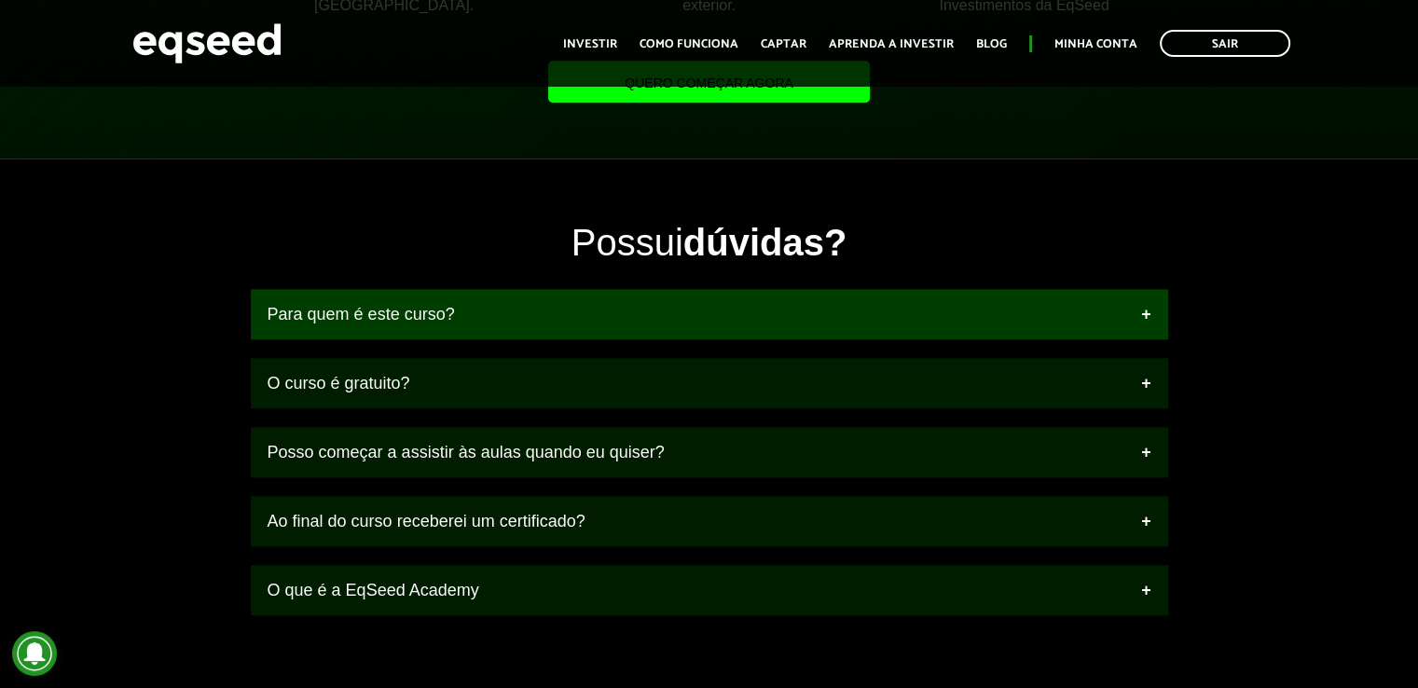
scroll to position [2238, 0]
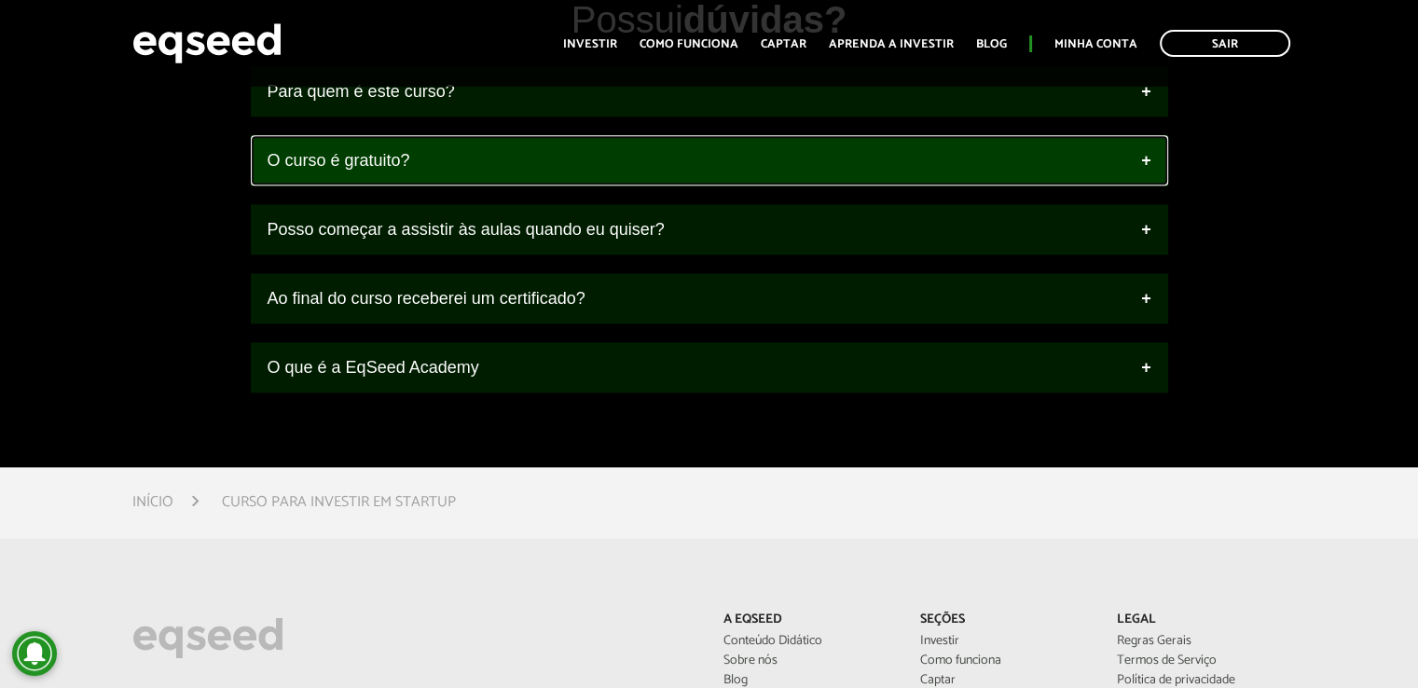
click at [508, 186] on link "O curso é gratuito?" at bounding box center [709, 160] width 917 height 50
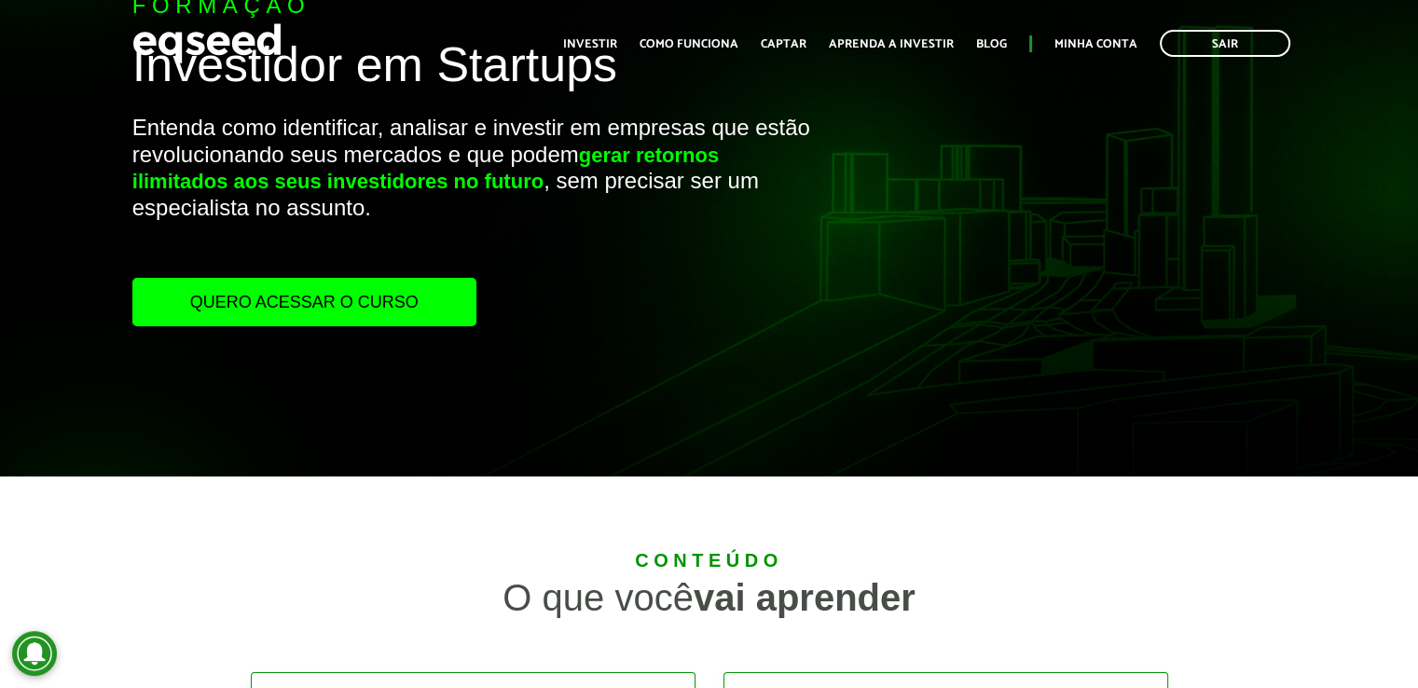
scroll to position [0, 0]
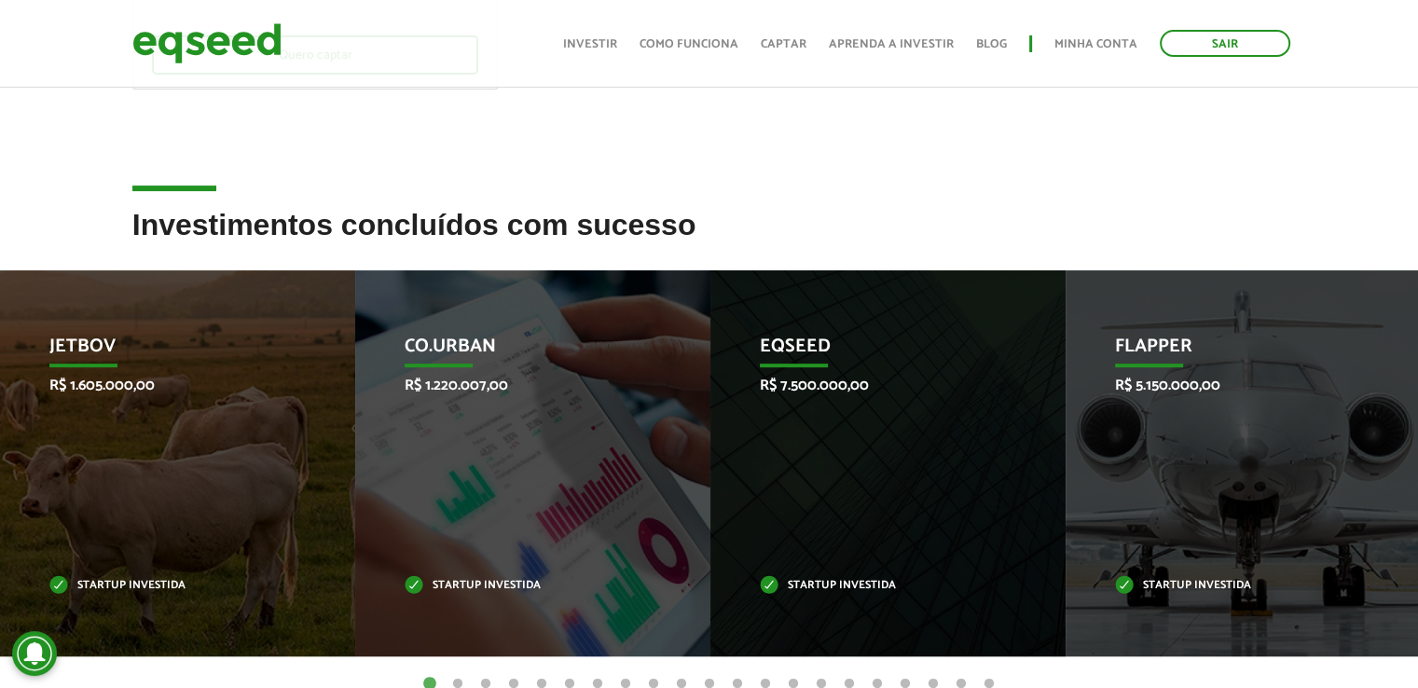
scroll to position [932, 0]
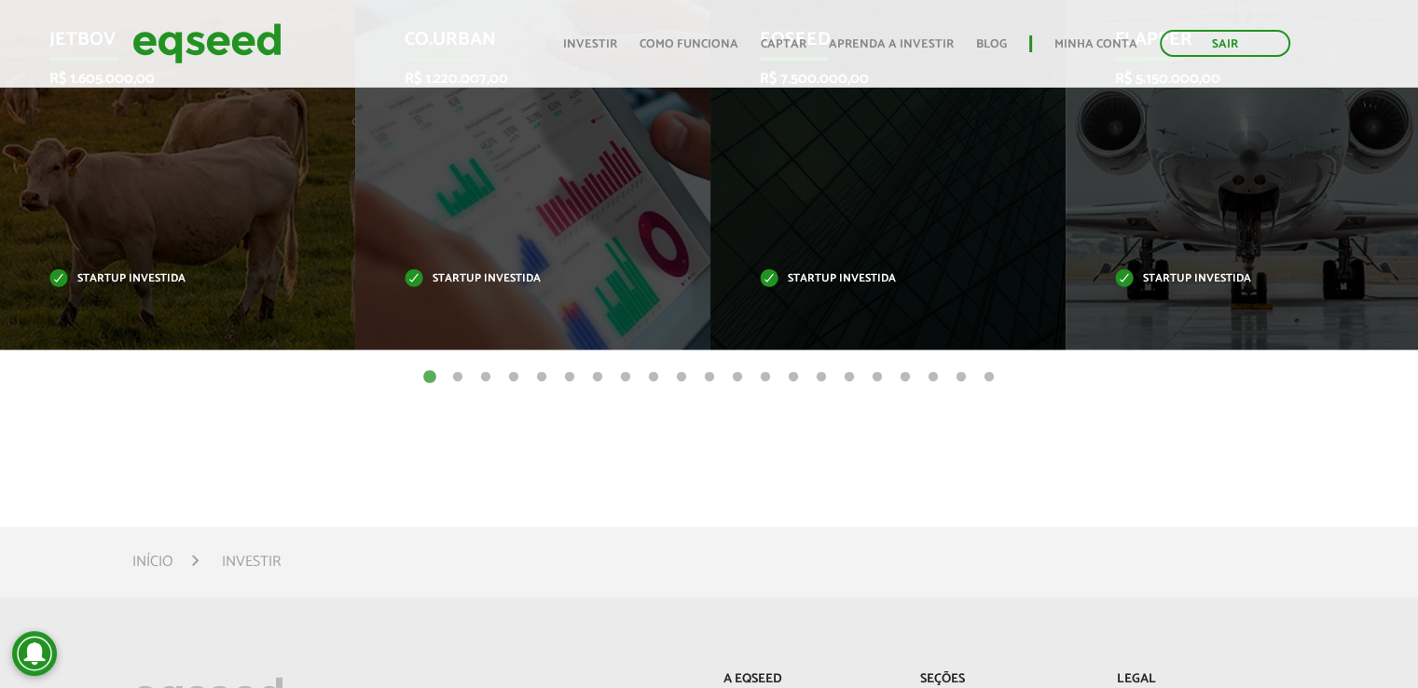
drag, startPoint x: 95, startPoint y: 627, endPoint x: 93, endPoint y: 604, distance: 23.4
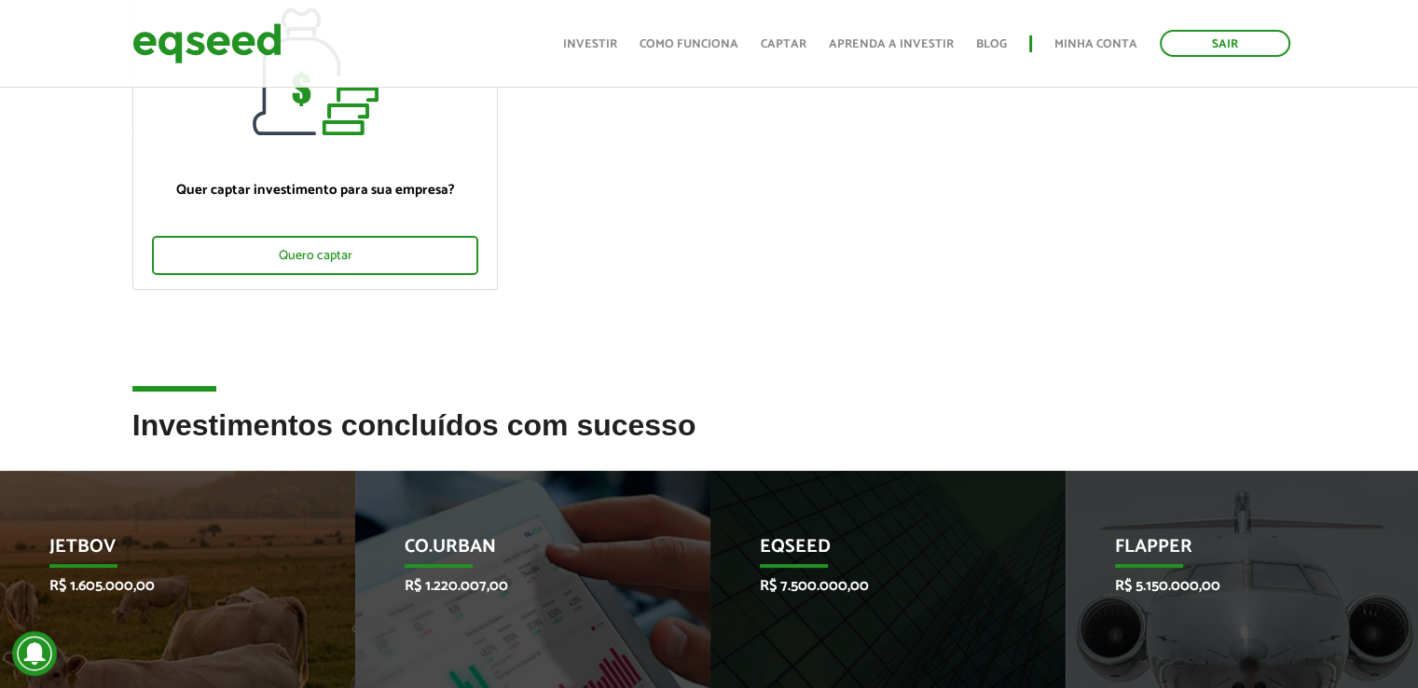
scroll to position [373, 0]
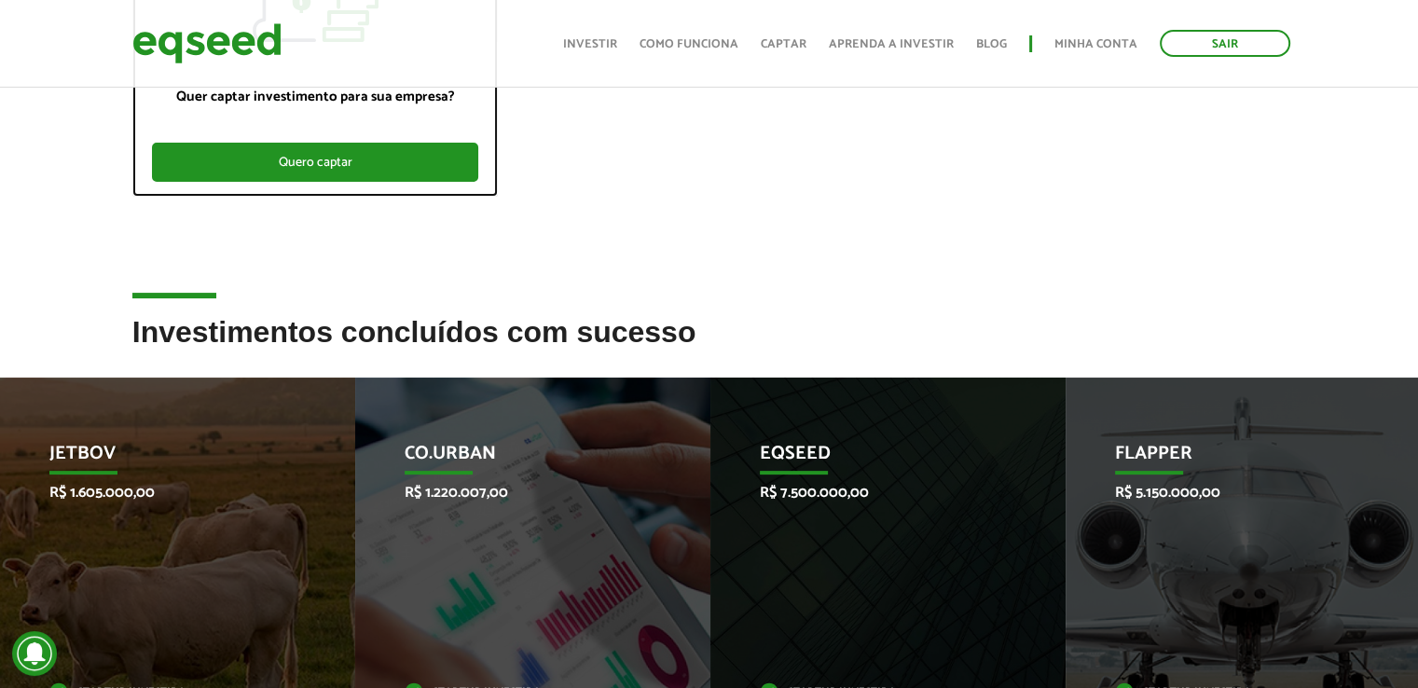
click at [326, 154] on div "Quero captar" at bounding box center [315, 162] width 327 height 39
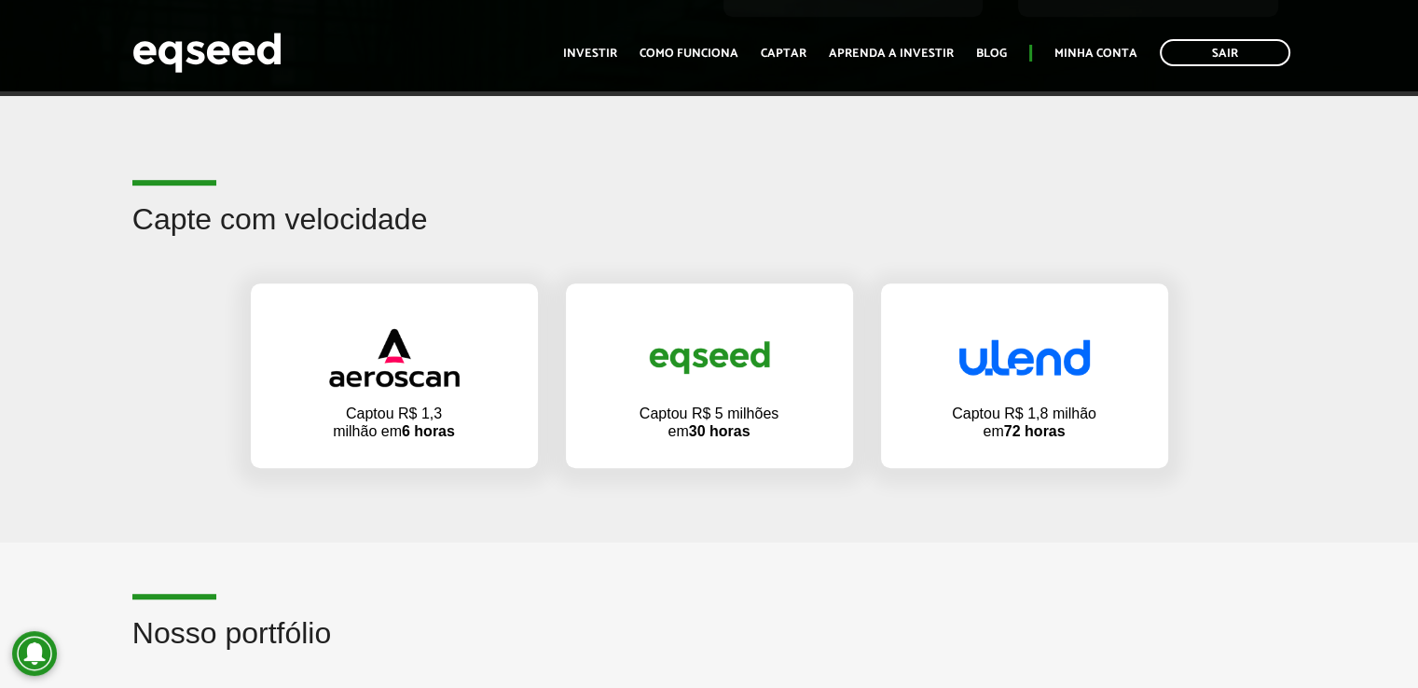
scroll to position [1119, 0]
